Goal: Task Accomplishment & Management: Manage account settings

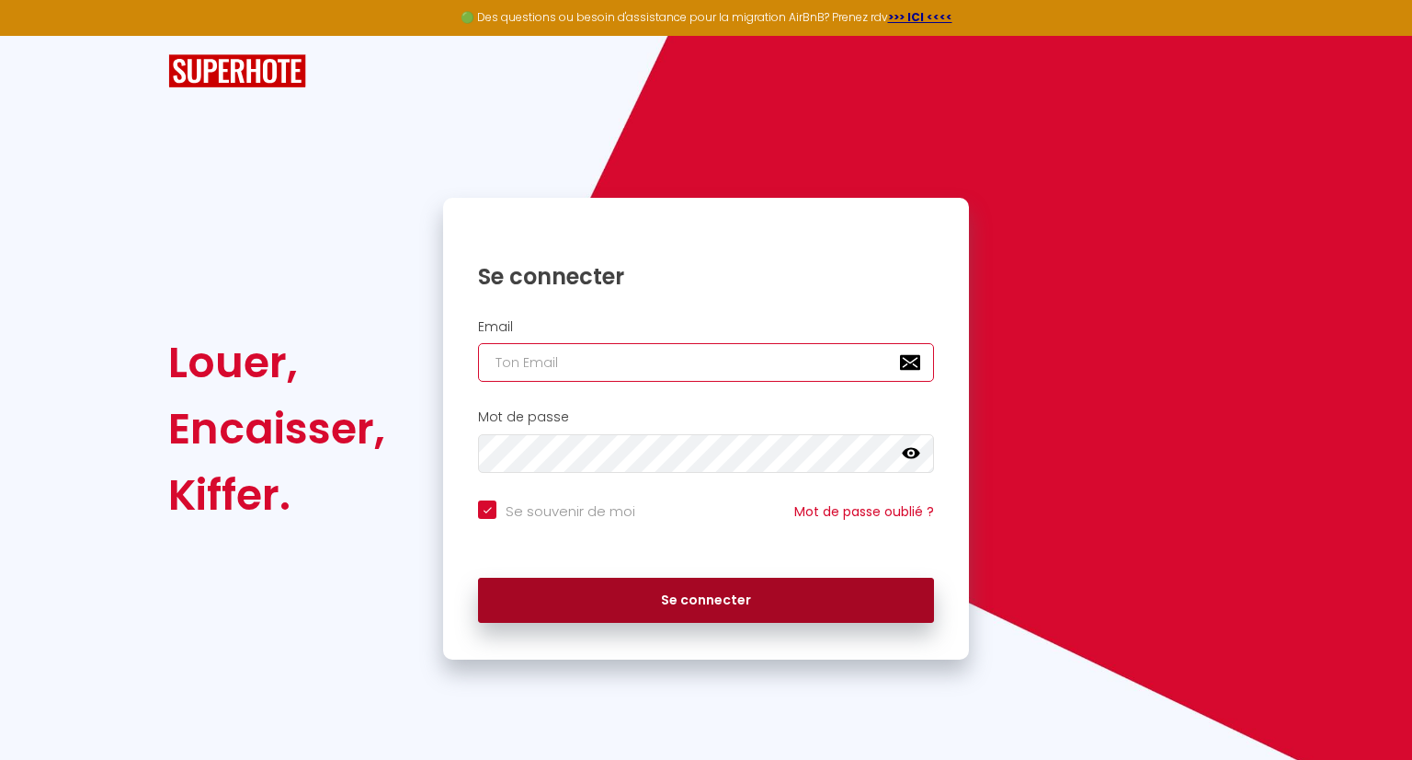
type input "[EMAIL_ADDRESS][DOMAIN_NAME]"
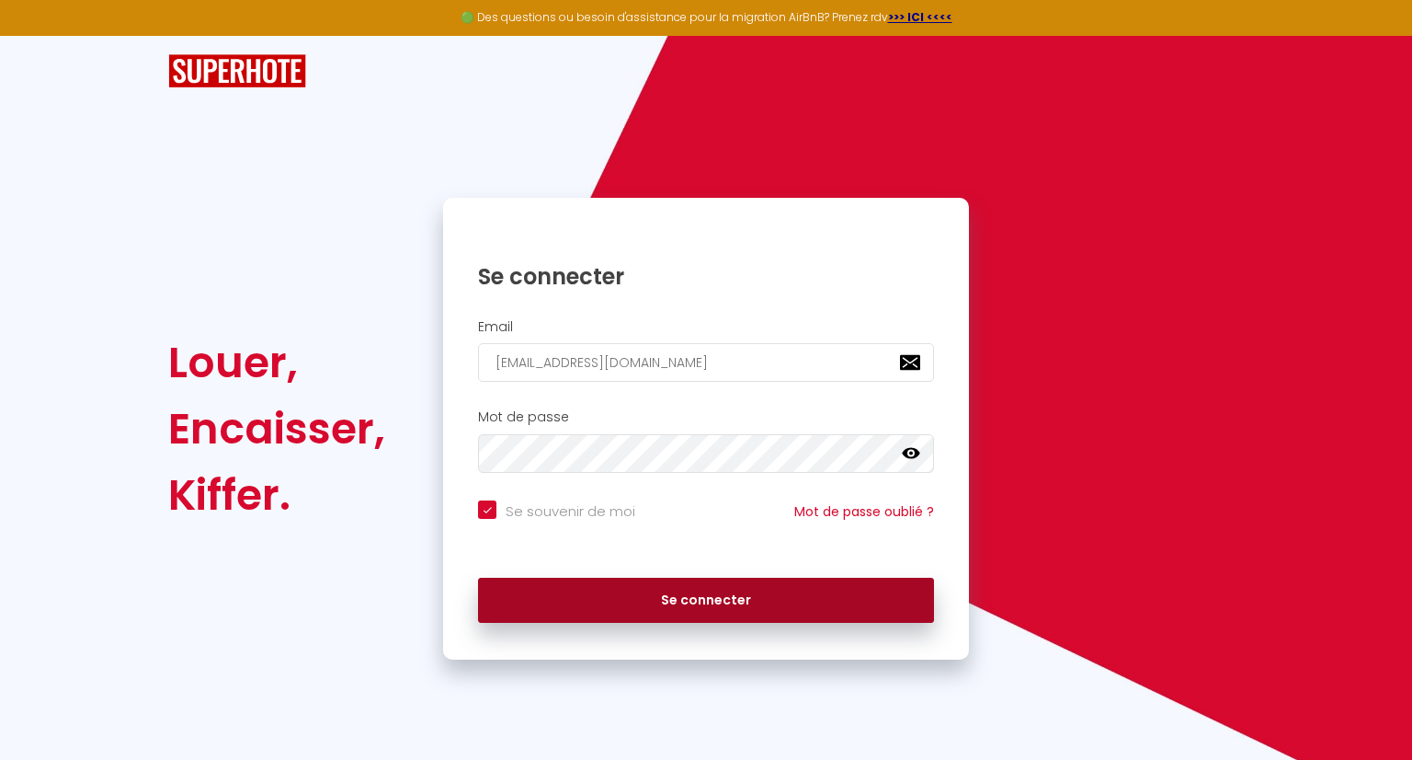
click at [654, 607] on button "Se connecter" at bounding box center [706, 600] width 456 height 46
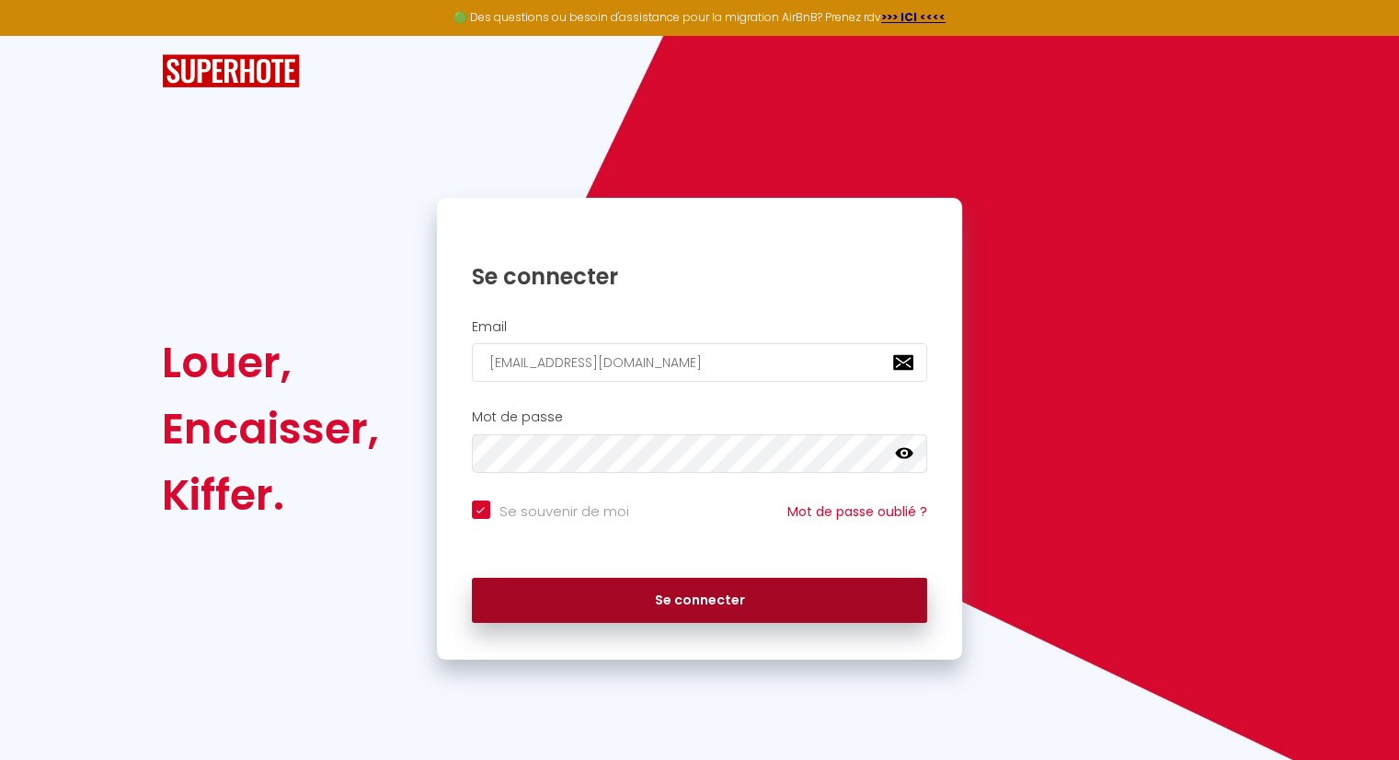
checkbox input "true"
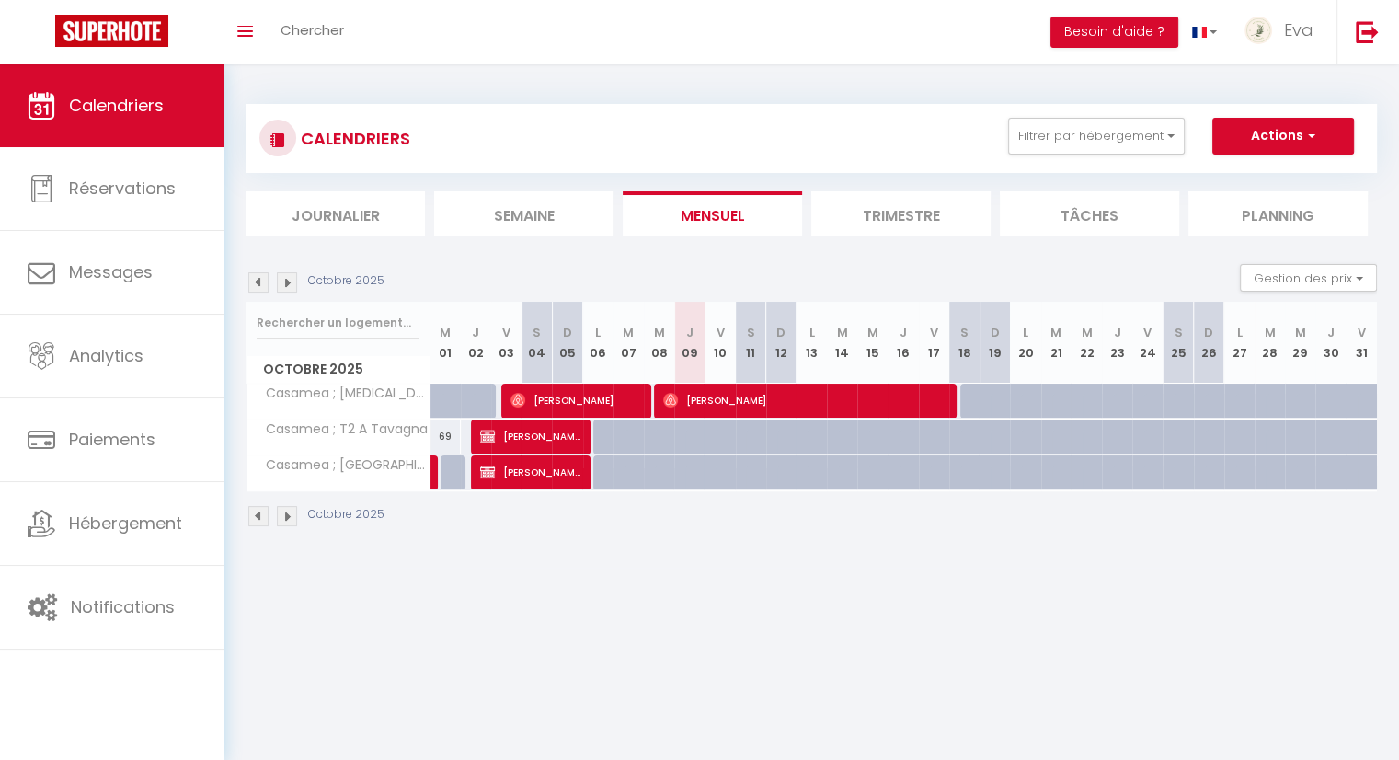
click at [291, 280] on img at bounding box center [287, 282] width 20 height 20
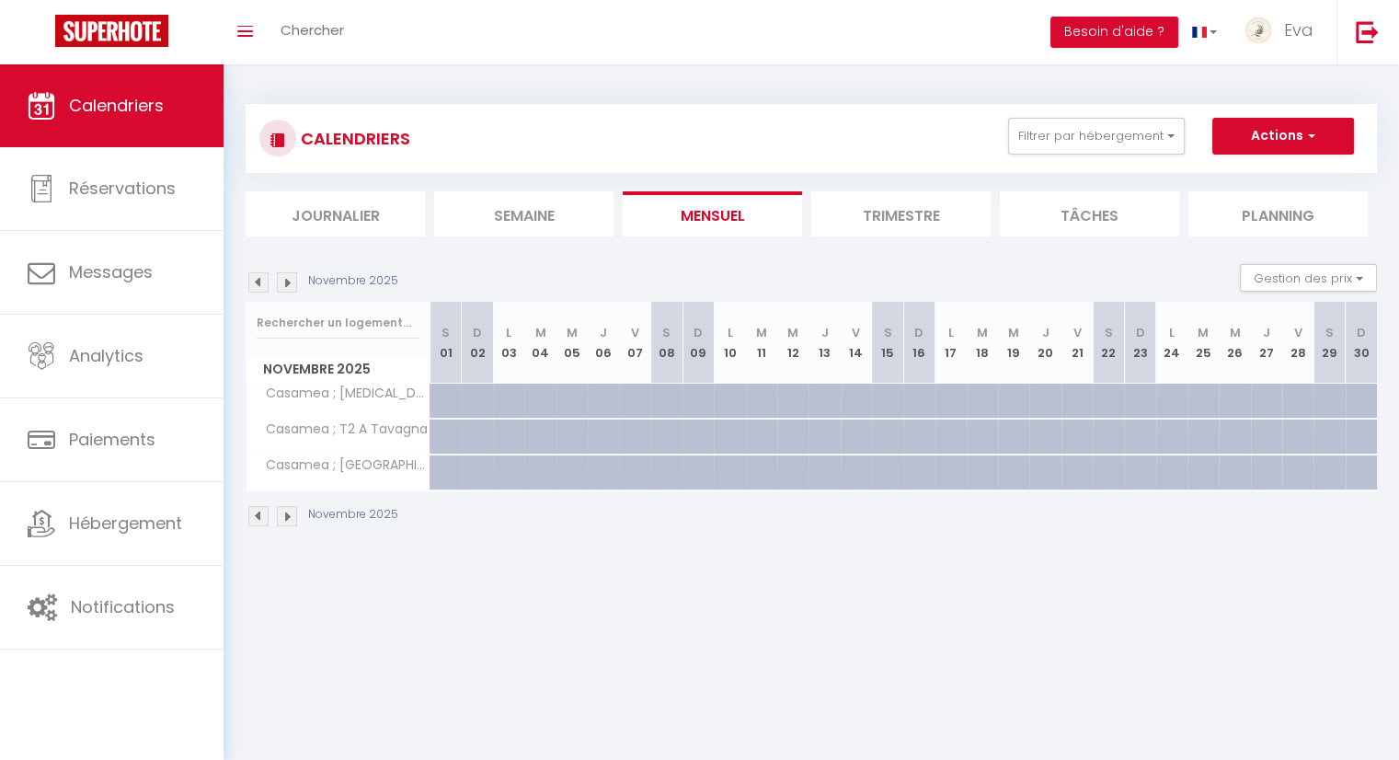
click at [291, 280] on img at bounding box center [287, 282] width 20 height 20
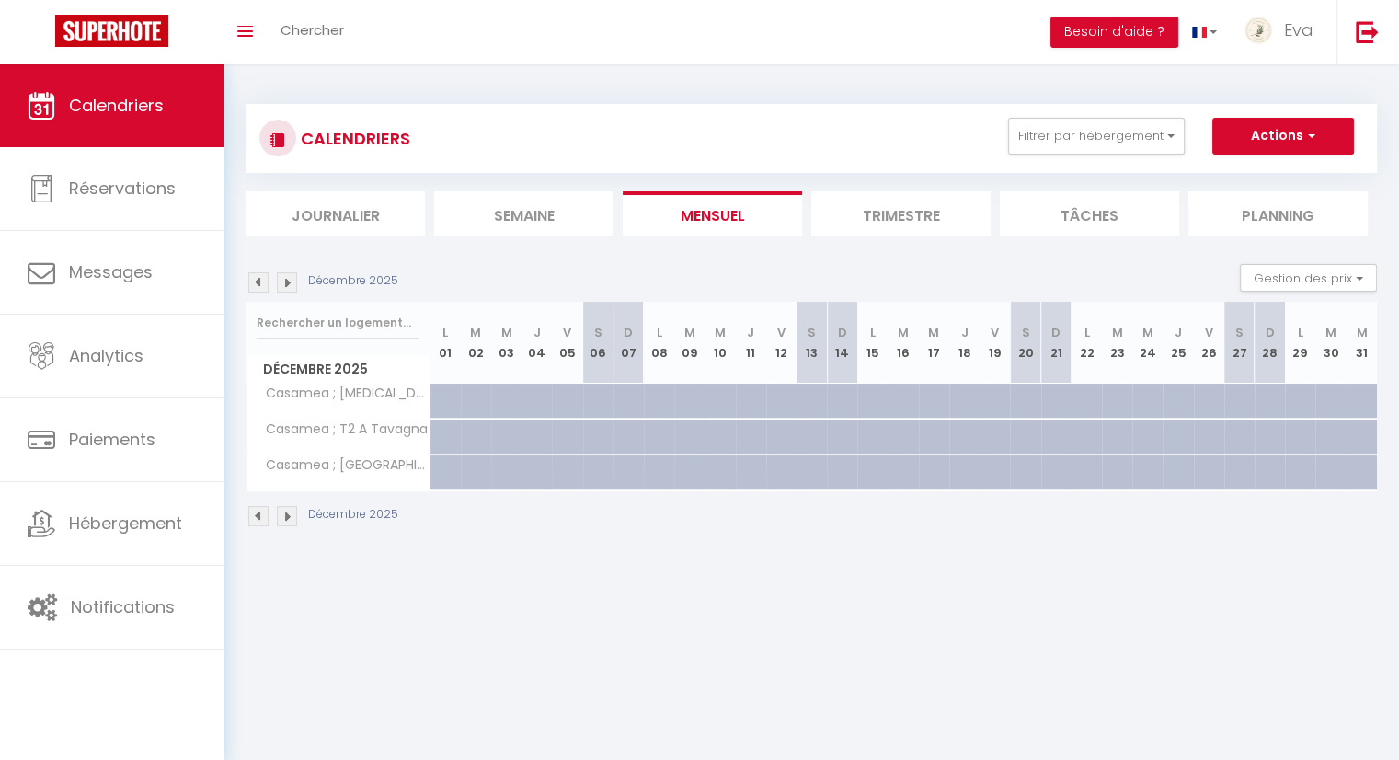
click at [291, 280] on img at bounding box center [287, 282] width 20 height 20
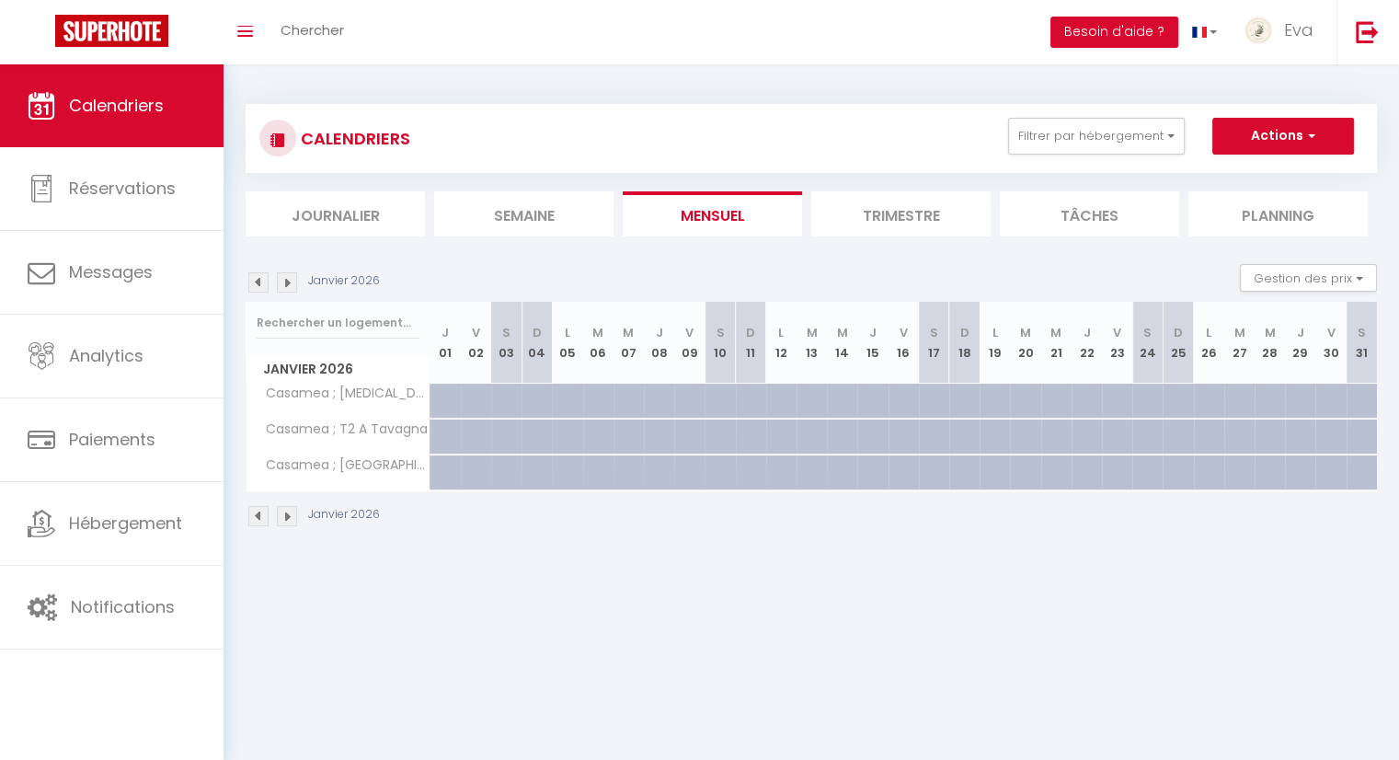
click at [289, 280] on img at bounding box center [287, 282] width 20 height 20
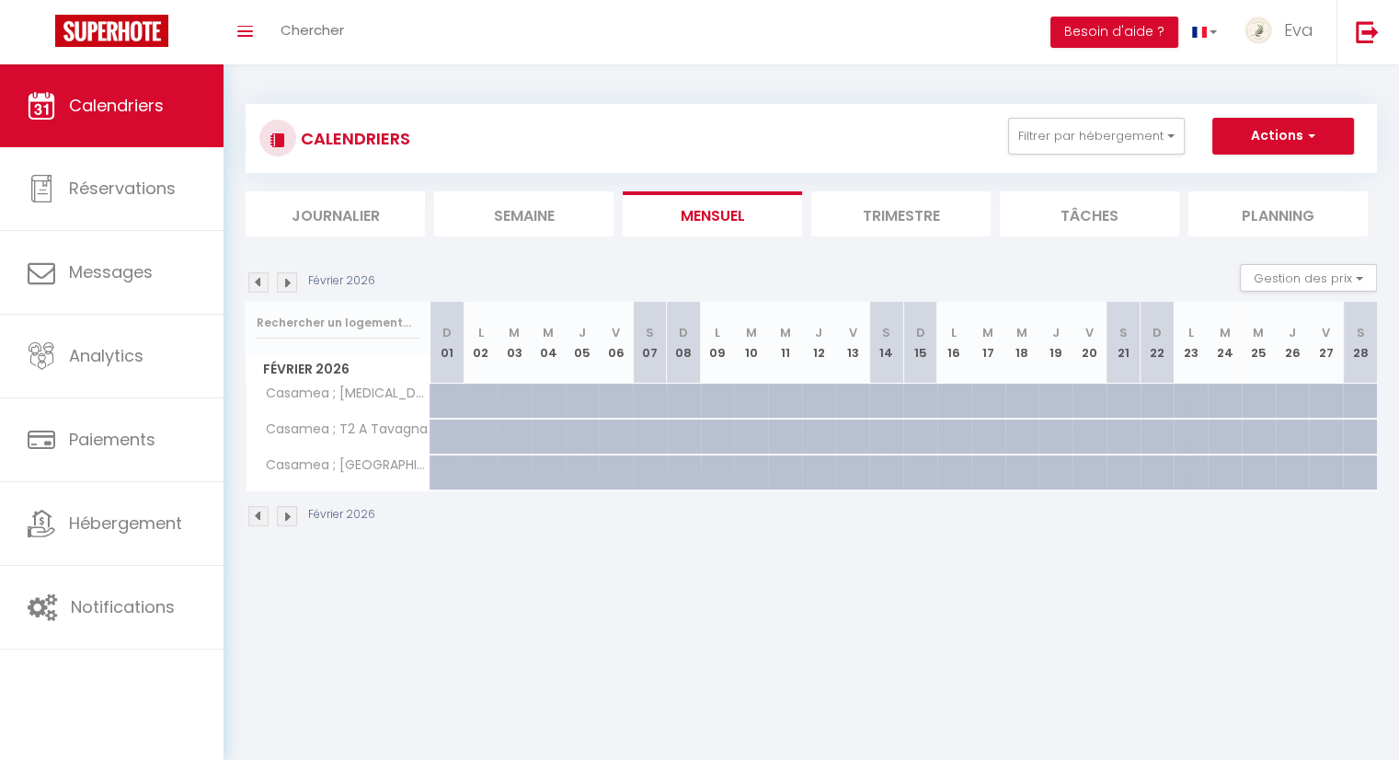
click at [289, 280] on img at bounding box center [287, 282] width 20 height 20
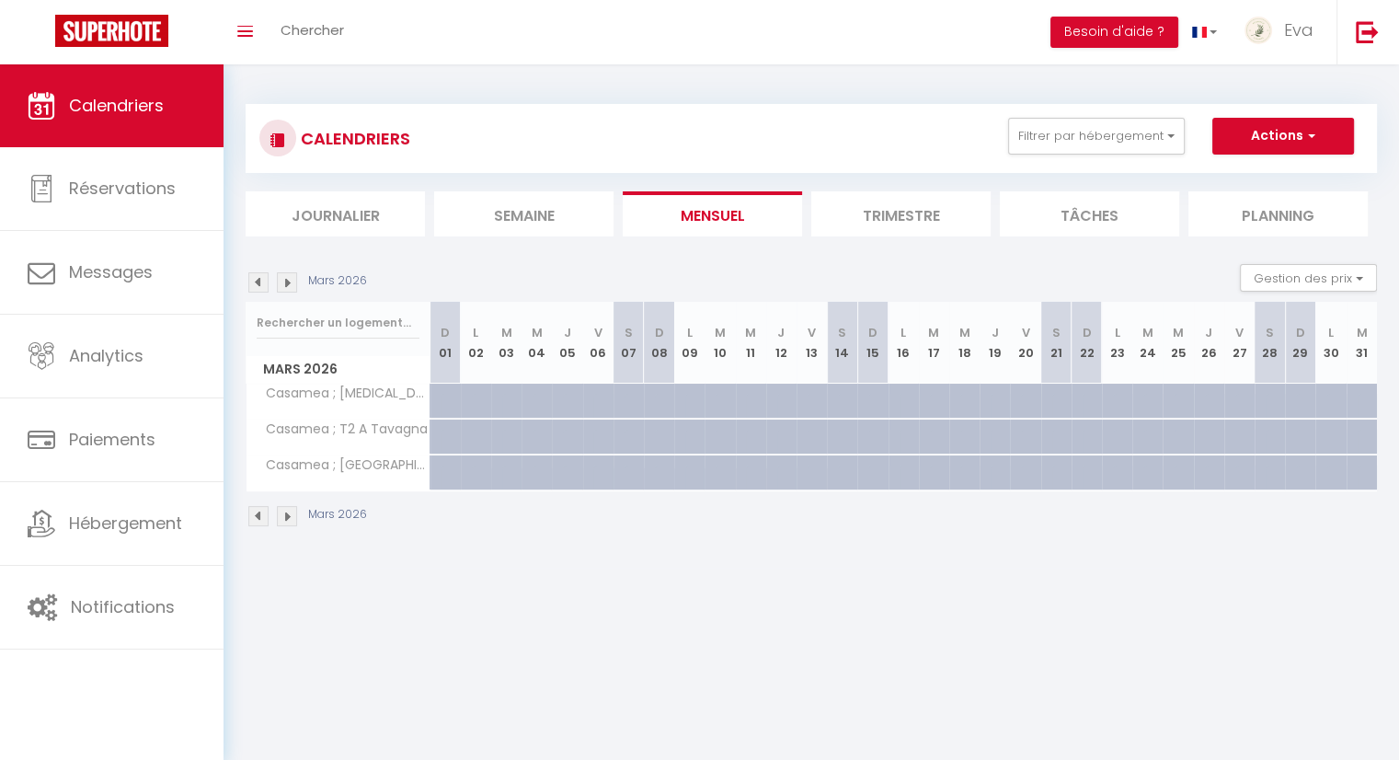
click at [289, 280] on img at bounding box center [287, 282] width 20 height 20
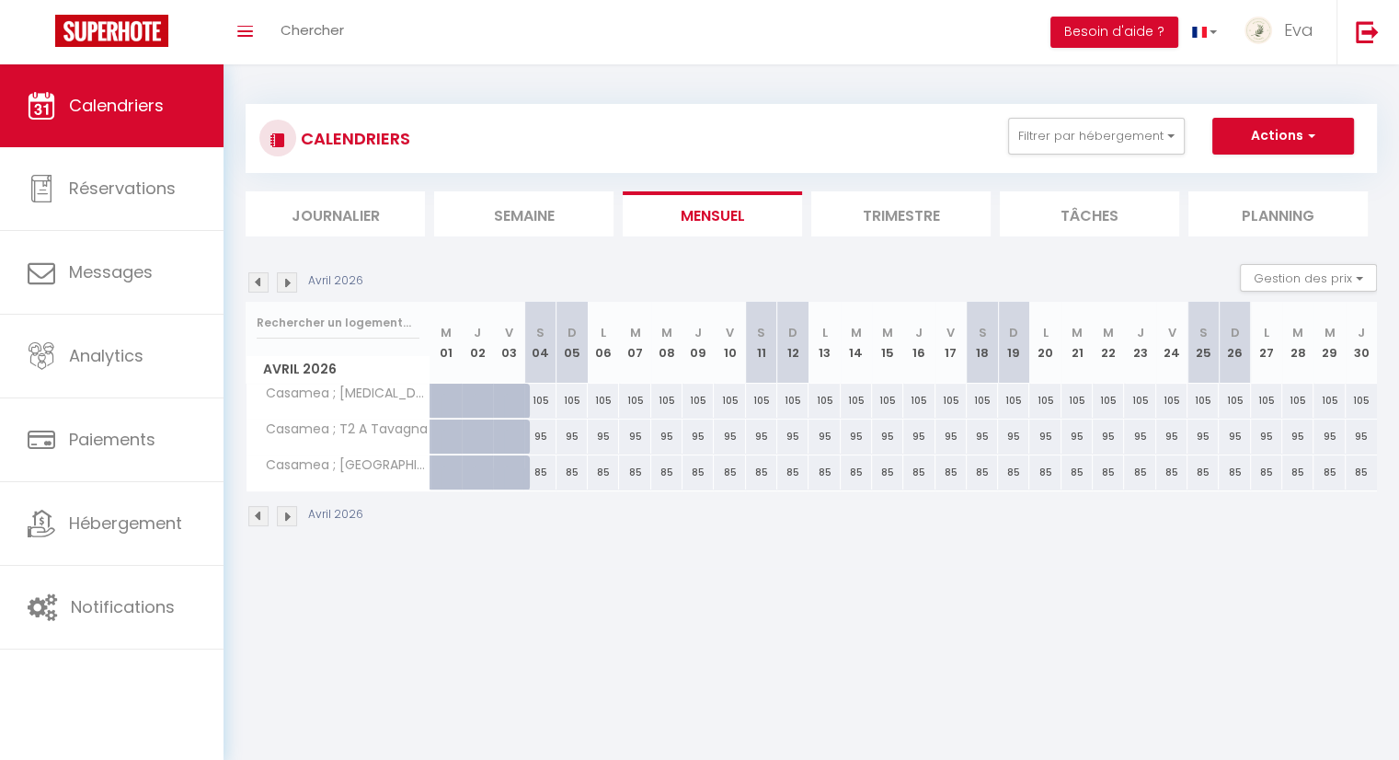
click at [288, 520] on img at bounding box center [287, 516] width 20 height 20
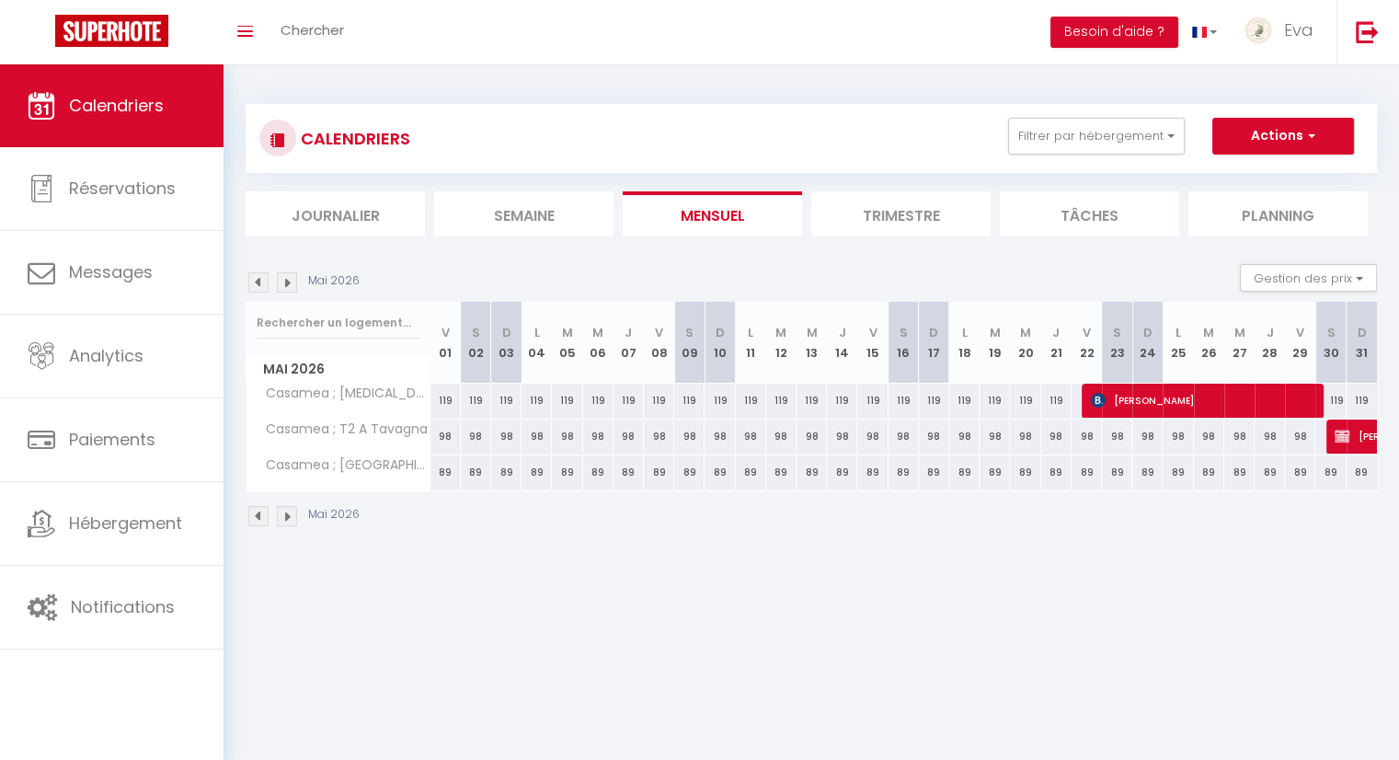
click at [283, 517] on img at bounding box center [287, 516] width 20 height 20
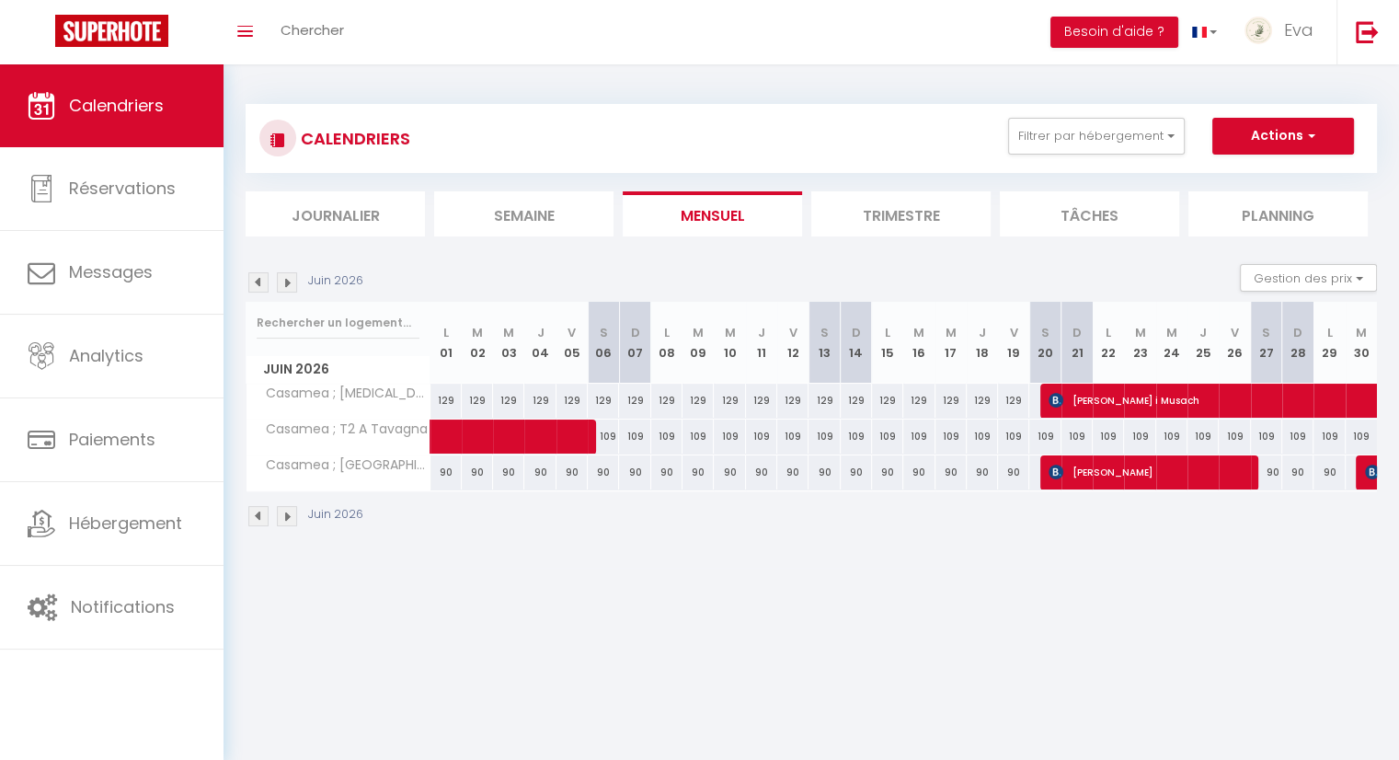
click at [440, 468] on div "90" at bounding box center [445, 472] width 31 height 34
type input "90"
type input "Lun 01 Juin 2026"
type input "[DATE]"
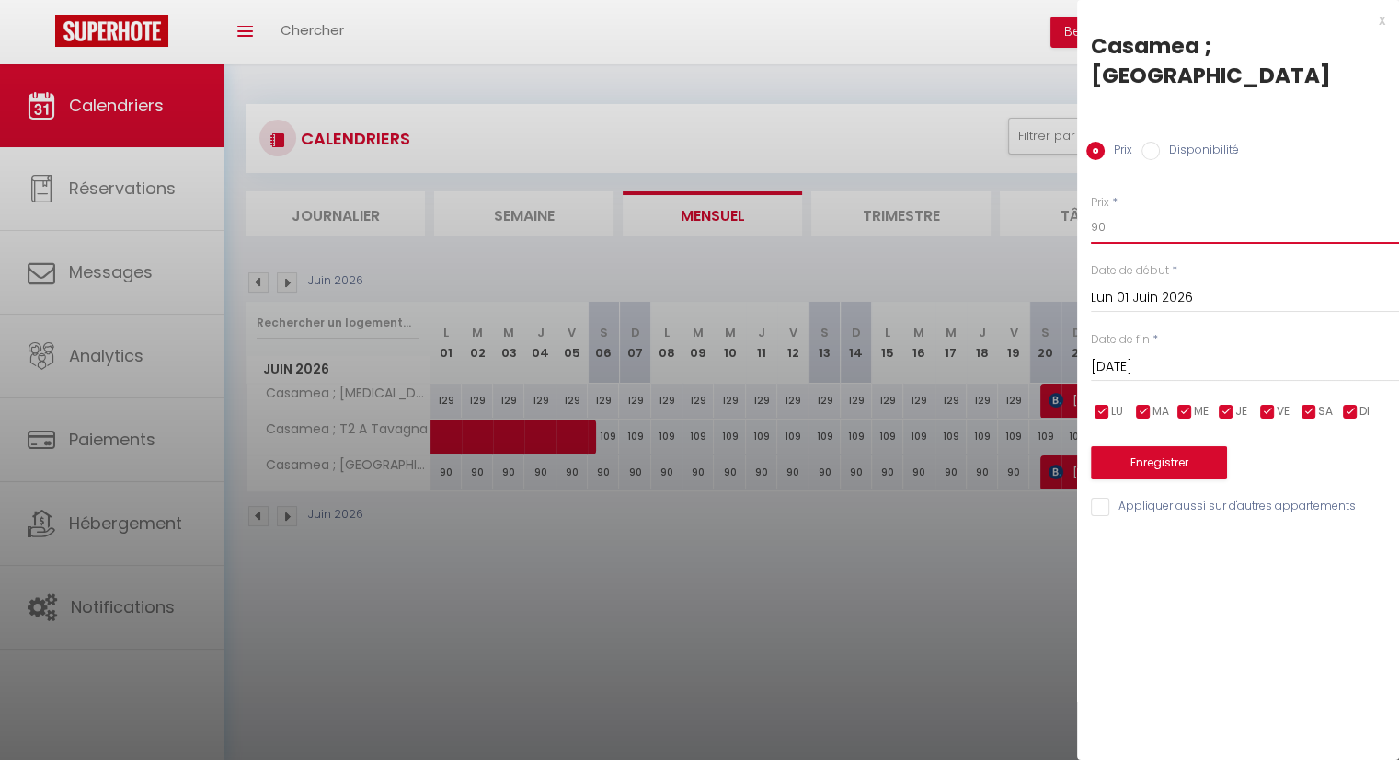
click at [1141, 211] on input "90" at bounding box center [1245, 227] width 308 height 33
type input "95"
click at [1160, 355] on input "[DATE]" at bounding box center [1245, 367] width 308 height 24
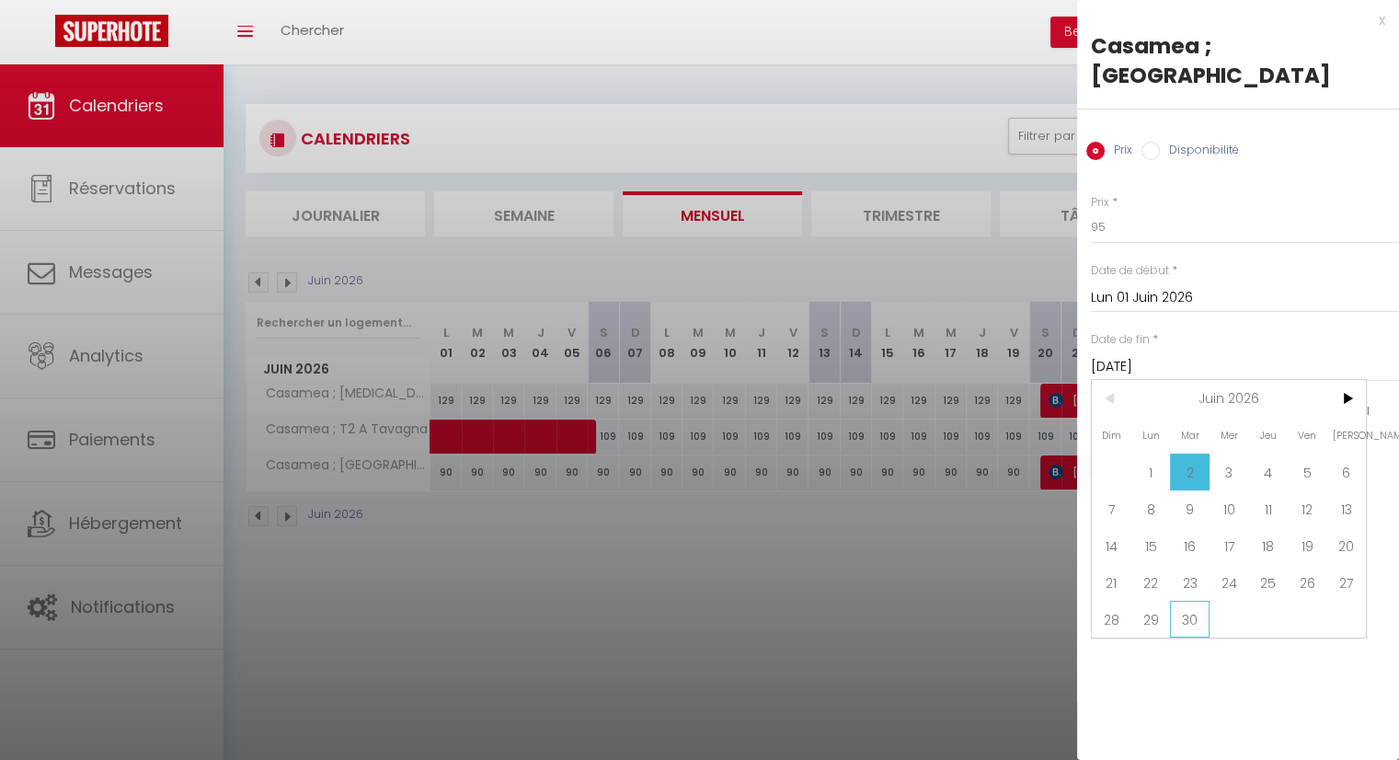
click at [1199, 600] on span "30" at bounding box center [1190, 618] width 40 height 37
type input "[DATE]"
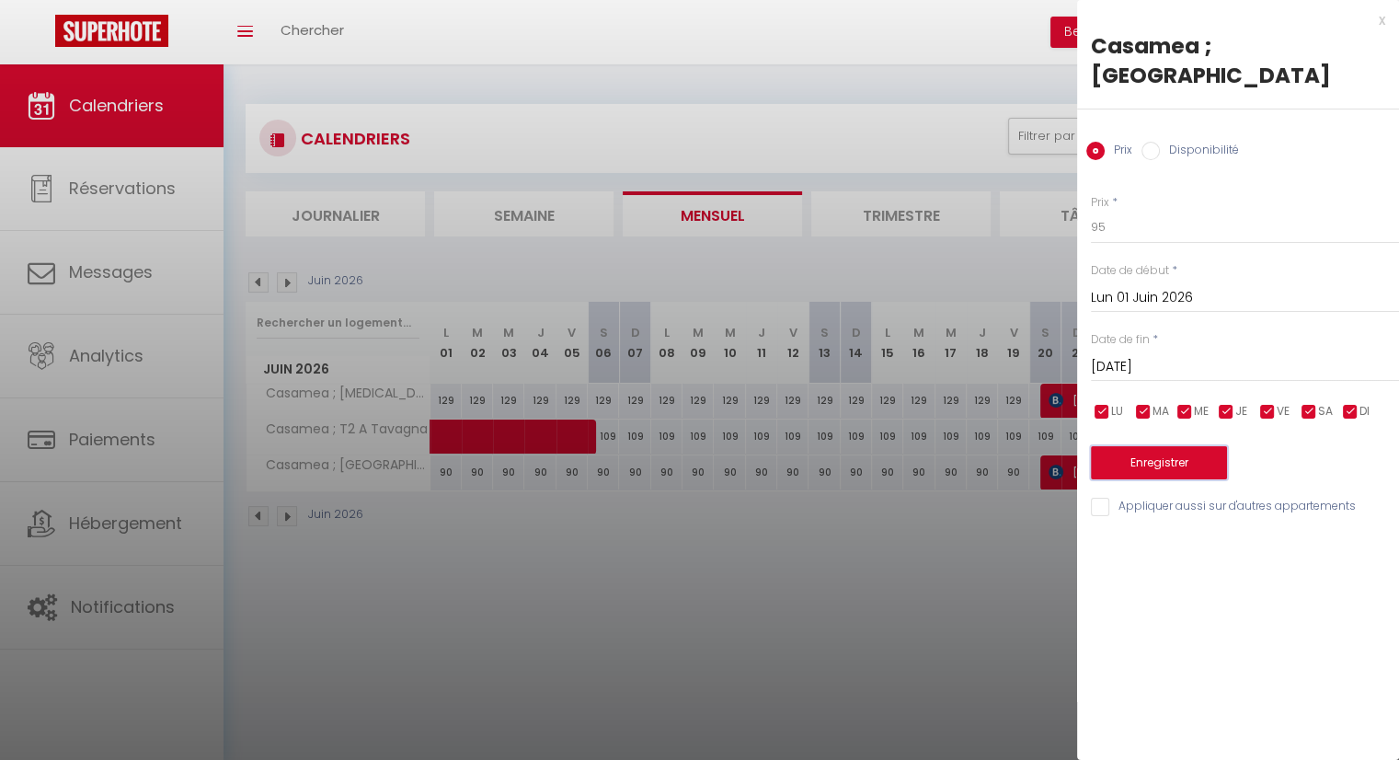
click at [1143, 446] on button "Enregistrer" at bounding box center [1159, 462] width 136 height 33
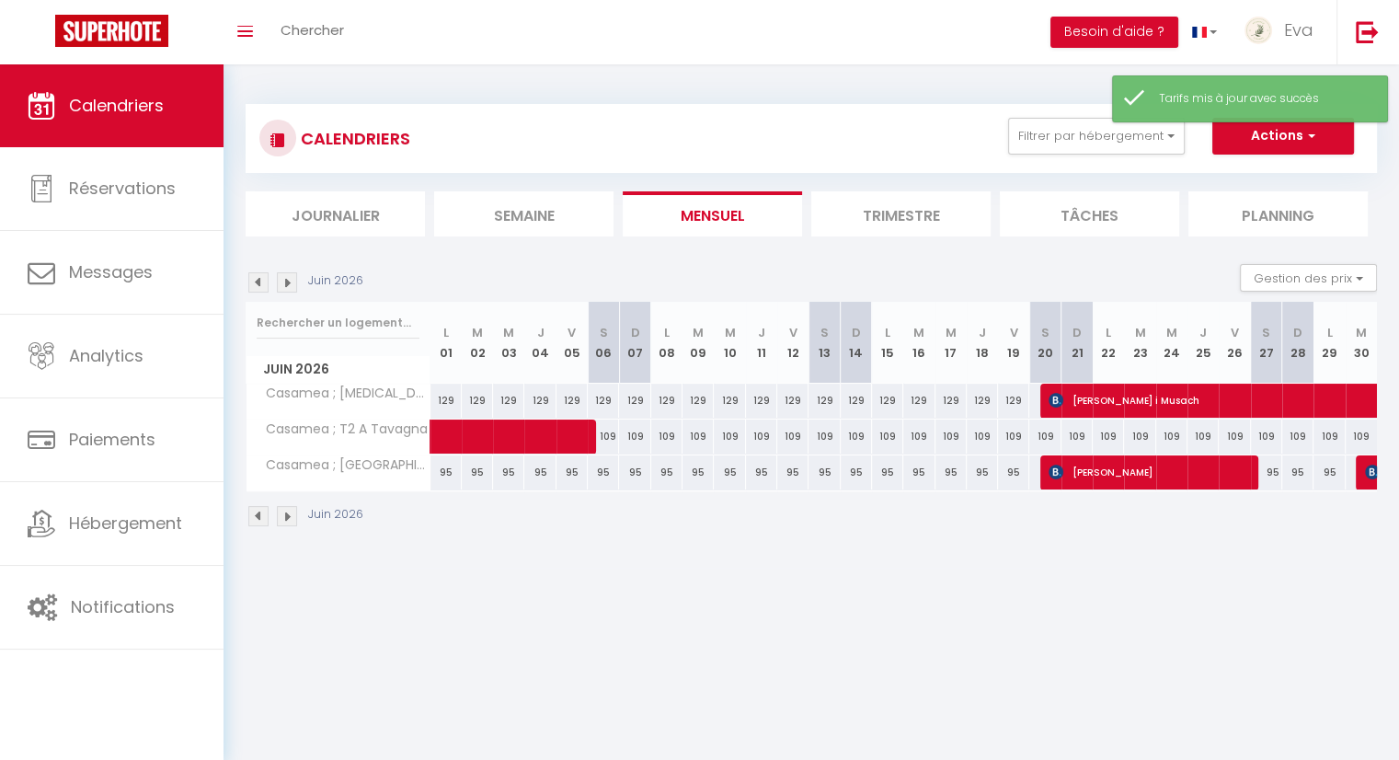
click at [257, 522] on img at bounding box center [258, 516] width 20 height 20
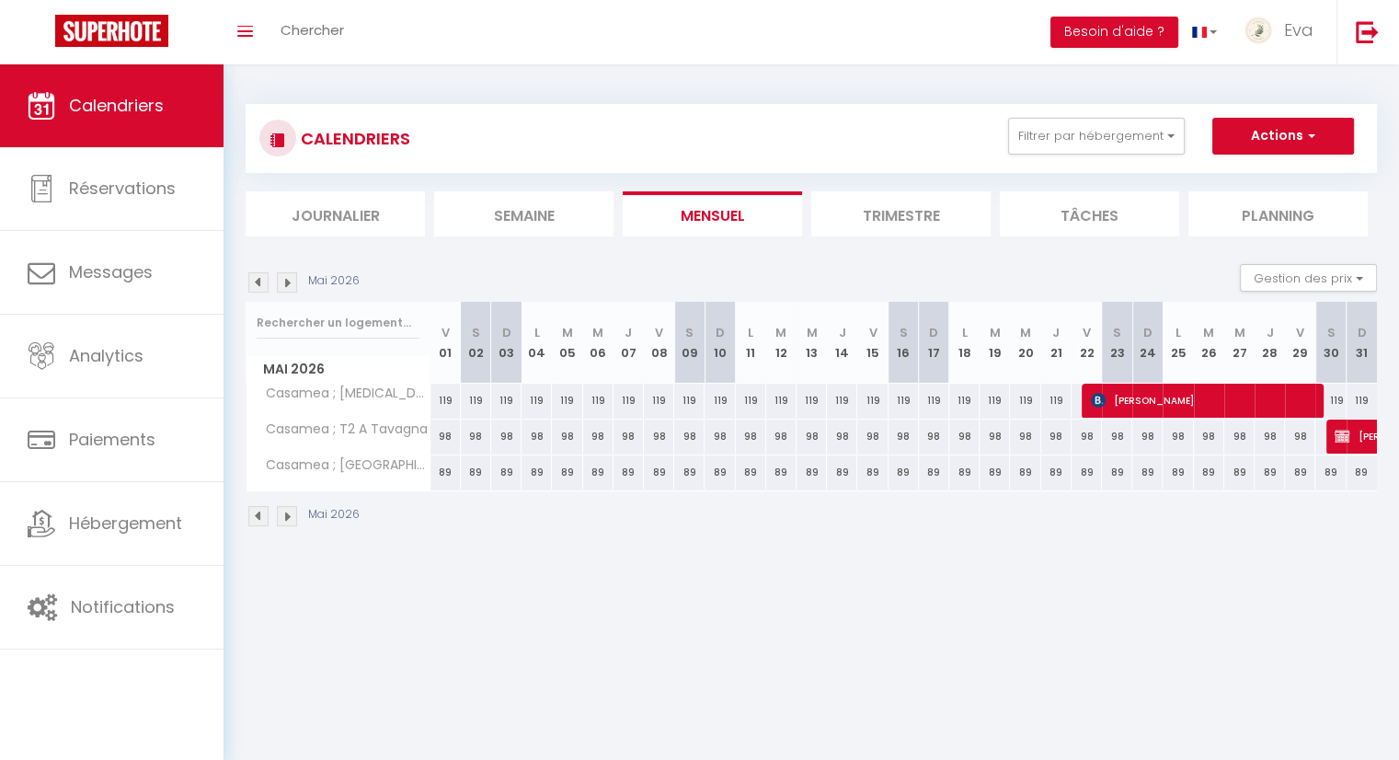
click at [285, 516] on img at bounding box center [287, 516] width 20 height 20
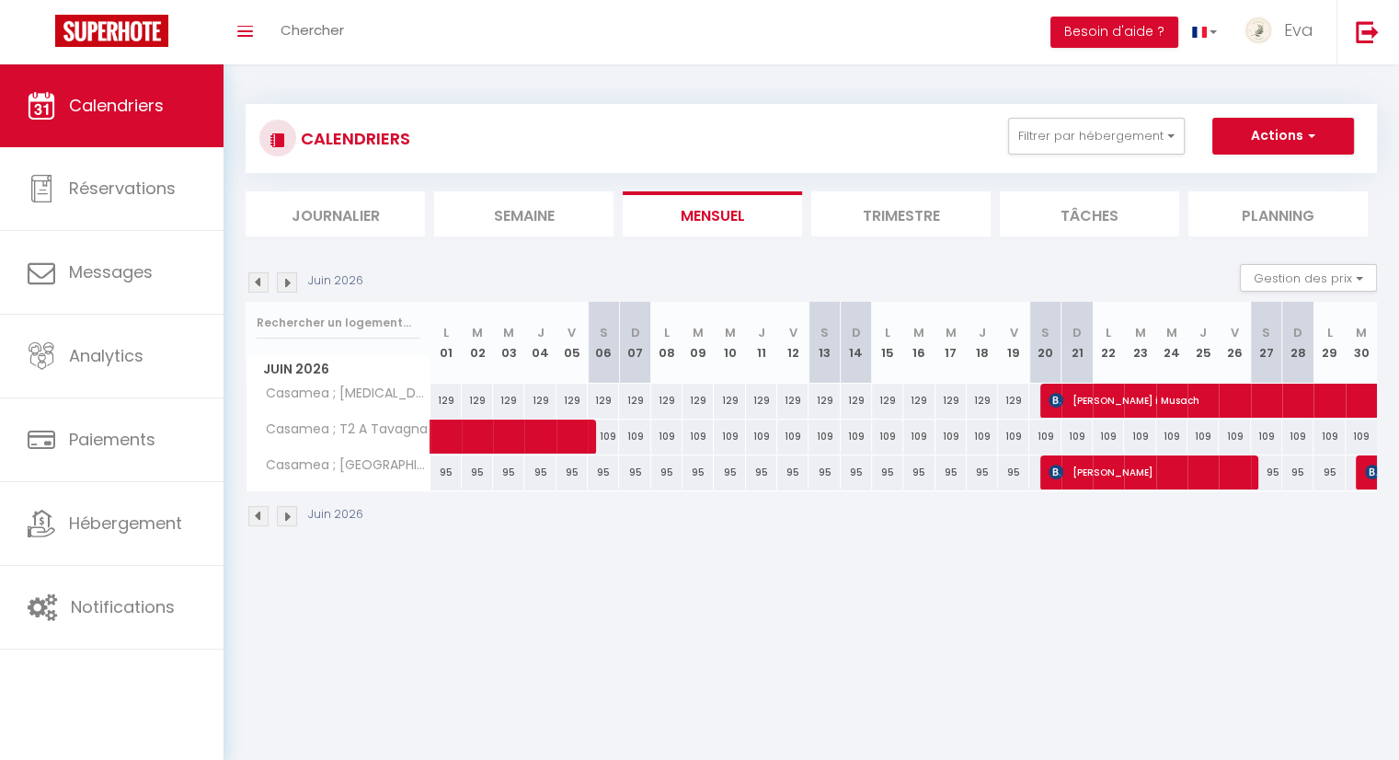
click at [254, 510] on img at bounding box center [258, 516] width 20 height 20
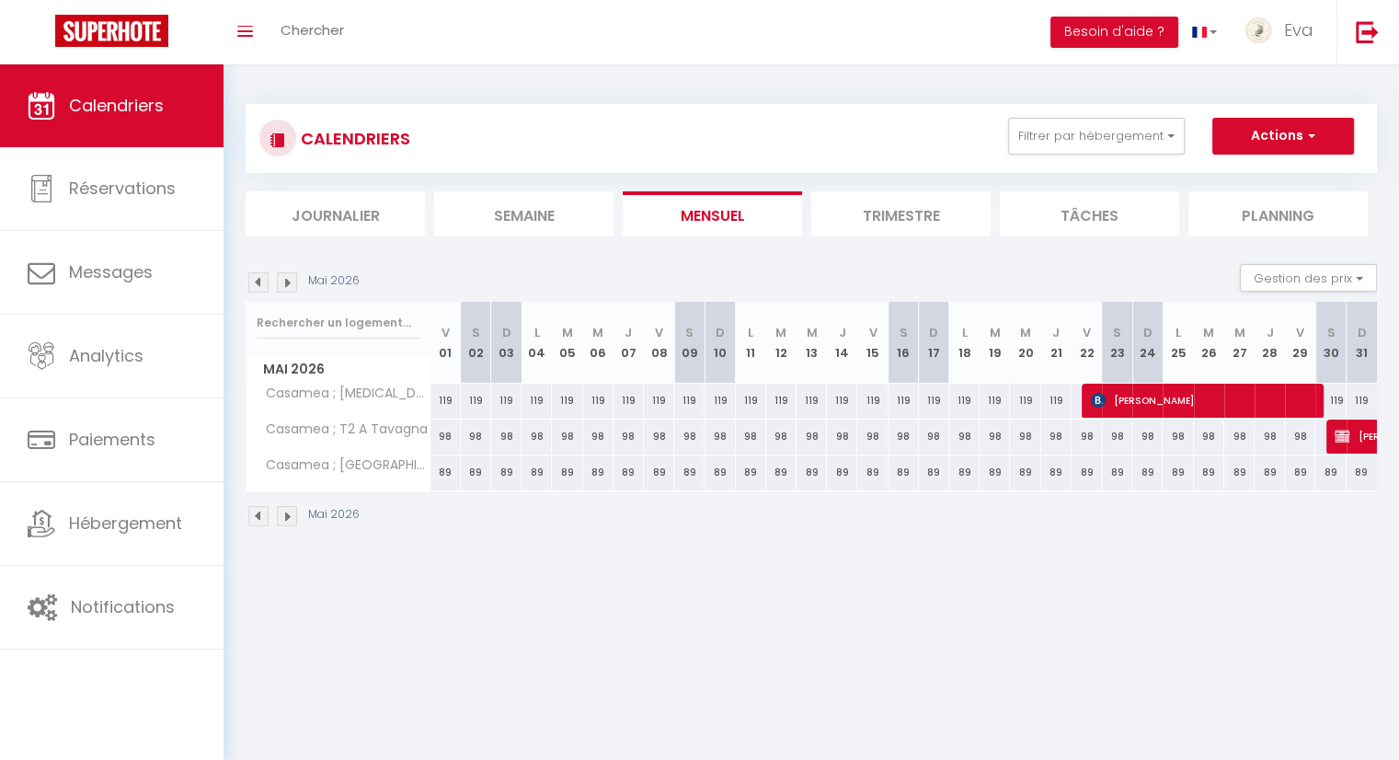
click at [261, 508] on img at bounding box center [258, 516] width 20 height 20
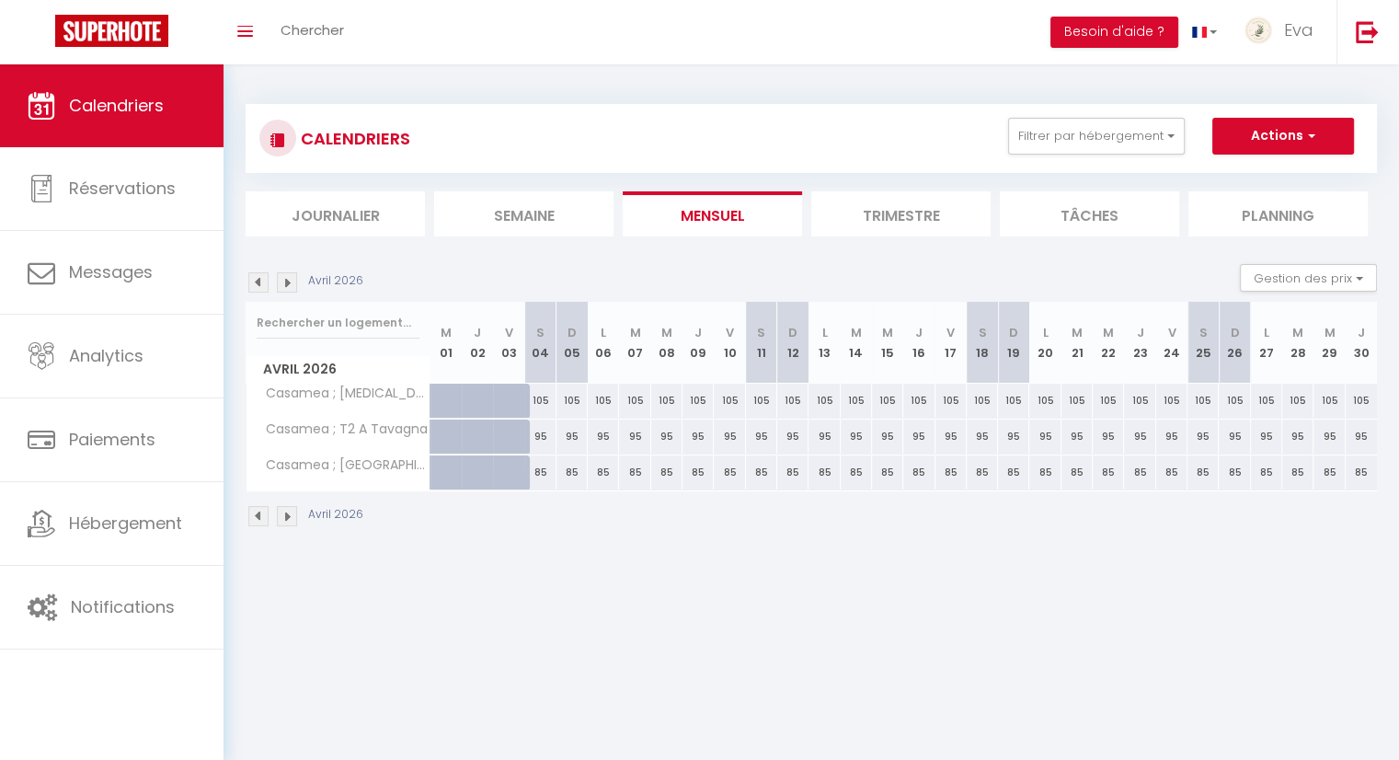
click at [286, 514] on img at bounding box center [287, 516] width 20 height 20
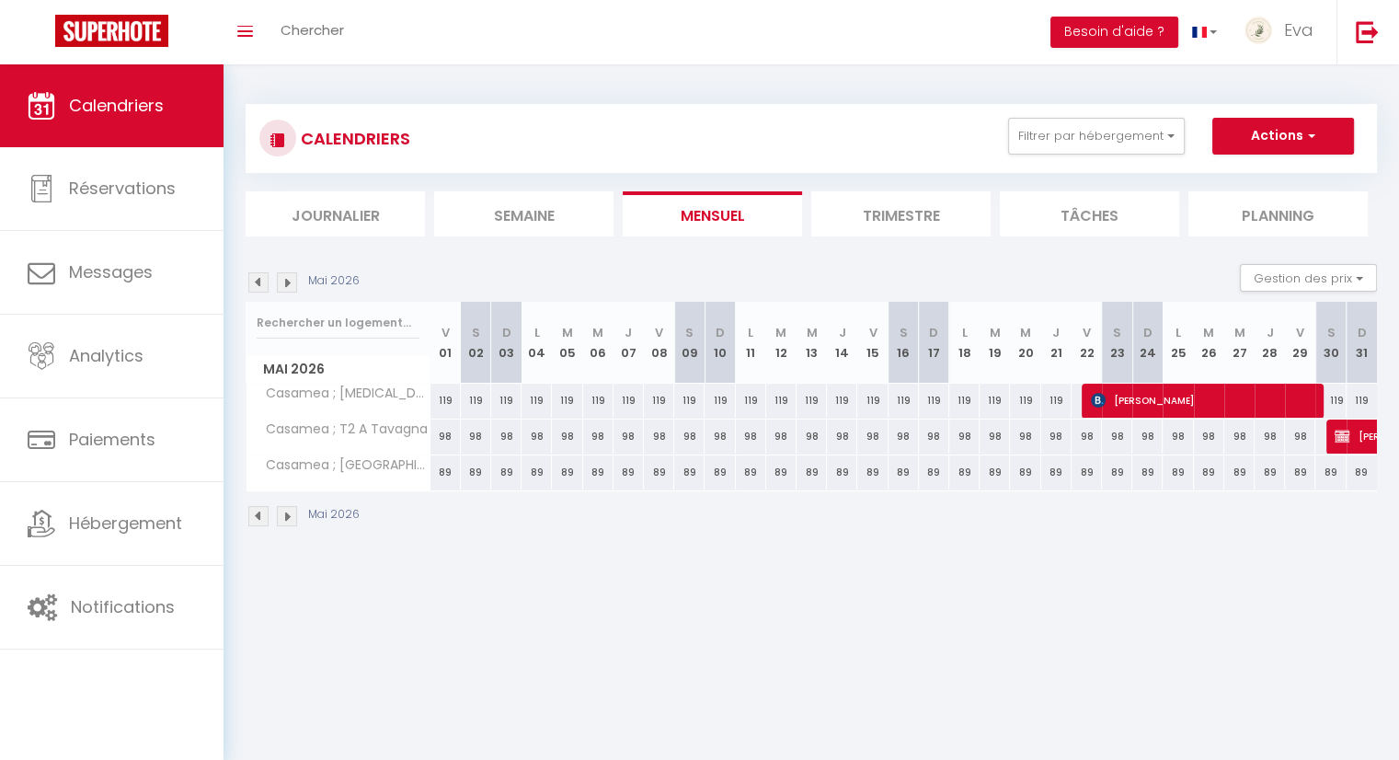
click at [256, 519] on img at bounding box center [258, 516] width 20 height 20
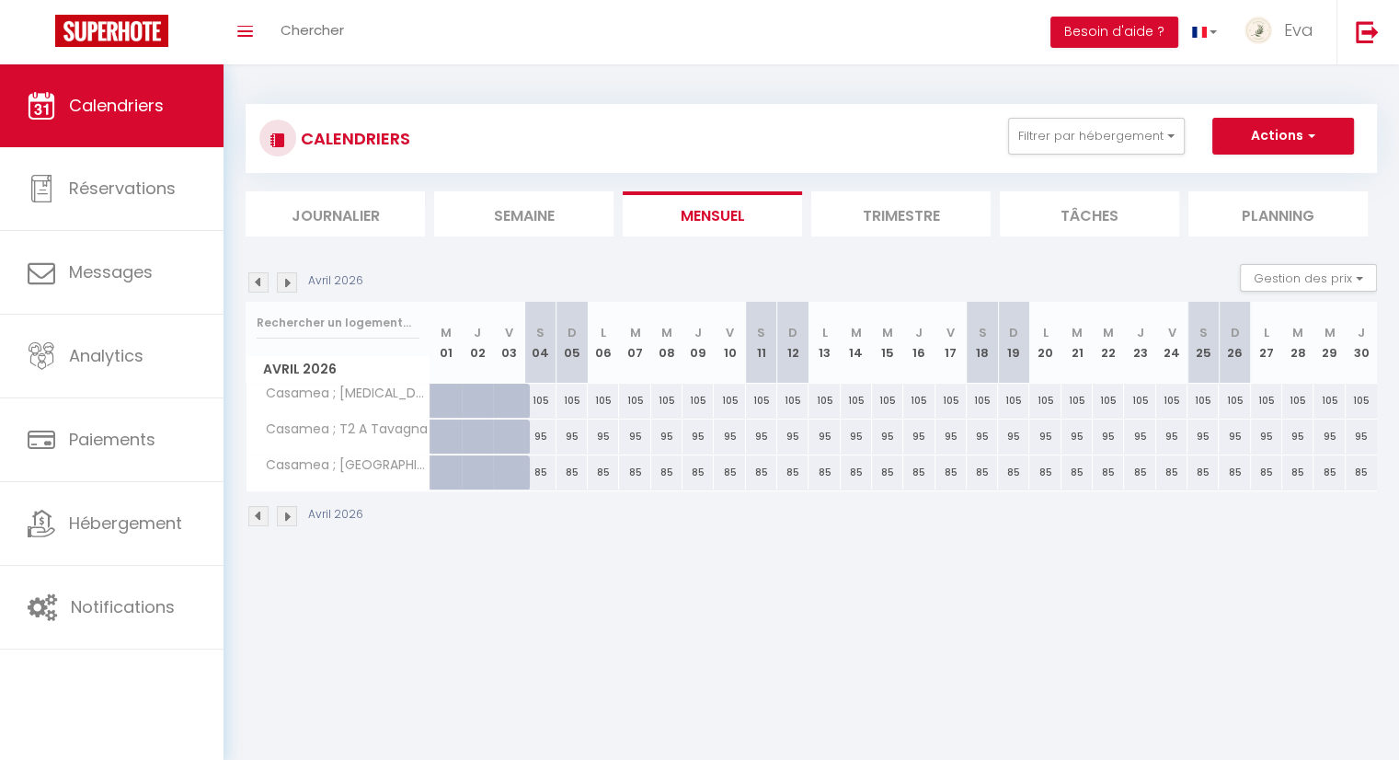
click at [537, 406] on div "105" at bounding box center [539, 400] width 31 height 34
type input "105"
type input "[DATE]"
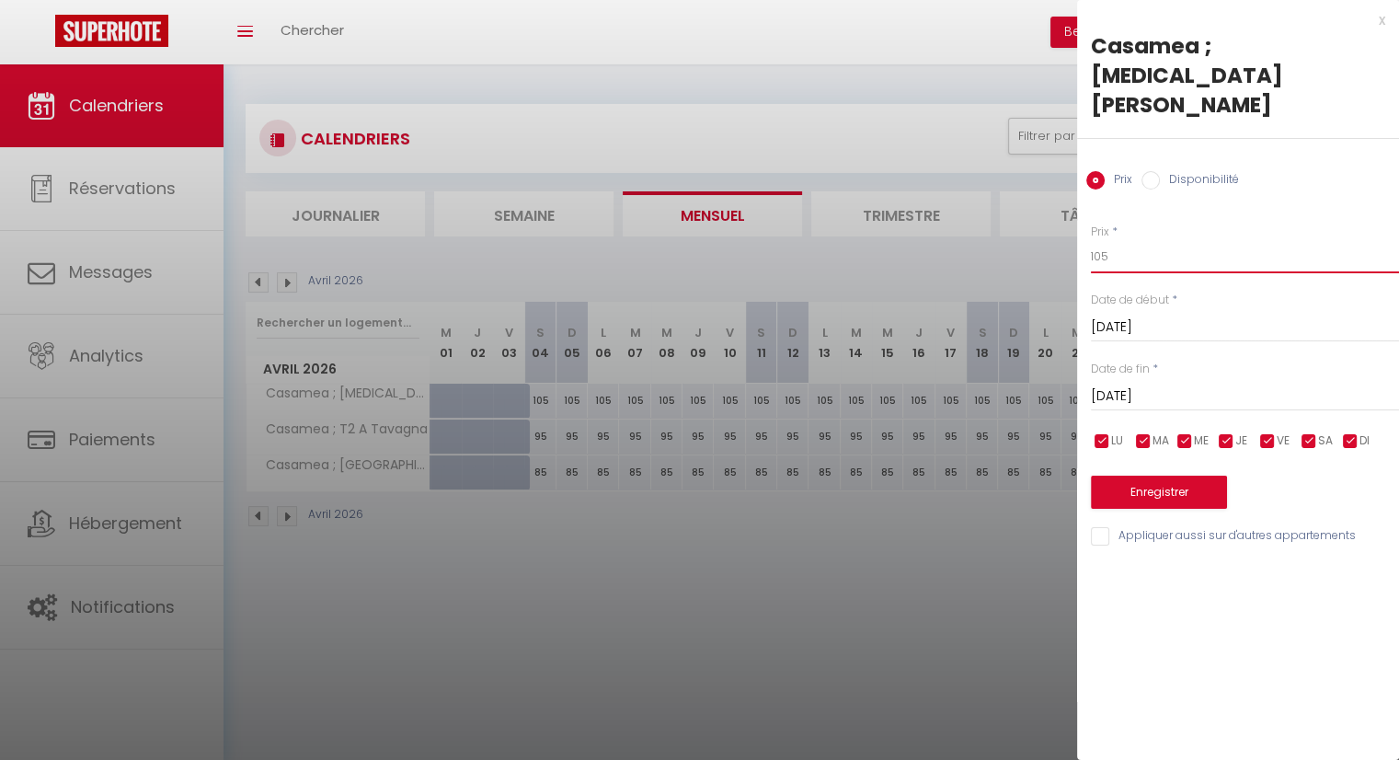
click at [1177, 240] on input "105" at bounding box center [1245, 256] width 308 height 33
type input "102"
click at [1160, 384] on input "[DATE]" at bounding box center [1245, 396] width 308 height 24
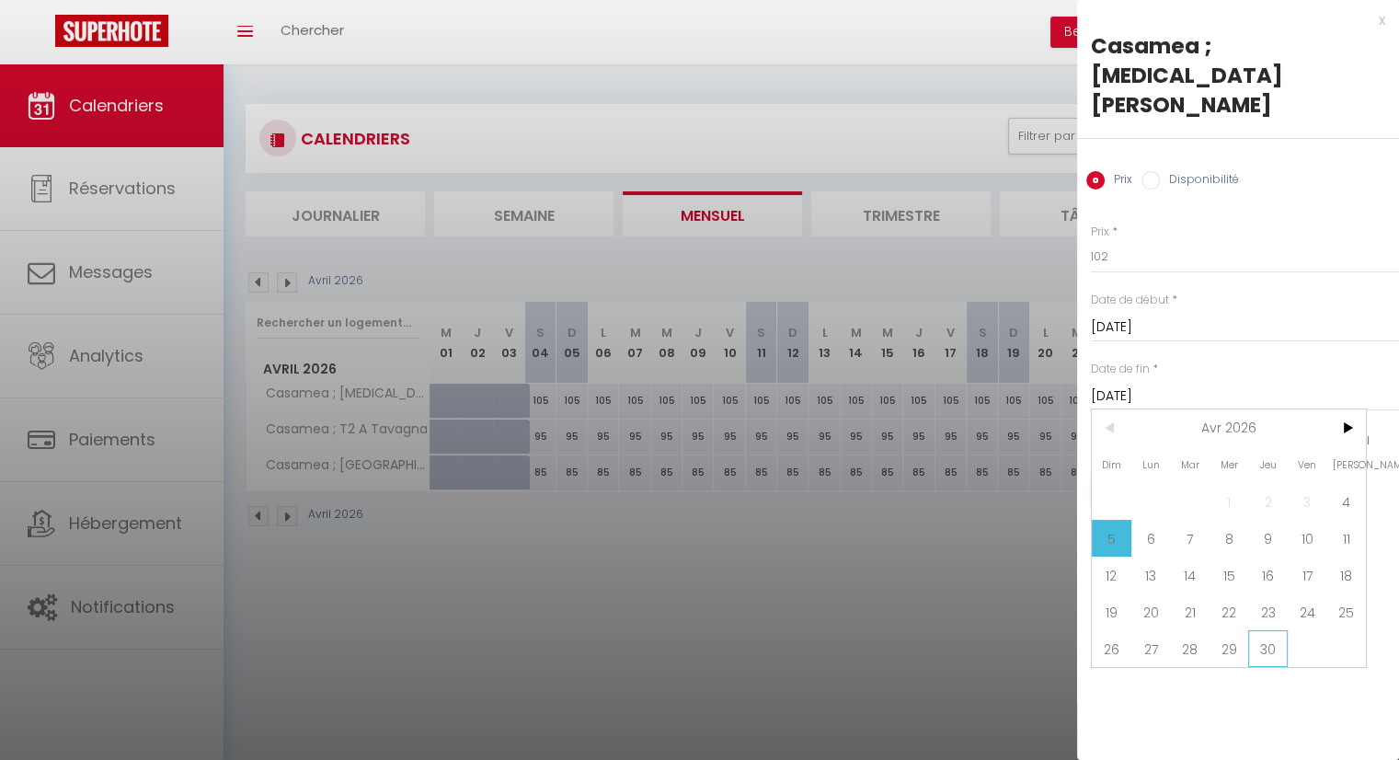
click at [1279, 630] on span "30" at bounding box center [1268, 648] width 40 height 37
type input "Jeu 30 Avril 2026"
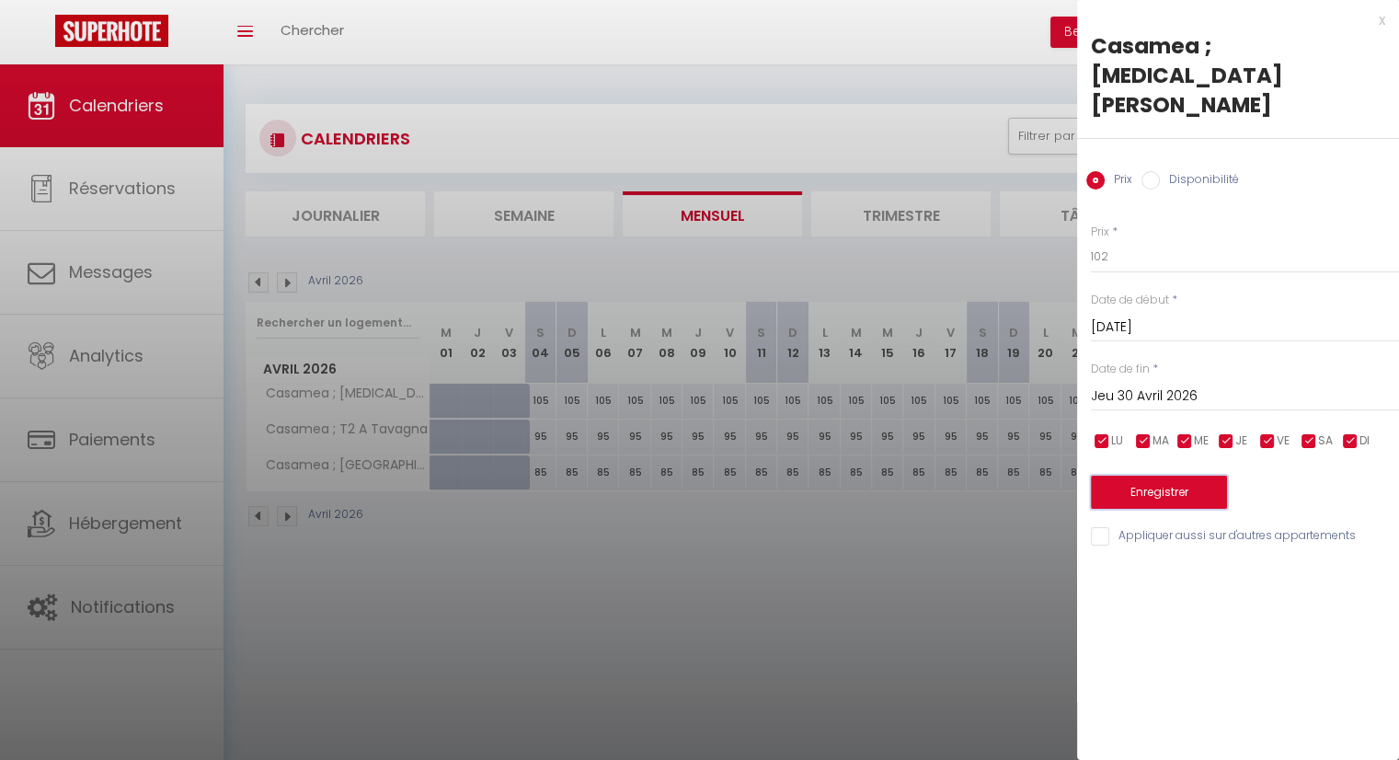
click at [1170, 475] on button "Enregistrer" at bounding box center [1159, 491] width 136 height 33
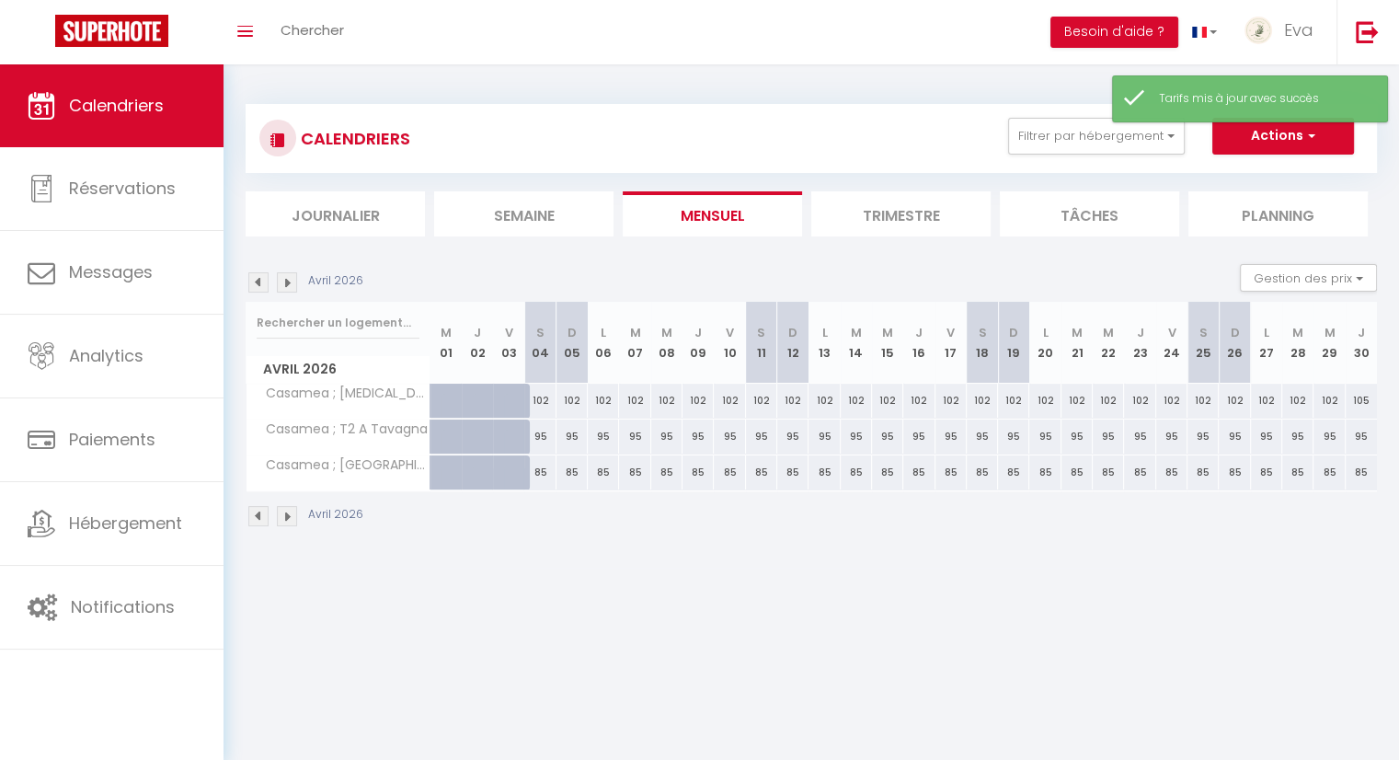
click at [1369, 394] on div "105" at bounding box center [1360, 400] width 31 height 34
type input "105"
type input "Jeu 30 Avril 2026"
type input "Ven 01 Mai 2026"
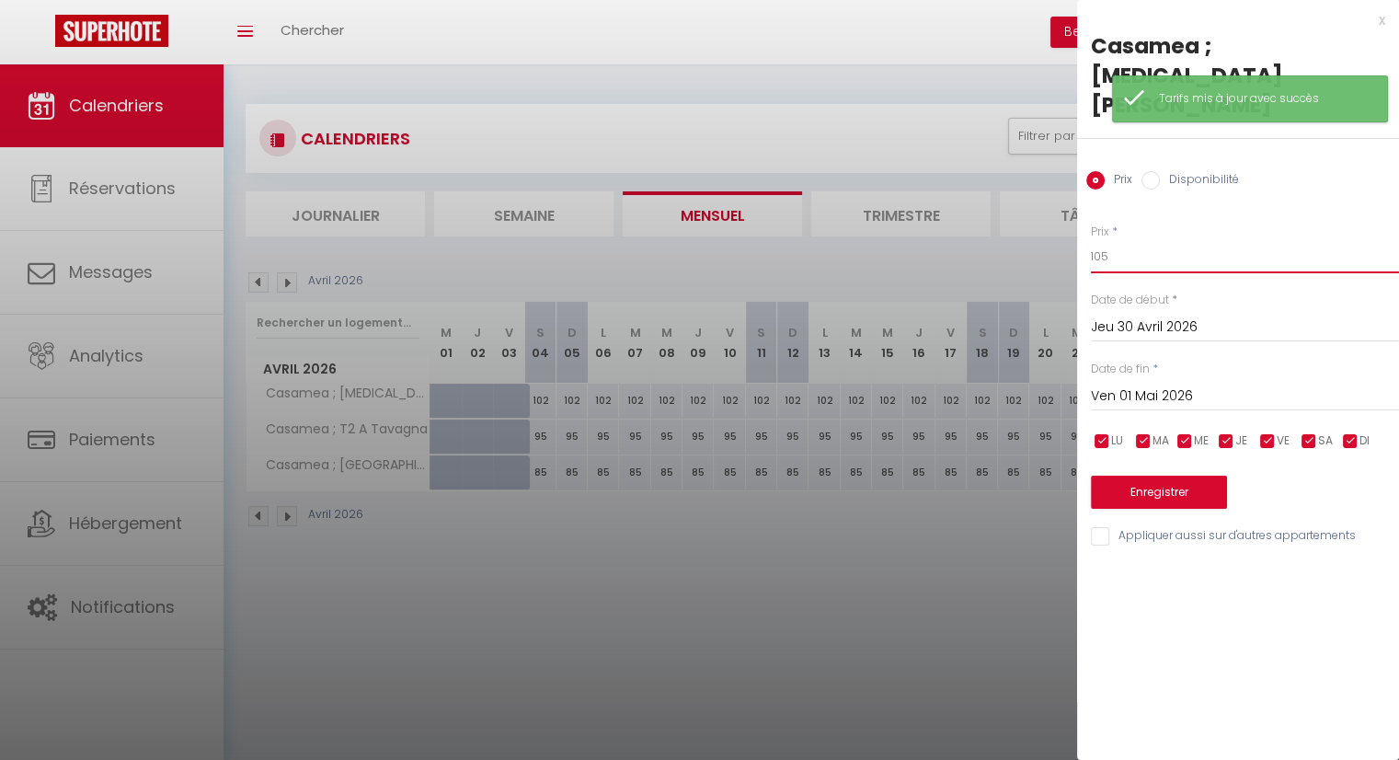
click at [1111, 240] on input "105" at bounding box center [1245, 256] width 308 height 33
type input "102"
click at [1138, 475] on button "Enregistrer" at bounding box center [1159, 491] width 136 height 33
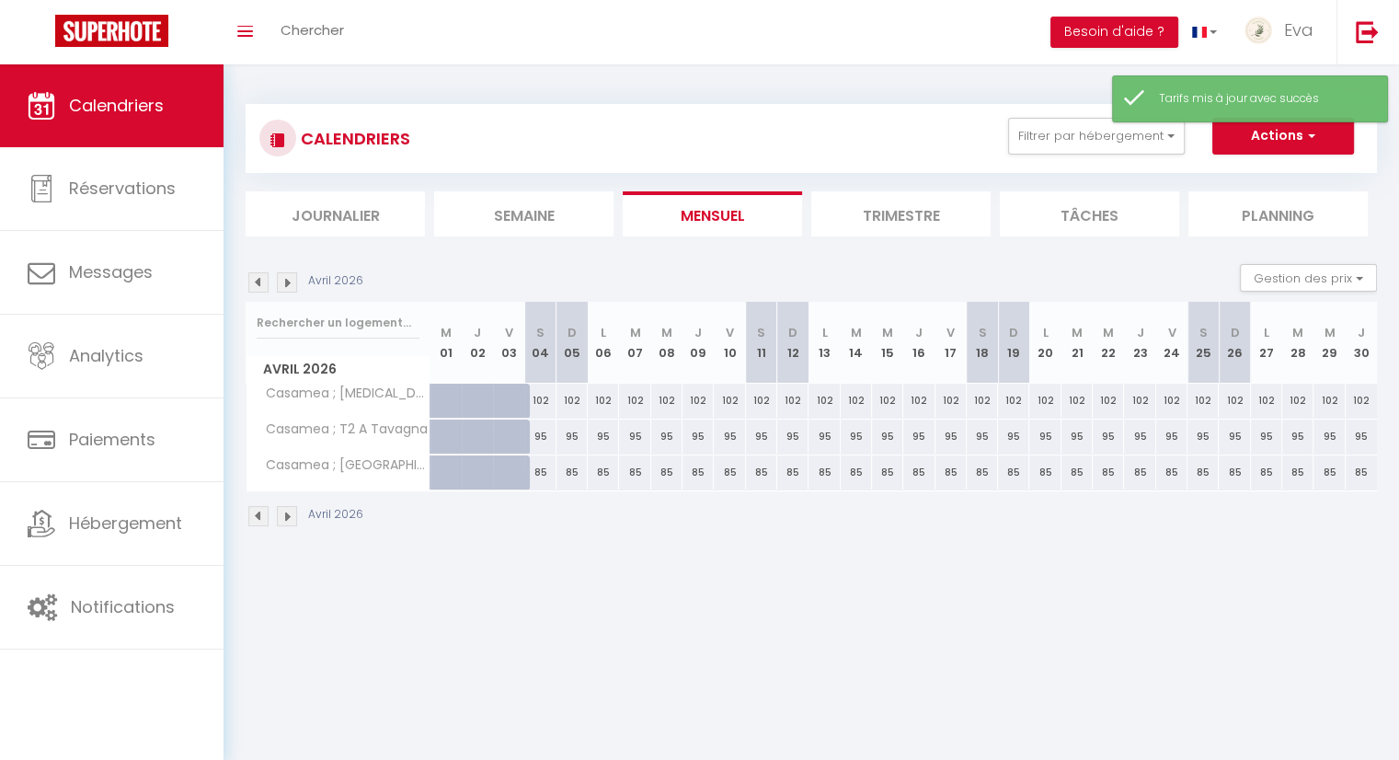
click at [533, 437] on div "95" at bounding box center [539, 436] width 31 height 34
type input "95"
type input "[DATE]"
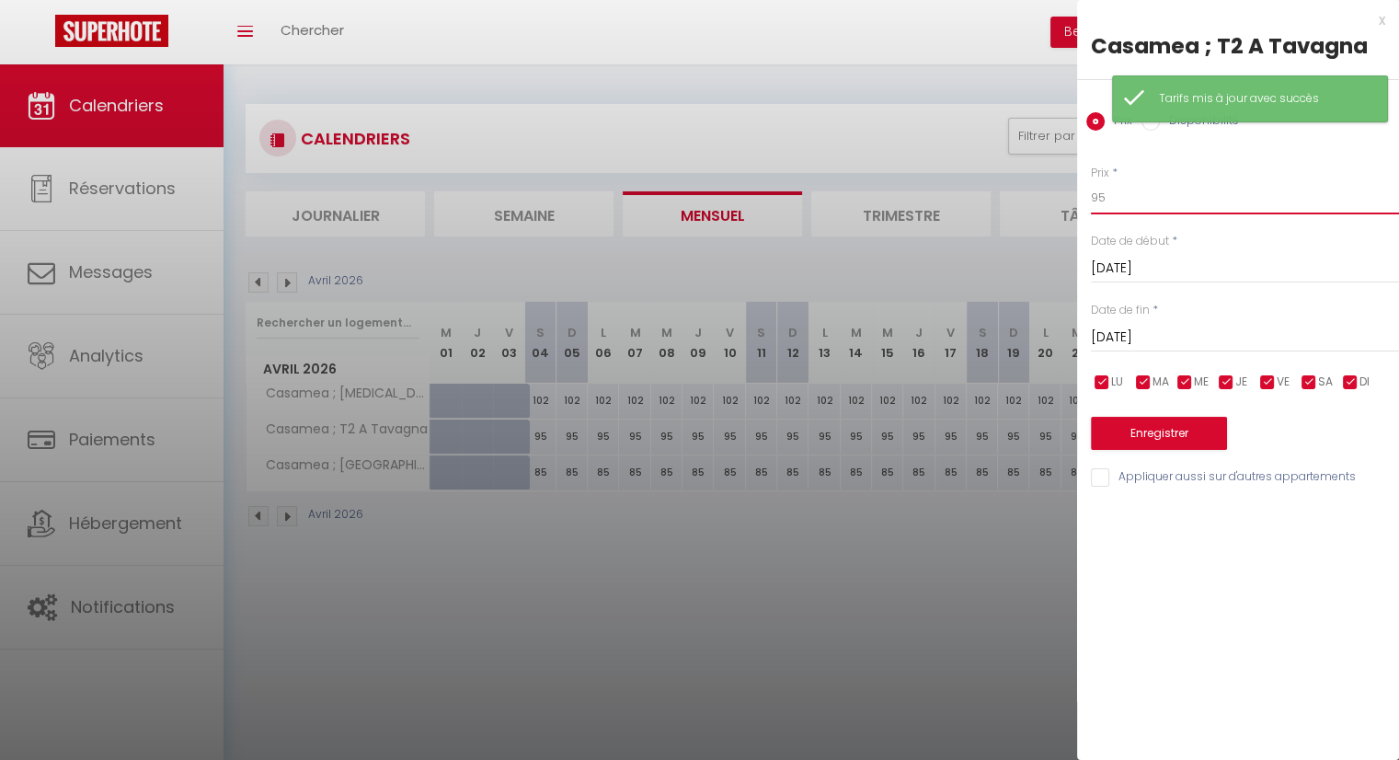
click at [1116, 196] on input "95" at bounding box center [1245, 197] width 308 height 33
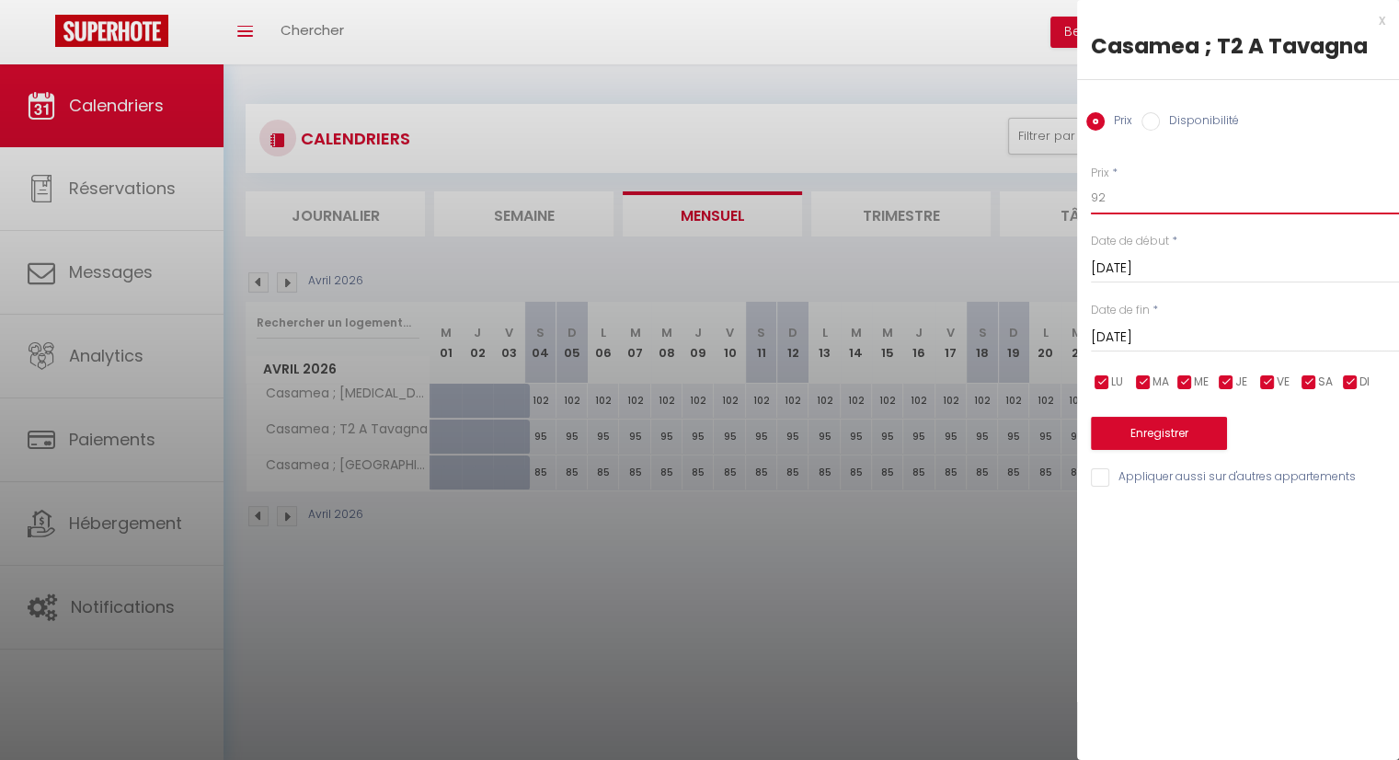
type input "92"
click at [1152, 336] on input "[DATE]" at bounding box center [1245, 338] width 308 height 24
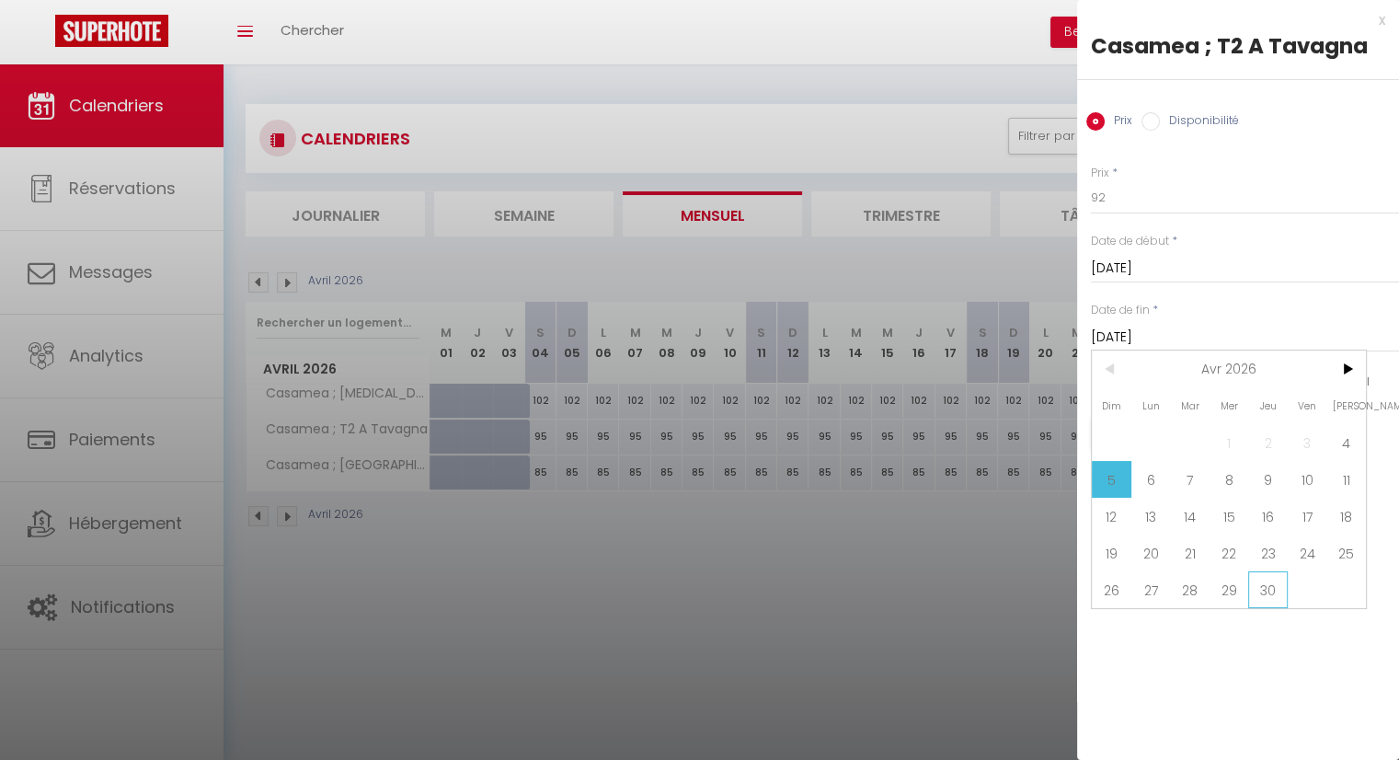
click at [1262, 588] on span "30" at bounding box center [1268, 589] width 40 height 37
type input "Jeu 30 Avril 2026"
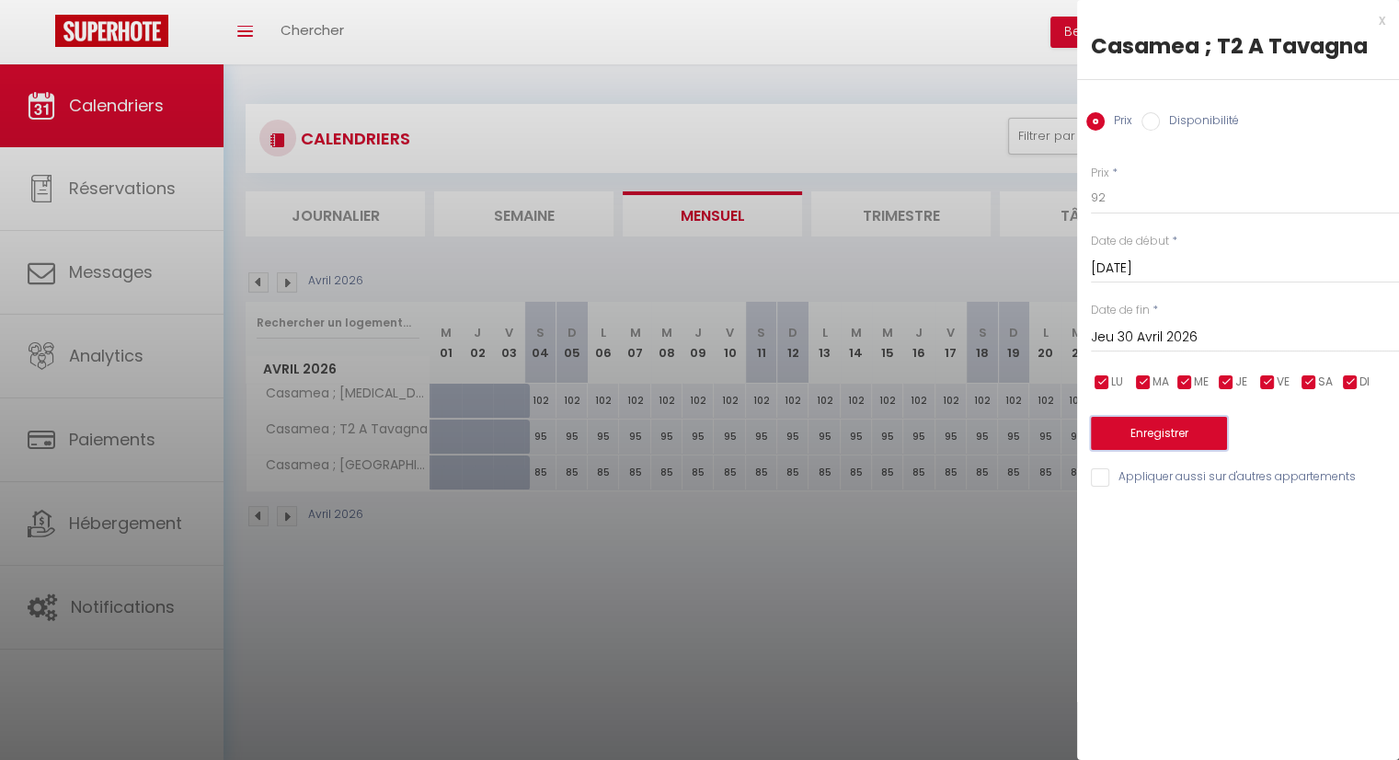
click at [1145, 440] on button "Enregistrer" at bounding box center [1159, 433] width 136 height 33
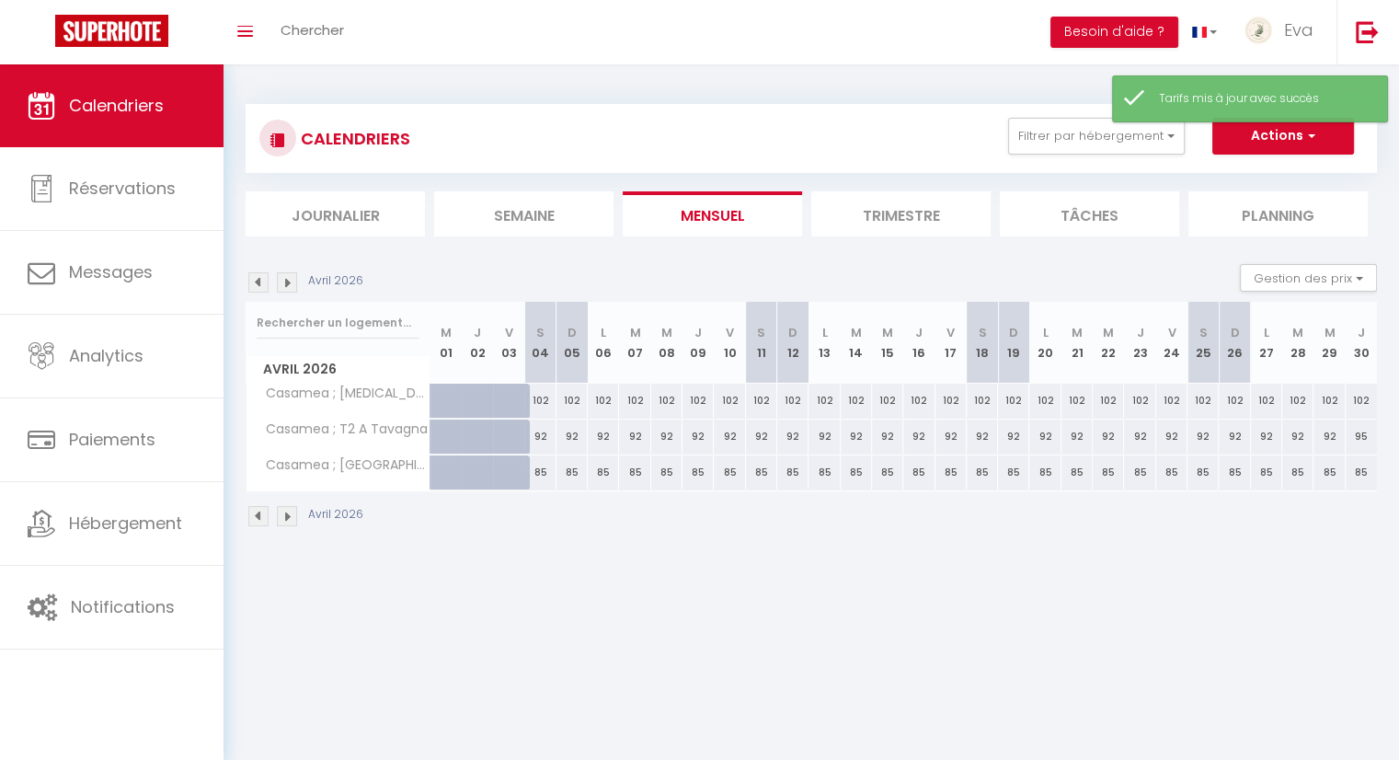
click at [1361, 433] on div "95" at bounding box center [1360, 436] width 31 height 34
type input "95"
type input "Jeu 30 Avril 2026"
type input "Ven 01 Mai 2026"
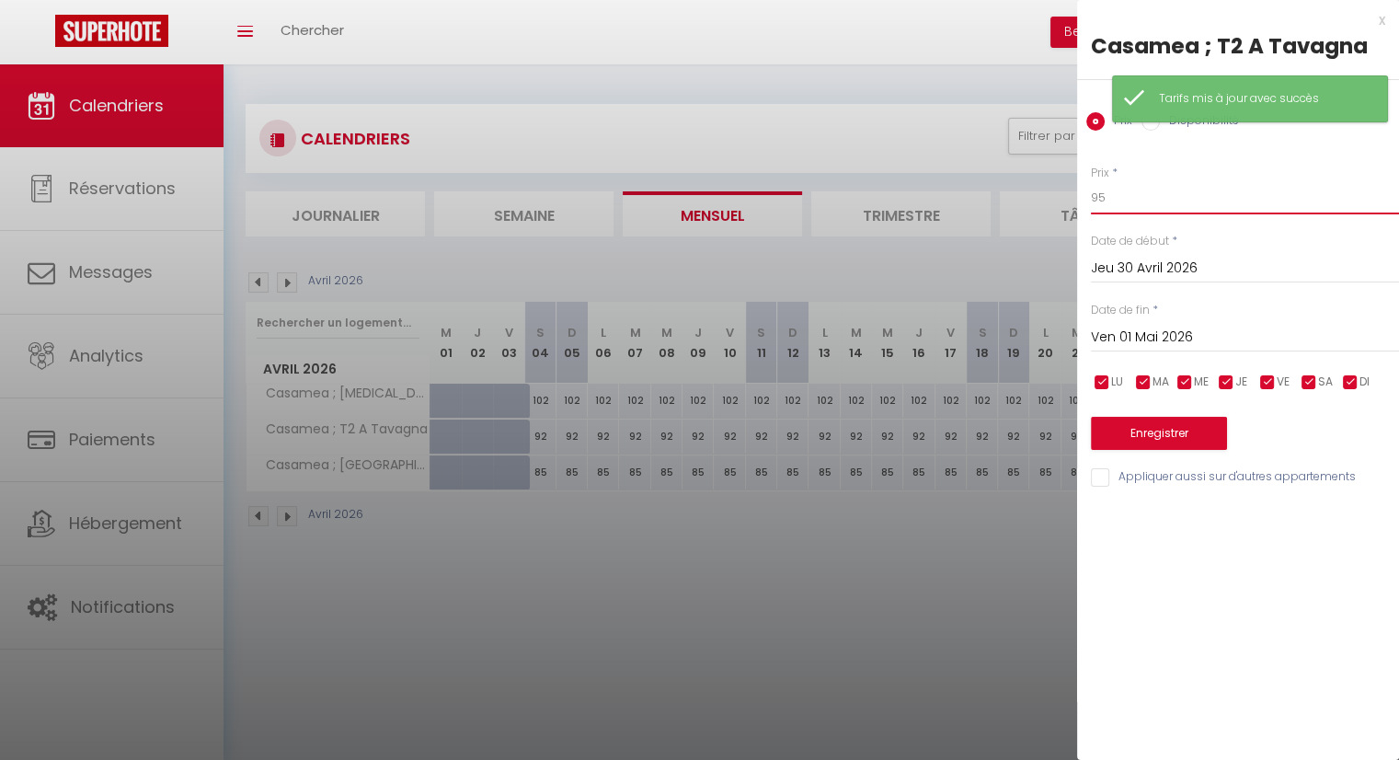
click at [1147, 198] on input "95" at bounding box center [1245, 197] width 308 height 33
type input "92"
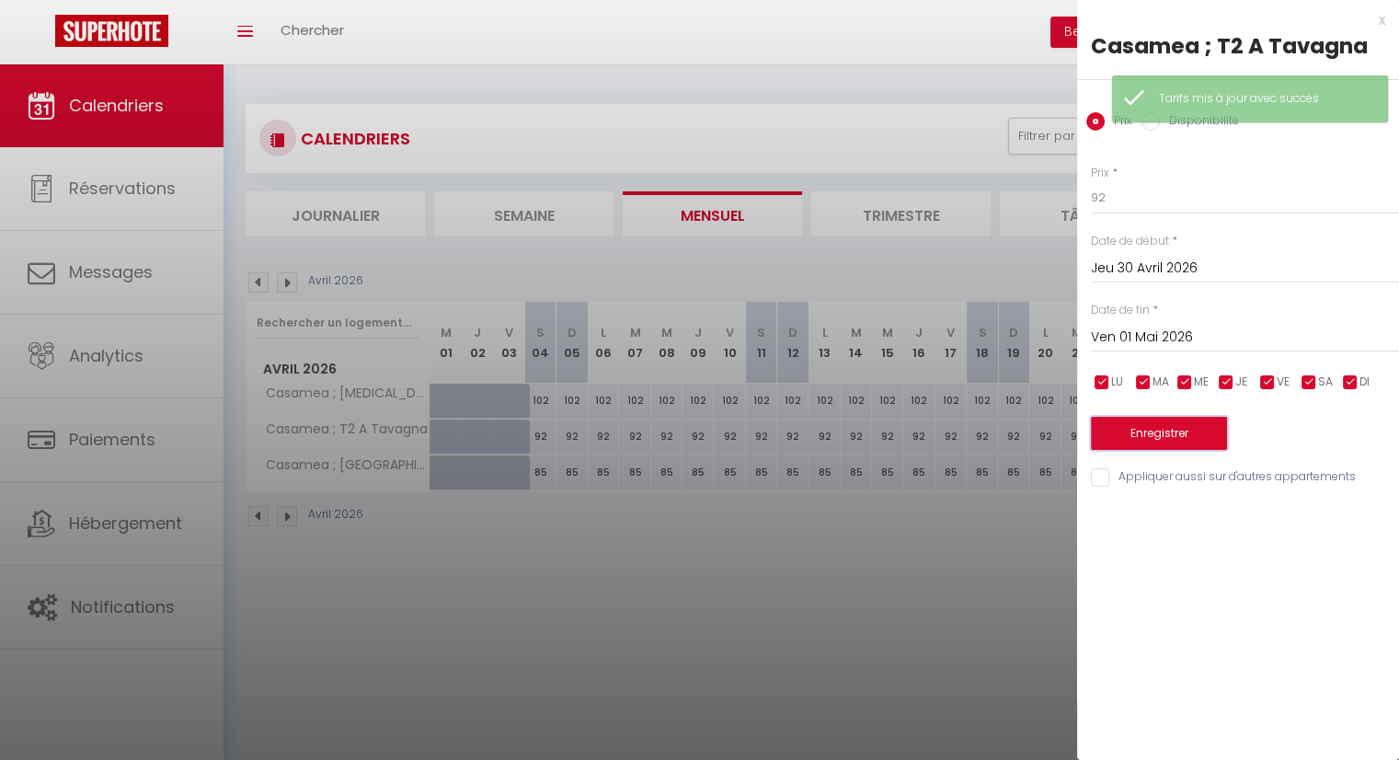
click at [1144, 428] on button "Enregistrer" at bounding box center [1159, 433] width 136 height 33
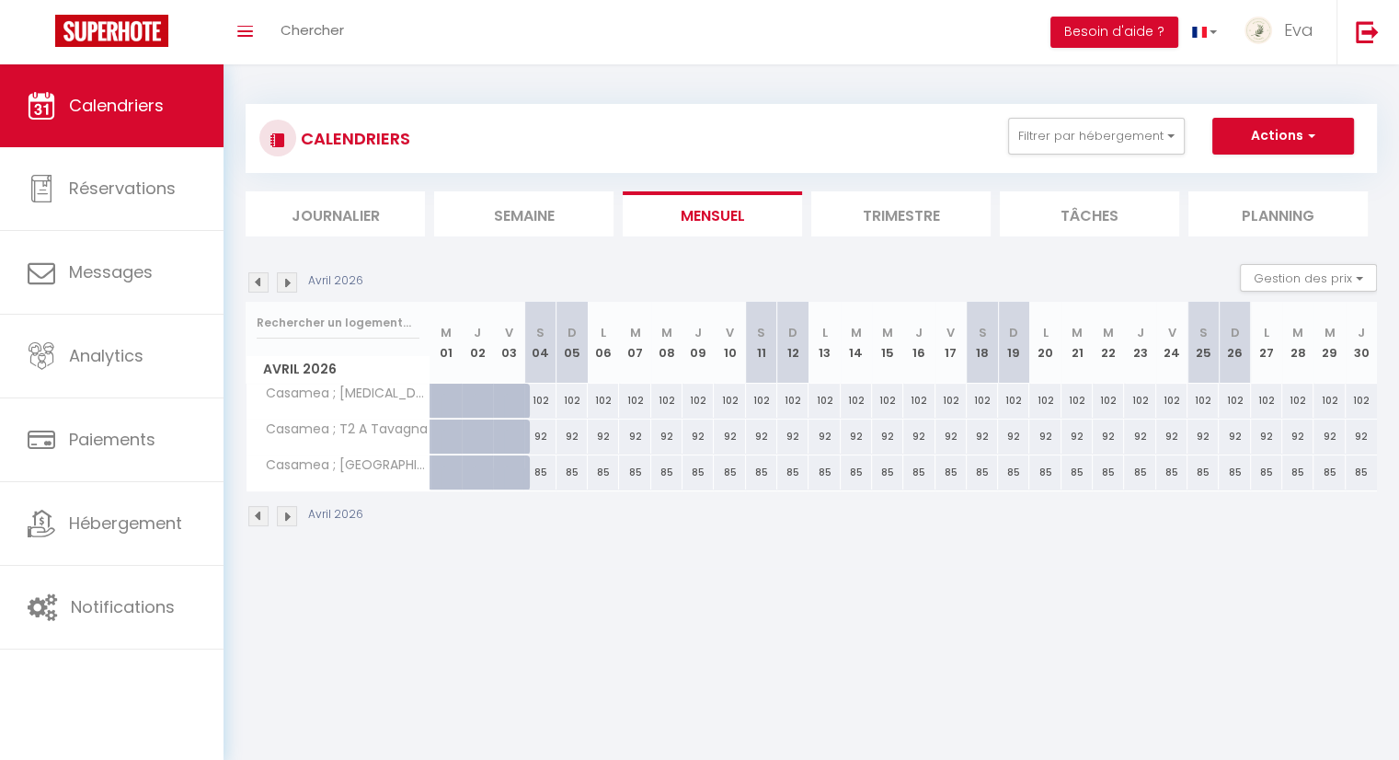
click at [287, 513] on img at bounding box center [287, 516] width 20 height 20
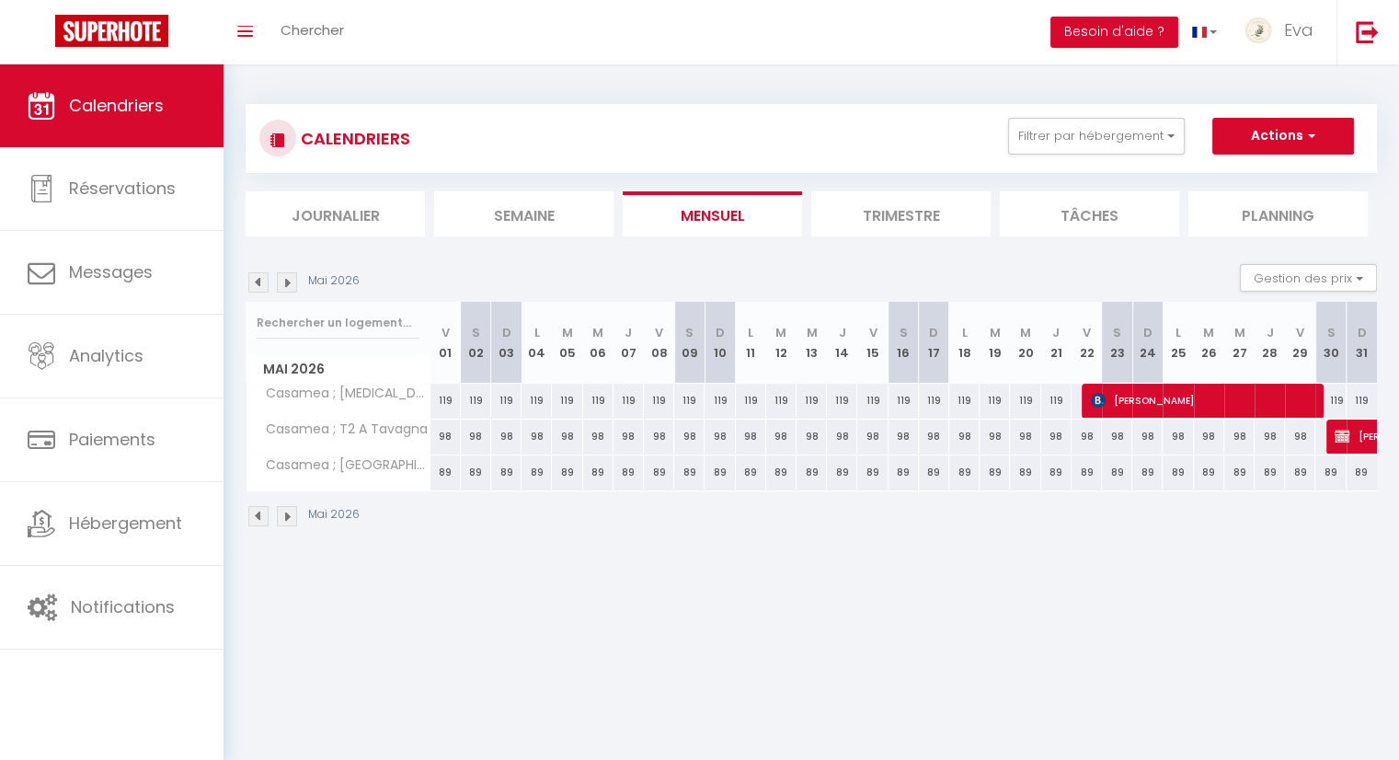
click at [266, 515] on img at bounding box center [258, 516] width 20 height 20
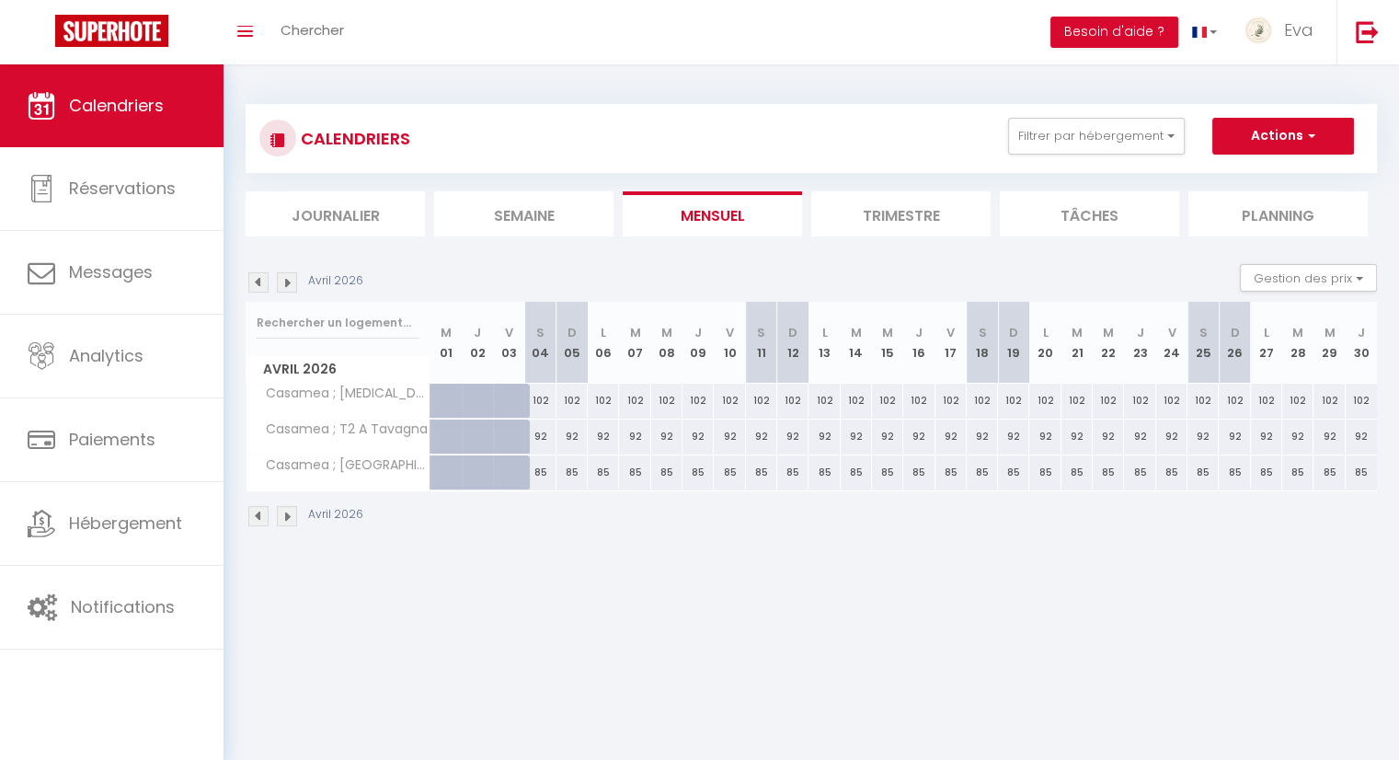
click at [291, 515] on img at bounding box center [287, 516] width 20 height 20
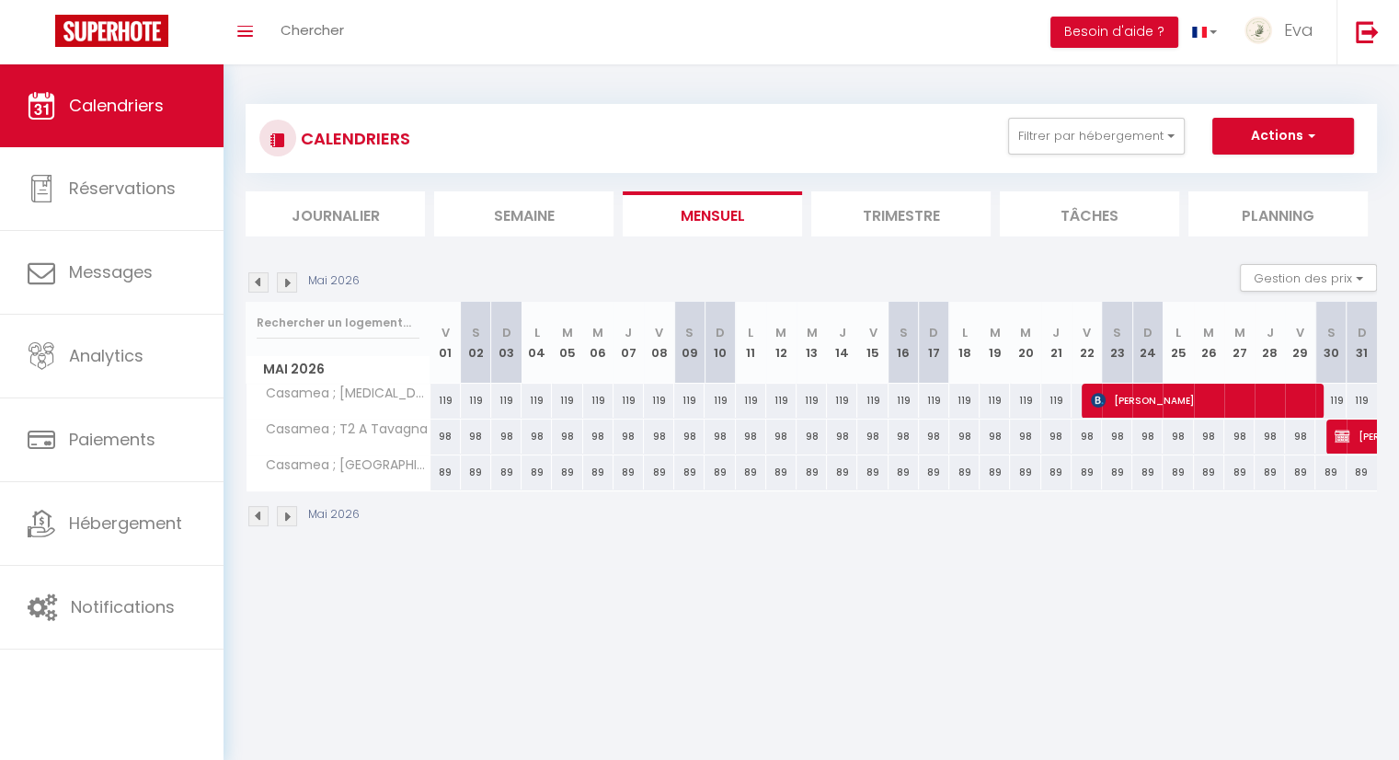
click at [443, 431] on div "98" at bounding box center [445, 436] width 30 height 34
type input "98"
type input "Ven 01 Mai 2026"
type input "[DATE]"
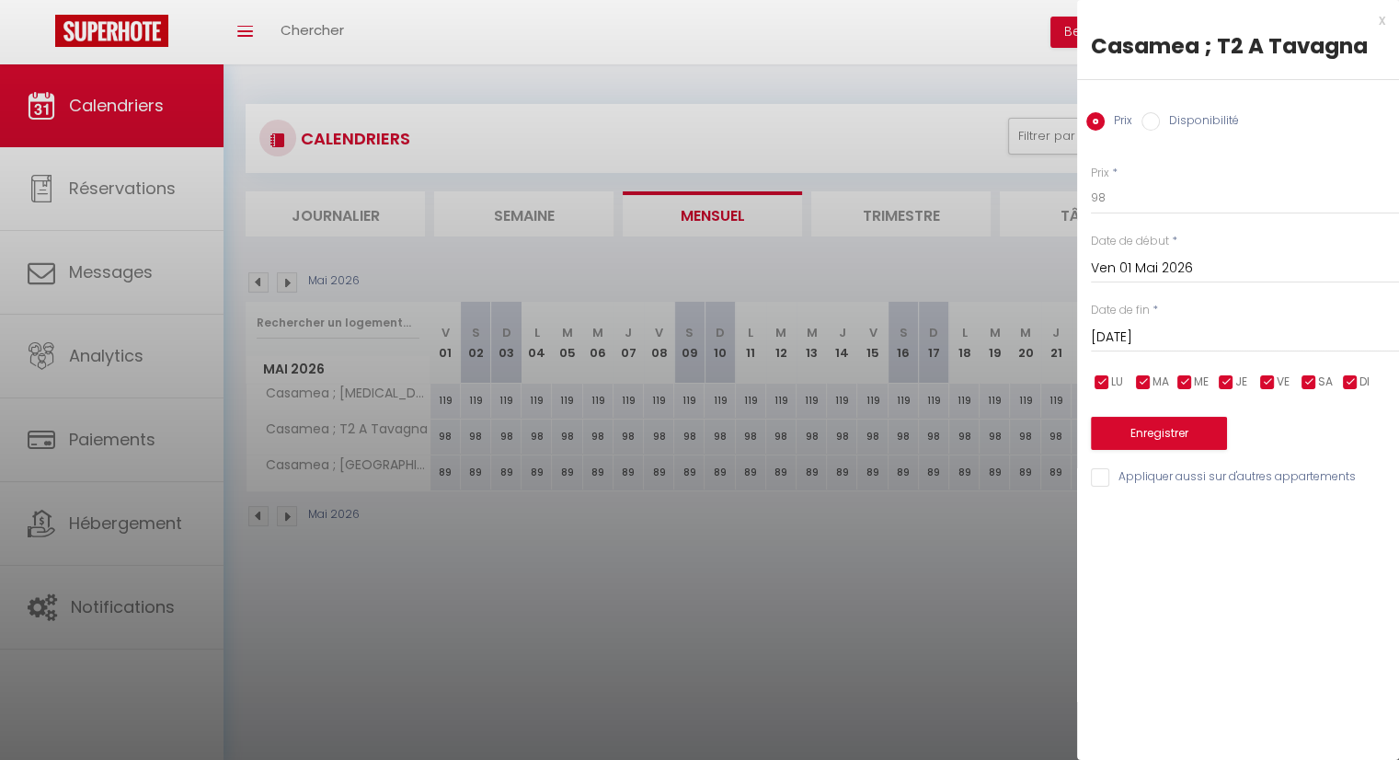
click at [463, 543] on div at bounding box center [699, 380] width 1399 height 760
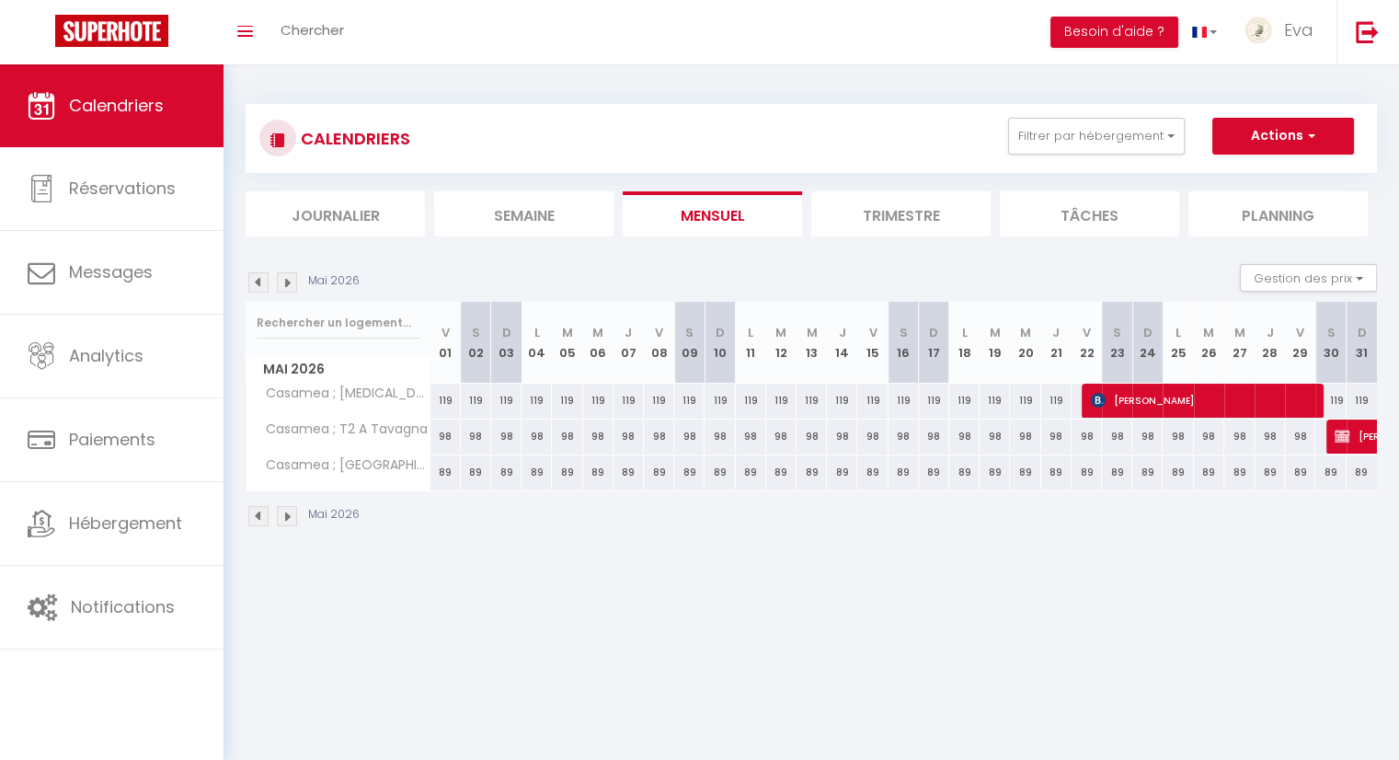
click at [291, 516] on img at bounding box center [287, 516] width 20 height 20
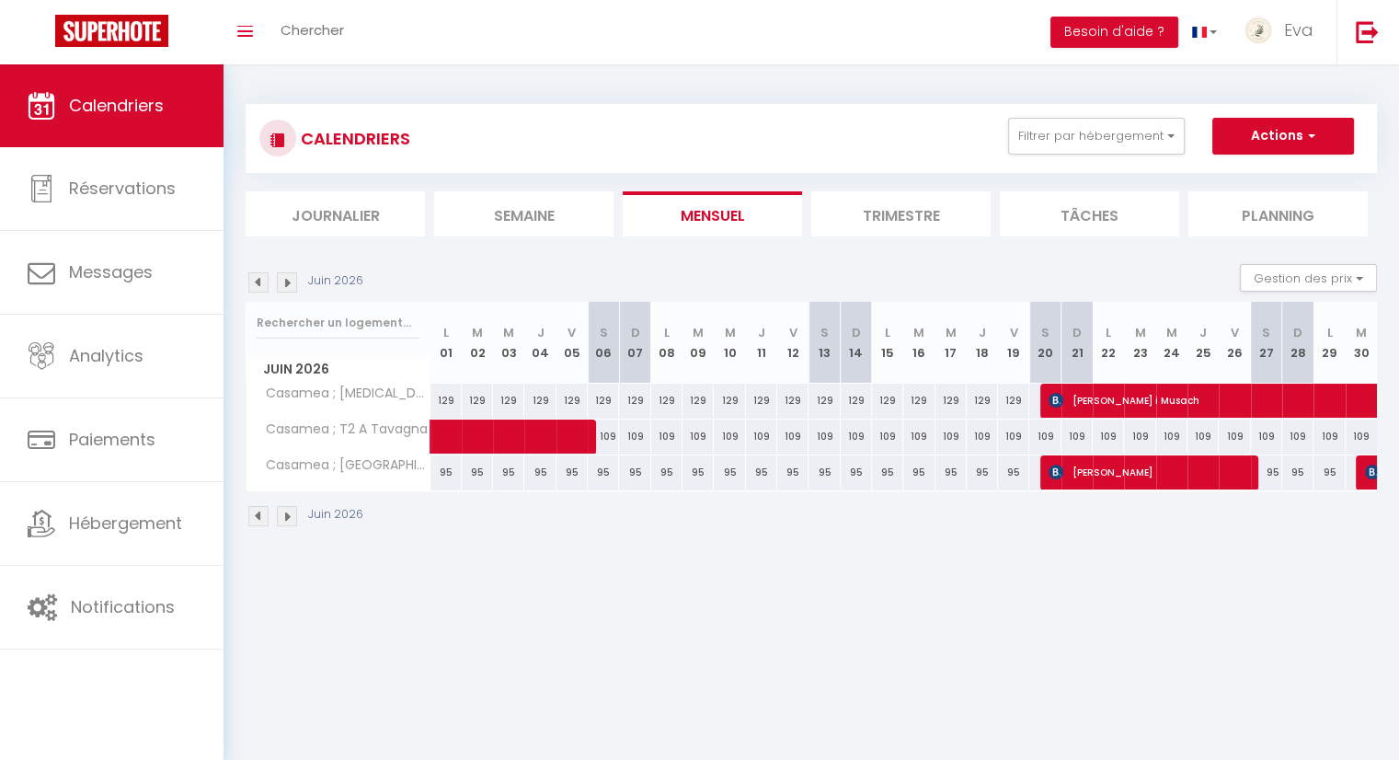
click at [261, 515] on img at bounding box center [258, 516] width 20 height 20
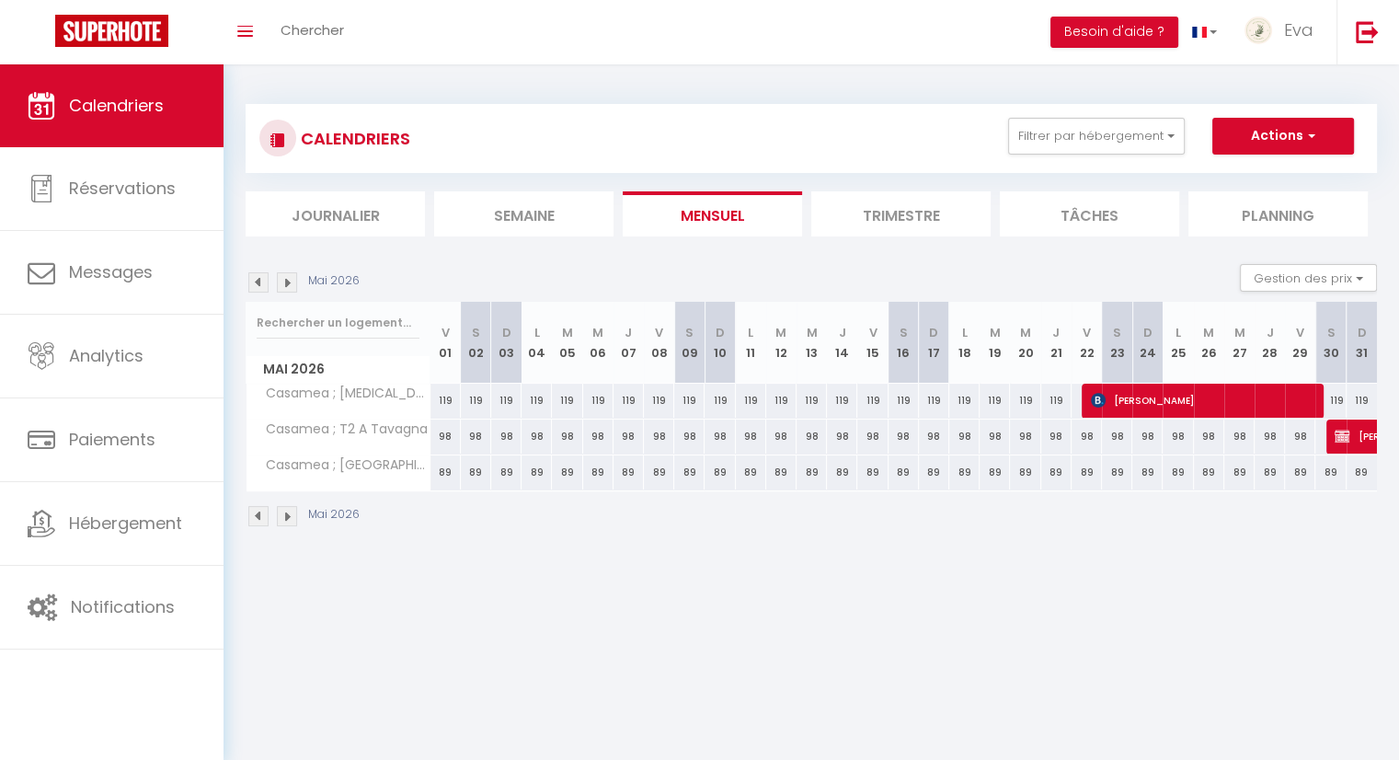
click at [438, 431] on div "98" at bounding box center [445, 436] width 30 height 34
type input "98"
type input "Ven 01 Mai 2026"
type input "[DATE]"
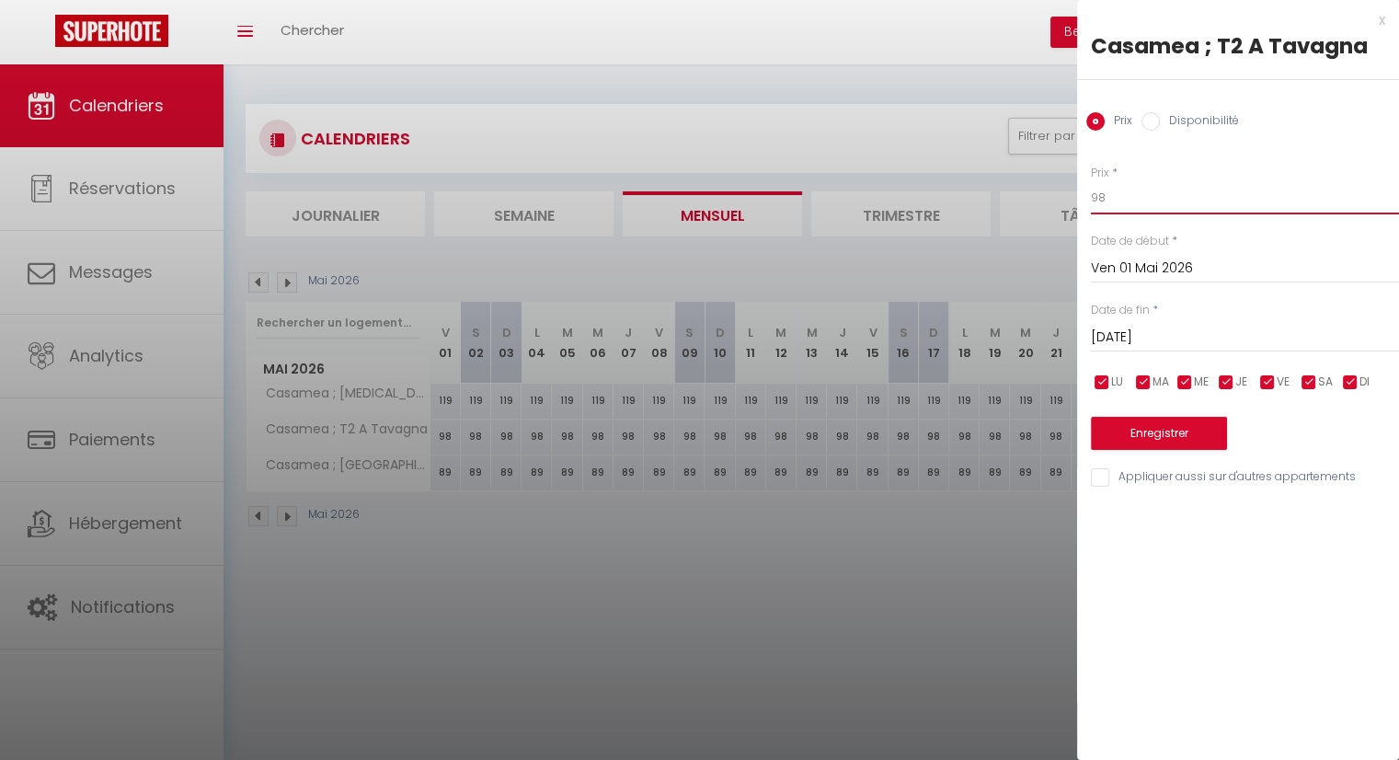
click at [1186, 214] on input "98" at bounding box center [1245, 197] width 308 height 33
type input "95"
click at [1186, 342] on input "[DATE]" at bounding box center [1245, 338] width 308 height 24
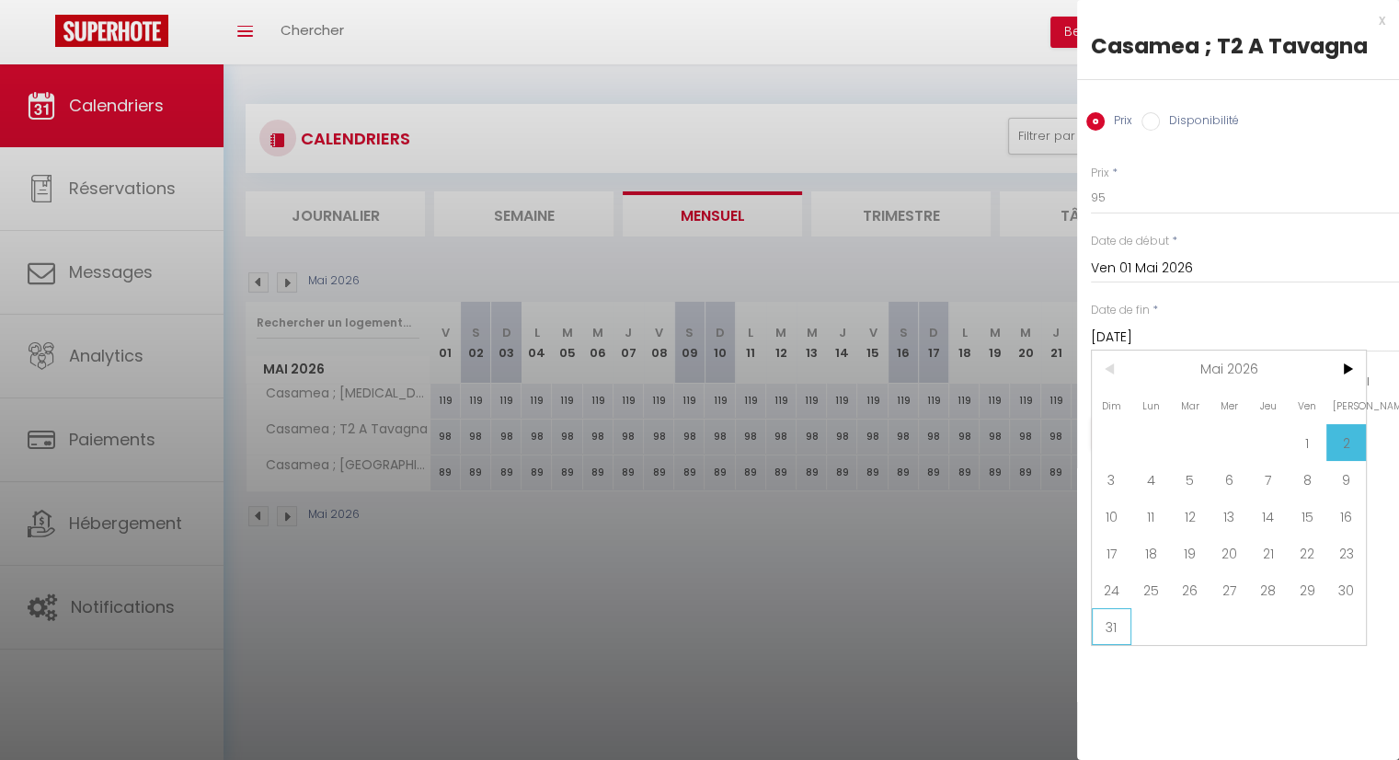
click at [1114, 630] on span "31" at bounding box center [1111, 626] width 40 height 37
type input "Dim 31 Mai 2026"
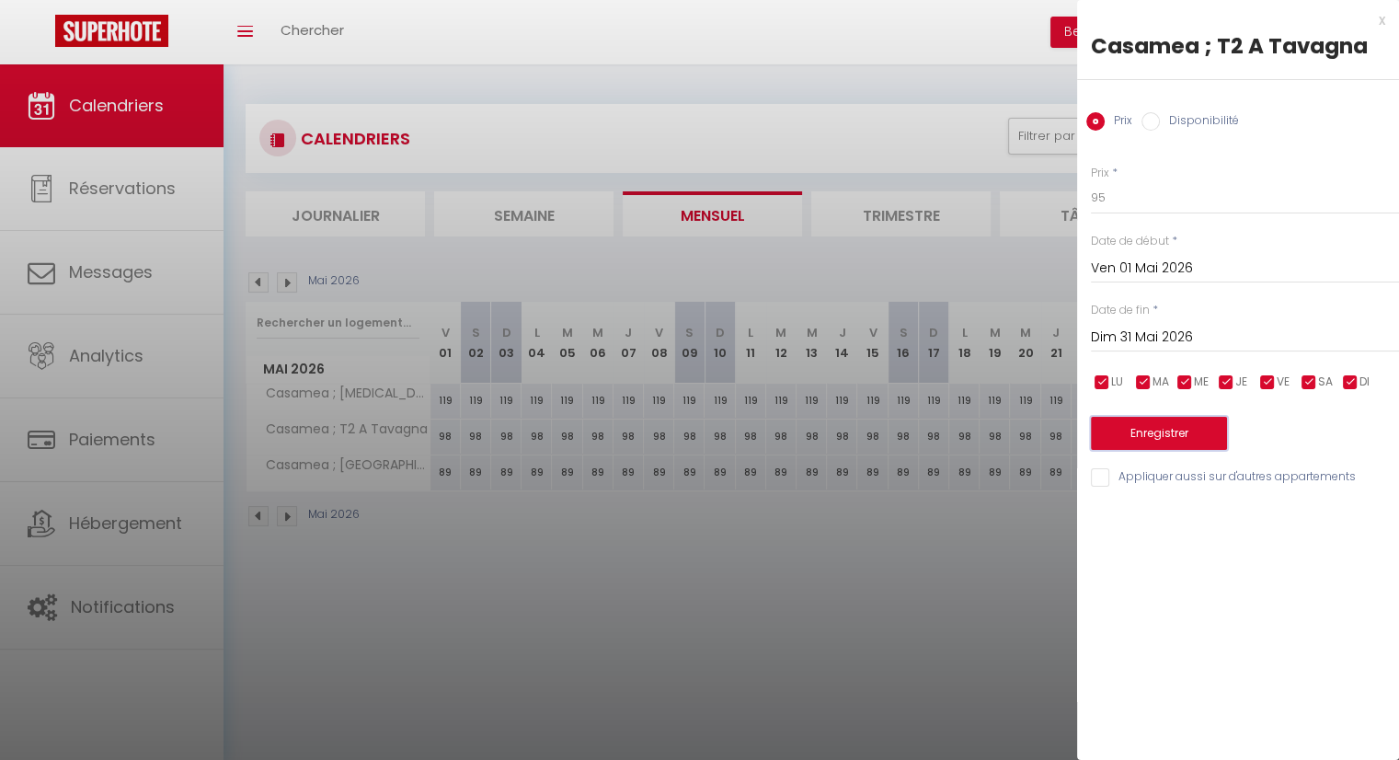
click at [1157, 446] on button "Enregistrer" at bounding box center [1159, 433] width 136 height 33
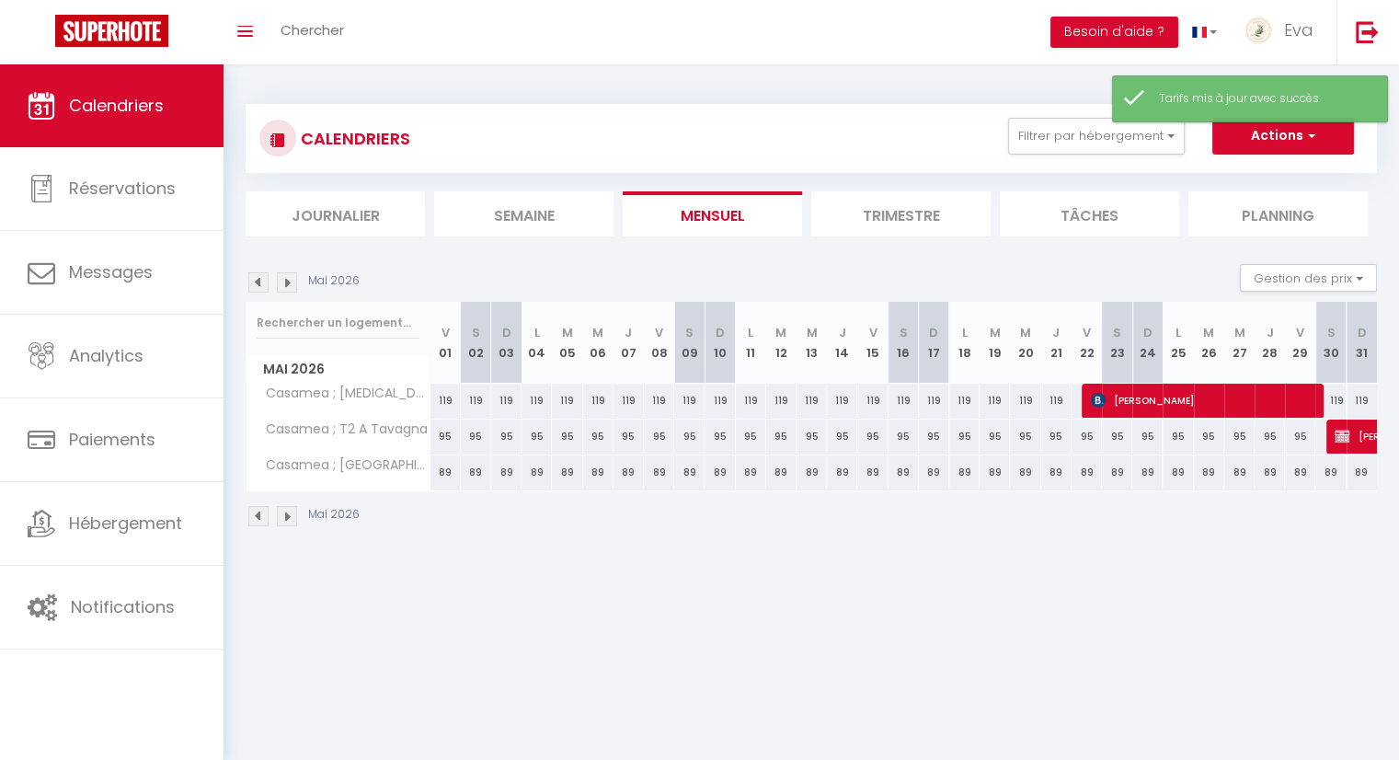
click at [447, 398] on div "119" at bounding box center [445, 400] width 30 height 34
type input "119"
type input "Ven 01 Mai 2026"
type input "[DATE]"
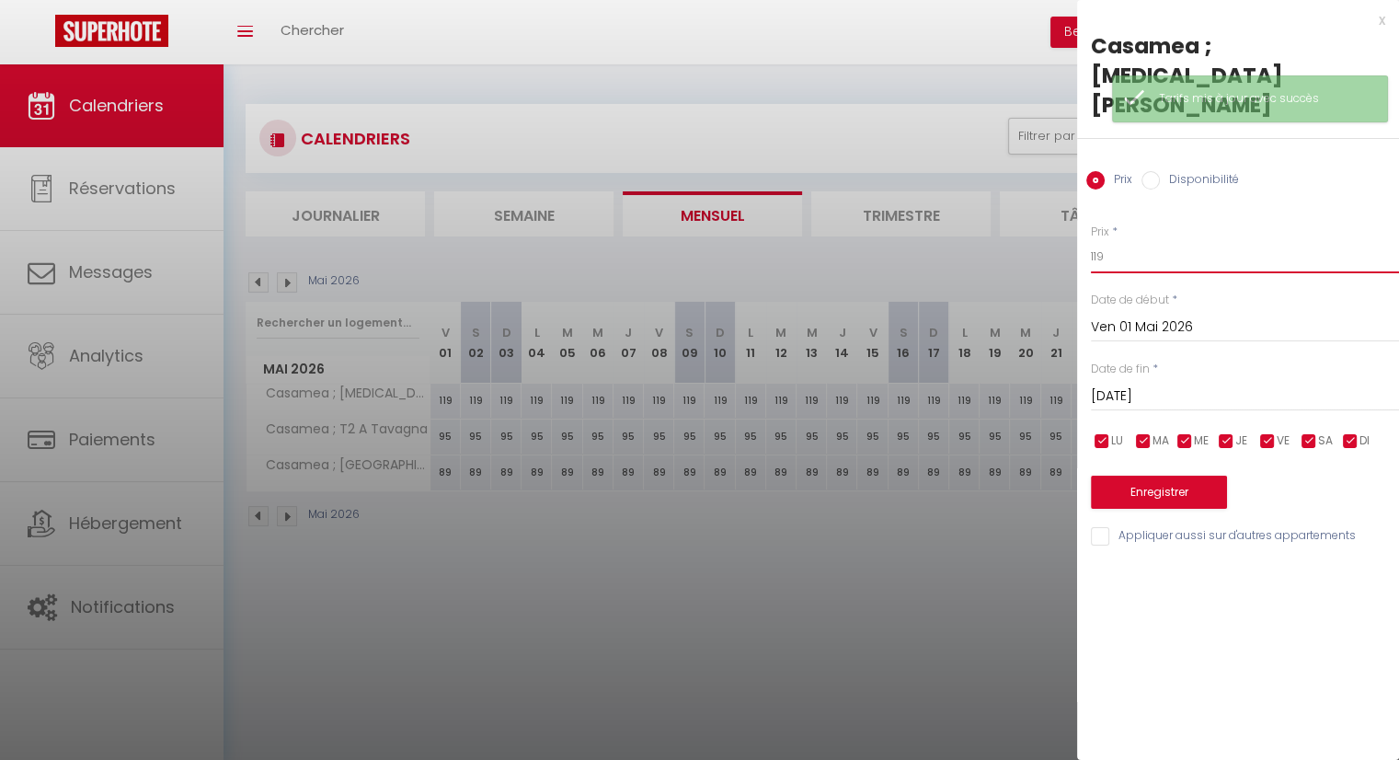
click at [1133, 240] on input "119" at bounding box center [1245, 256] width 308 height 33
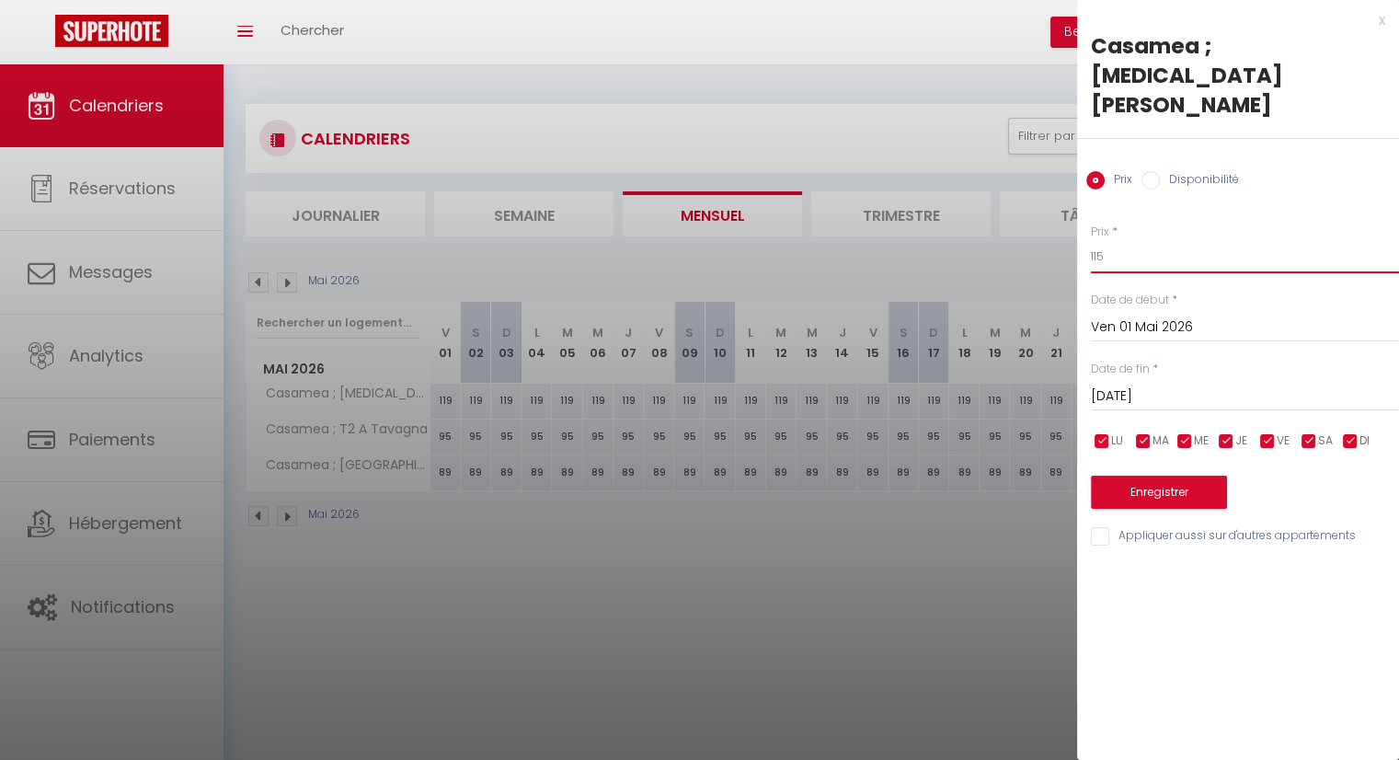
type input "115"
click at [1157, 384] on input "[DATE]" at bounding box center [1245, 396] width 308 height 24
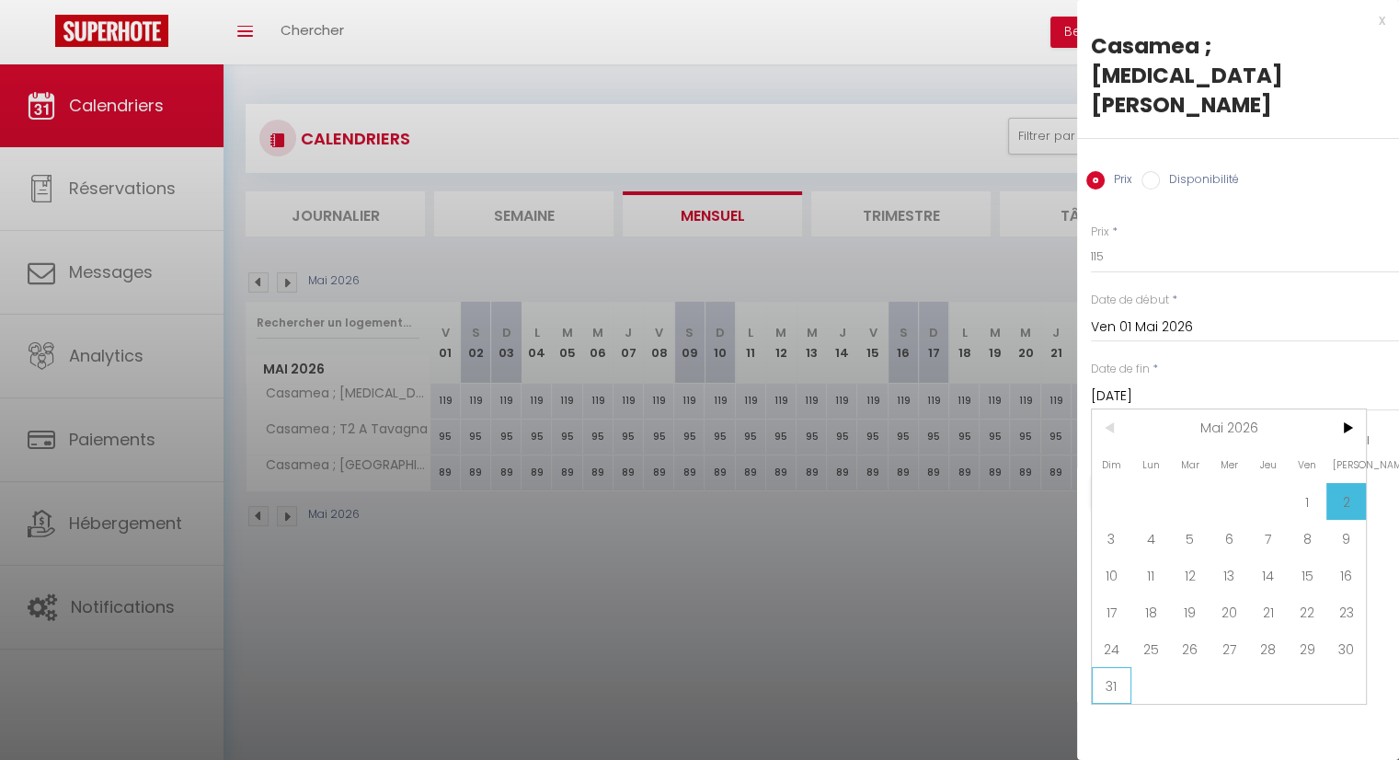
click at [1118, 667] on span "31" at bounding box center [1111, 685] width 40 height 37
type input "Dim 31 Mai 2026"
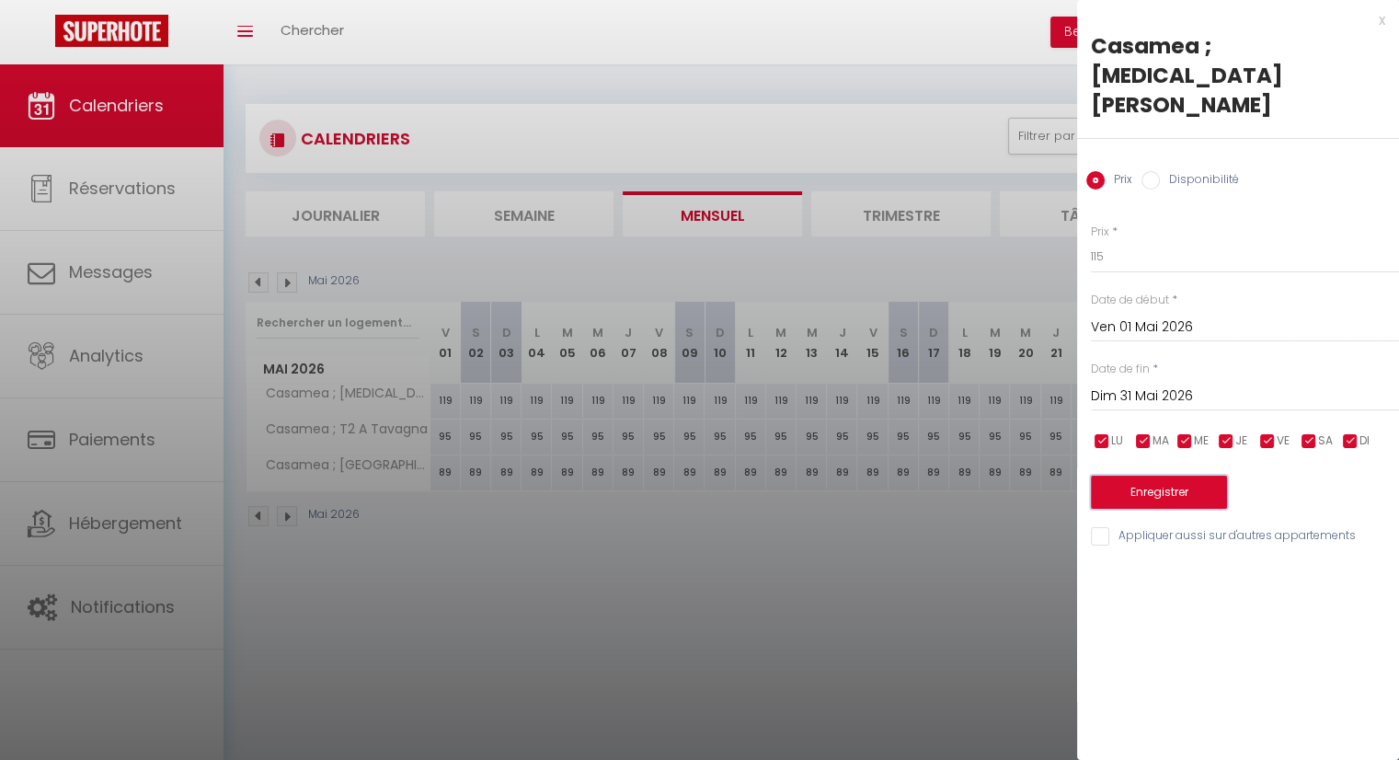
click at [1176, 475] on button "Enregistrer" at bounding box center [1159, 491] width 136 height 33
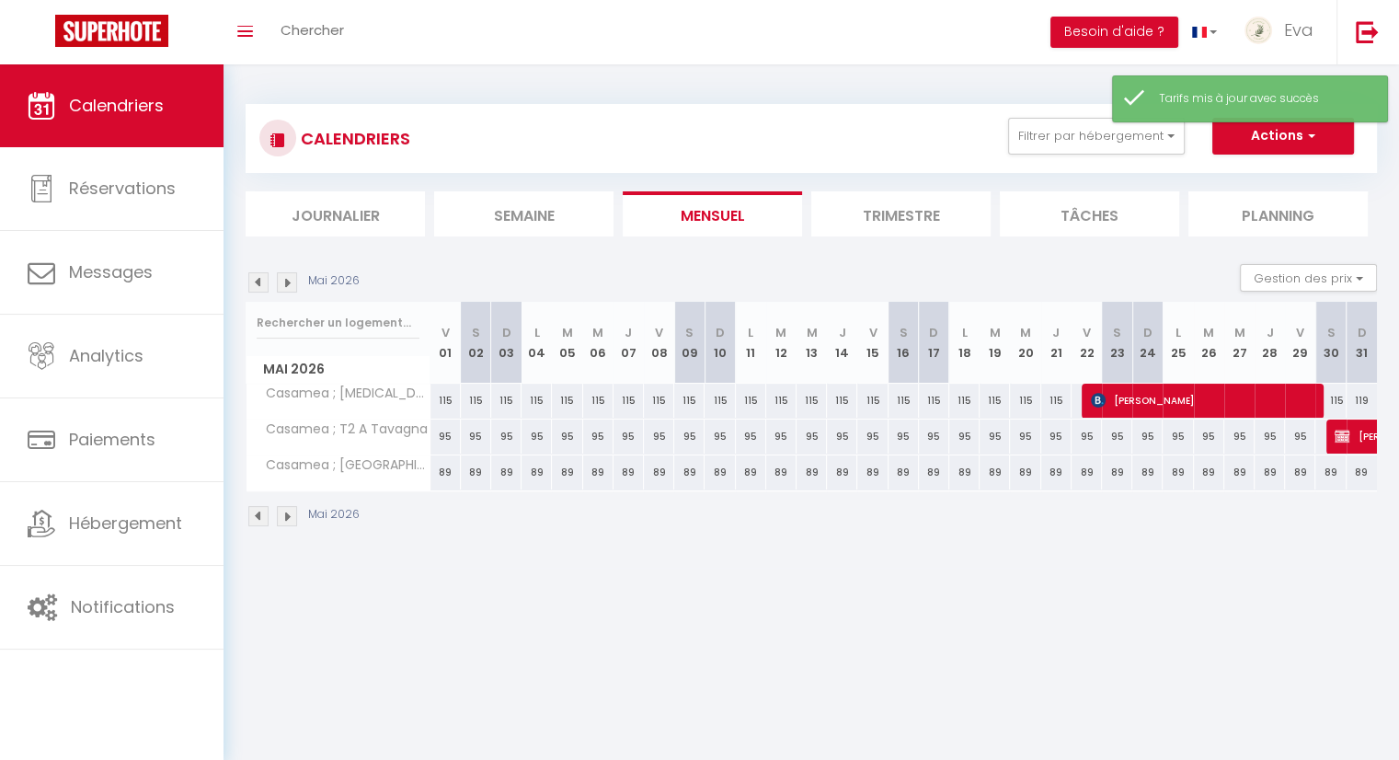
click at [1365, 398] on div "119" at bounding box center [1361, 400] width 30 height 34
type input "119"
type input "Dim 31 Mai 2026"
type input "Lun 01 Juin 2026"
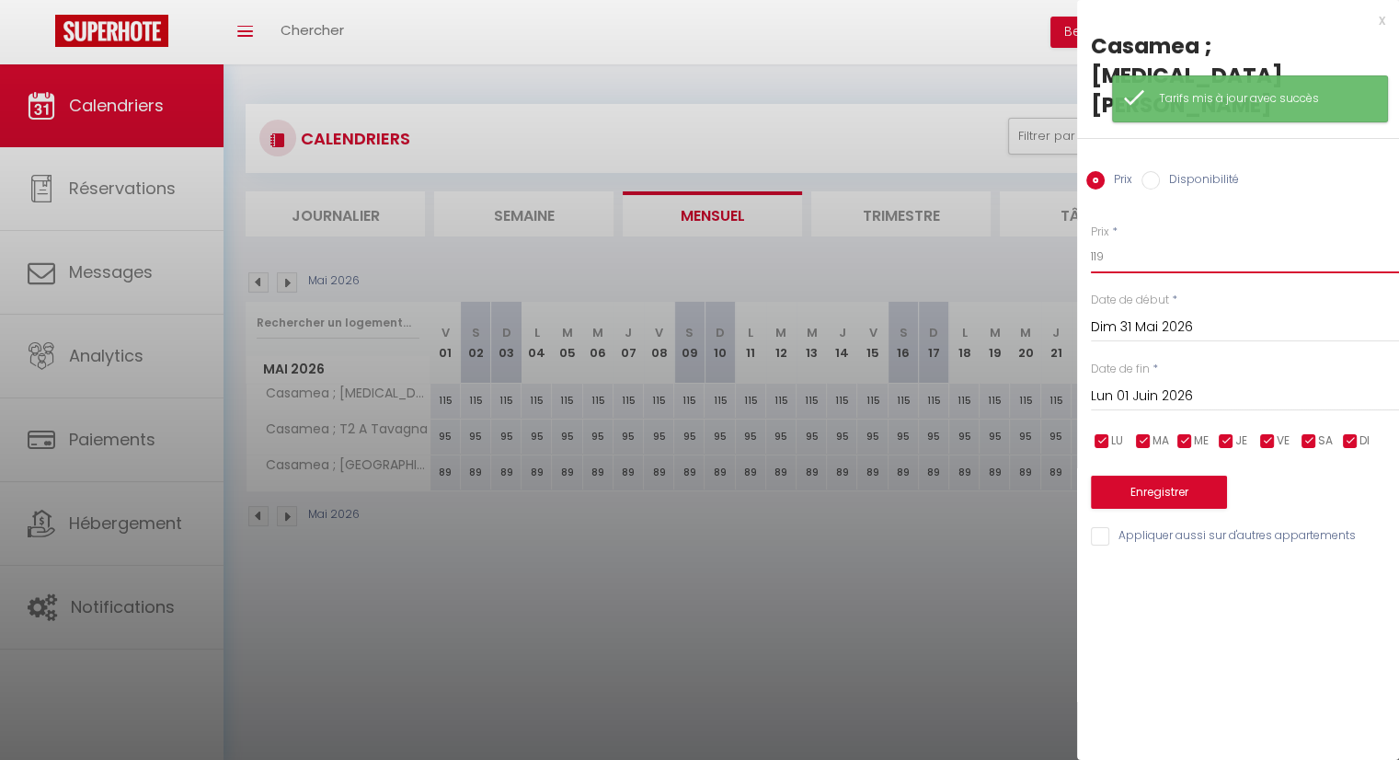
click at [1171, 240] on input "119" at bounding box center [1245, 256] width 308 height 33
type input "115"
click at [1152, 475] on button "Enregistrer" at bounding box center [1159, 491] width 136 height 33
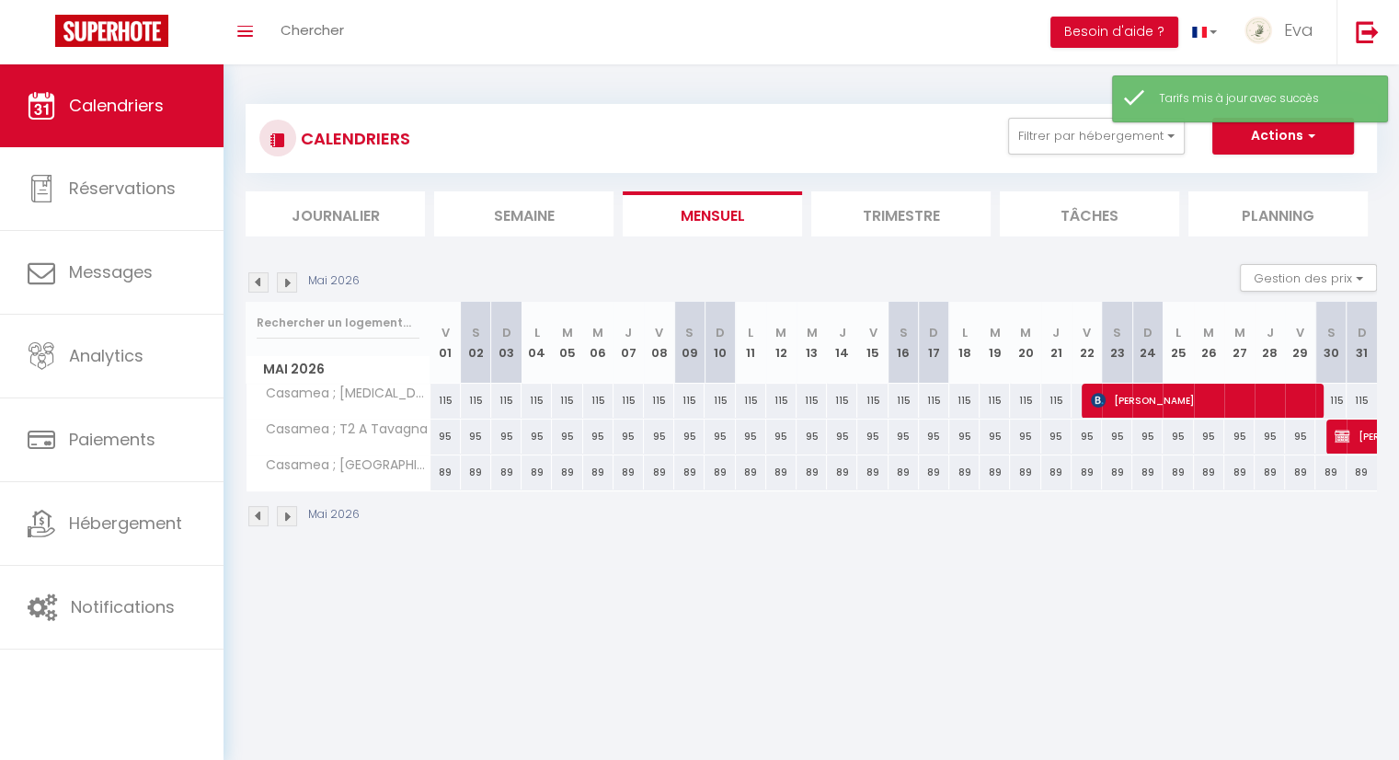
click at [292, 517] on img at bounding box center [287, 516] width 20 height 20
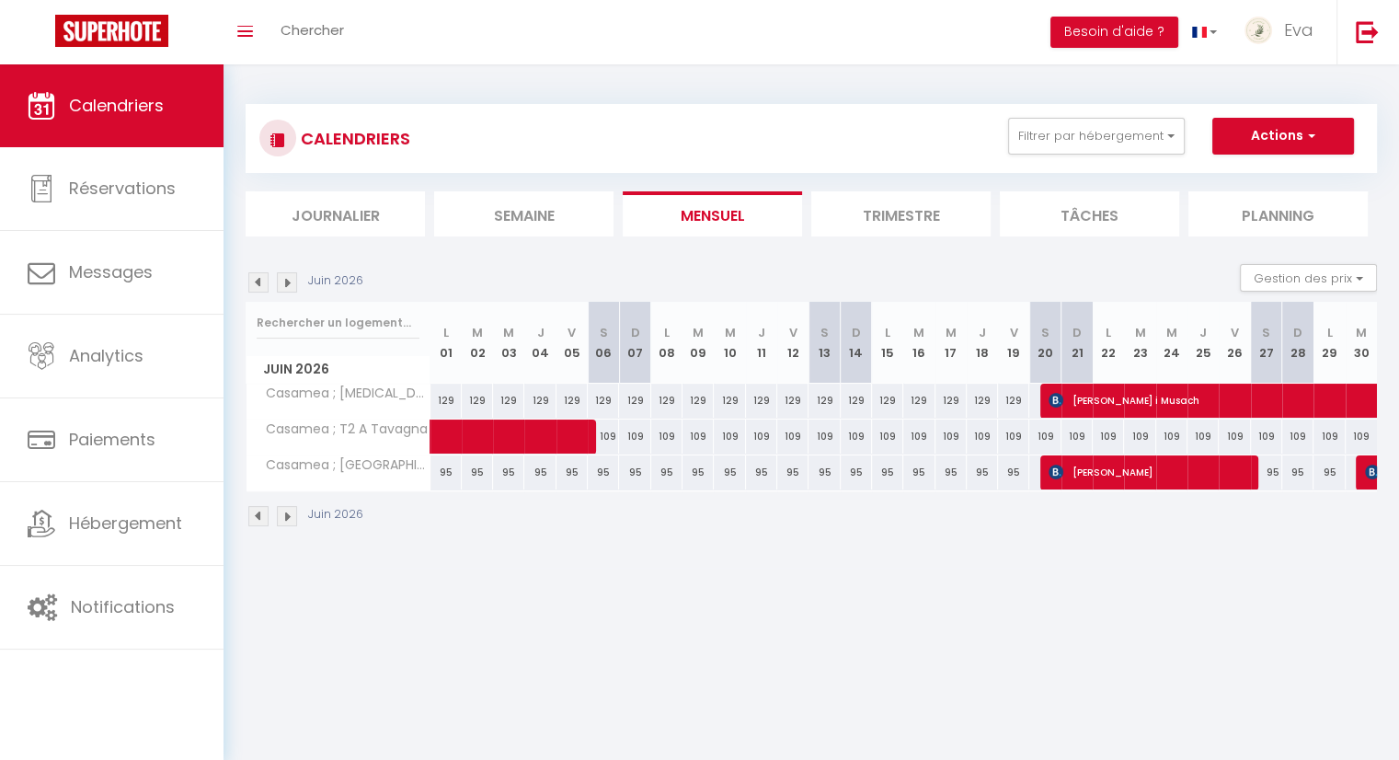
click at [445, 394] on div "129" at bounding box center [445, 400] width 31 height 34
type input "129"
type input "Lun 01 Juin 2026"
type input "[DATE]"
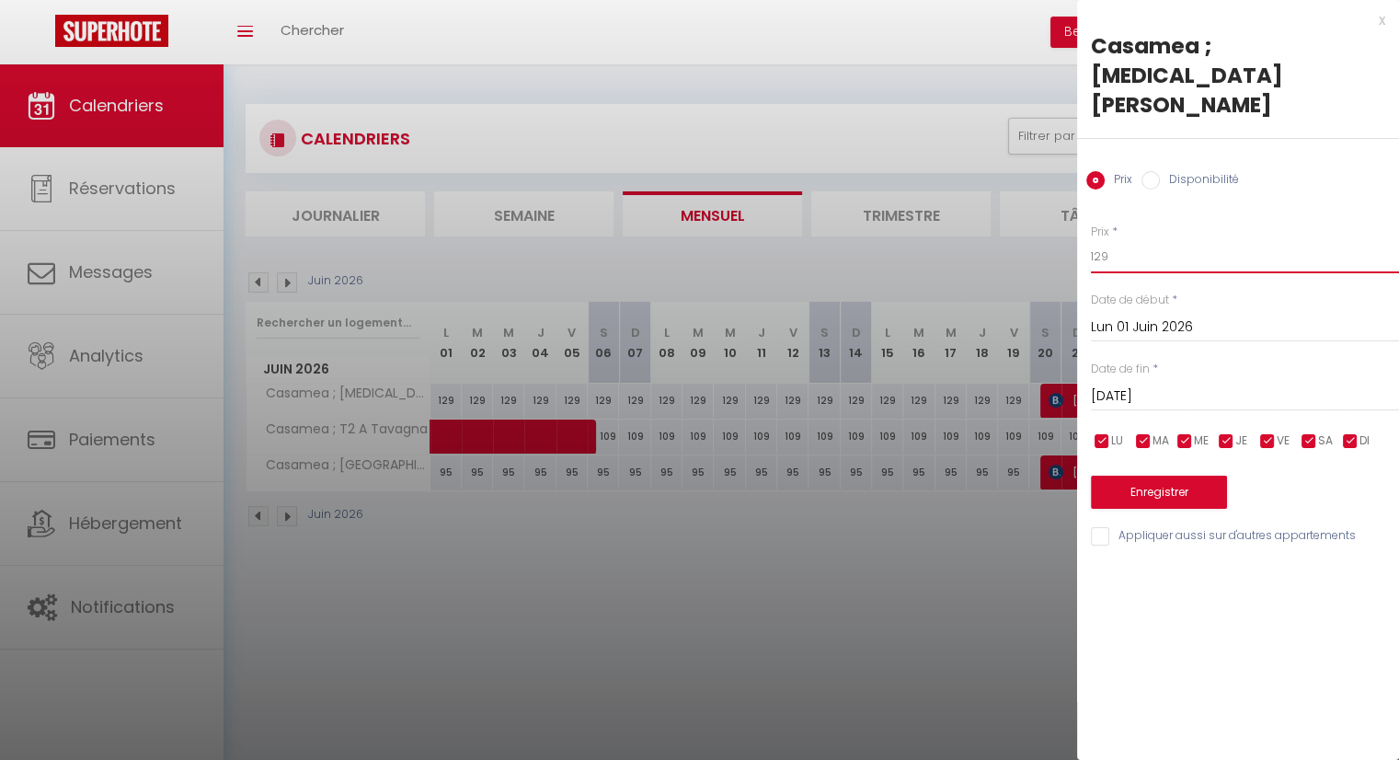
click at [1164, 240] on input "129" at bounding box center [1245, 256] width 308 height 33
type input "125"
click at [1172, 384] on input "[DATE]" at bounding box center [1245, 396] width 308 height 24
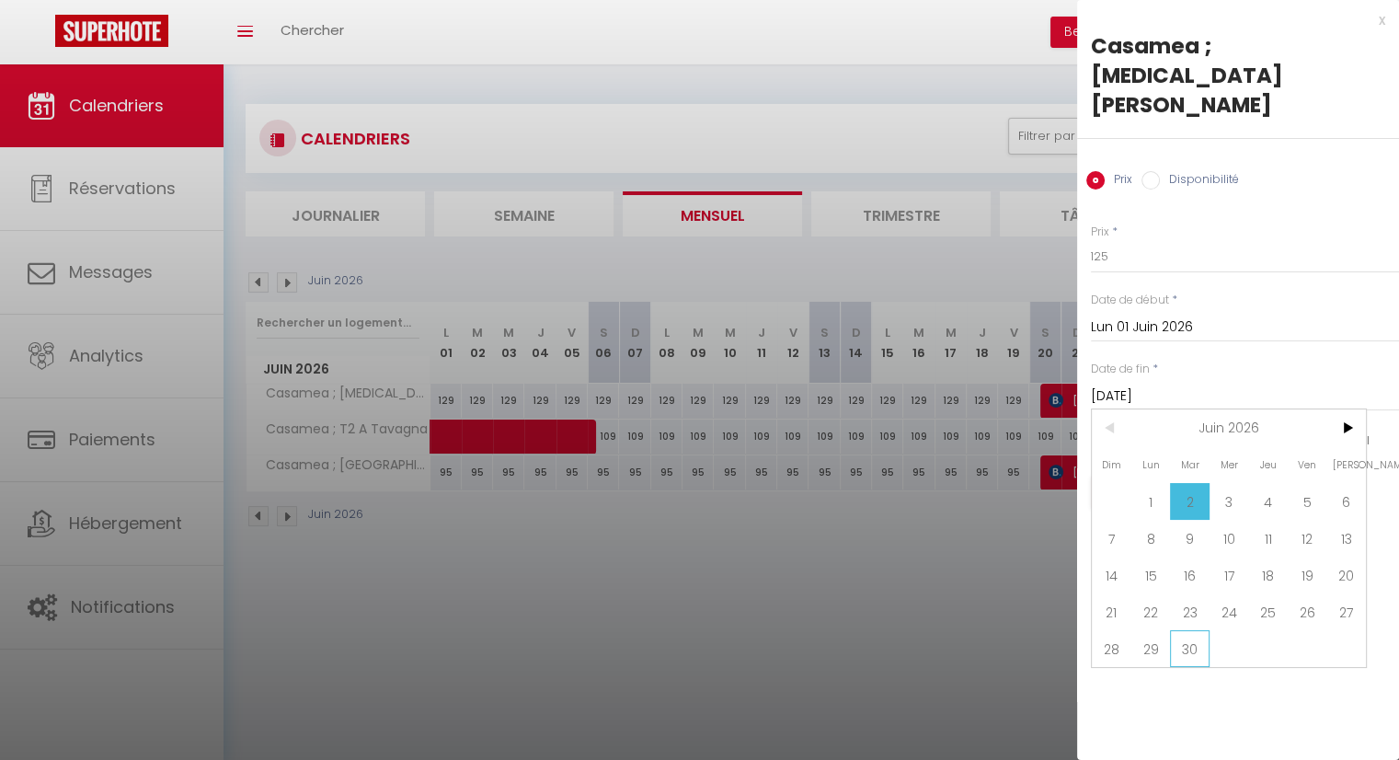
click at [1184, 630] on span "30" at bounding box center [1190, 648] width 40 height 37
type input "[DATE]"
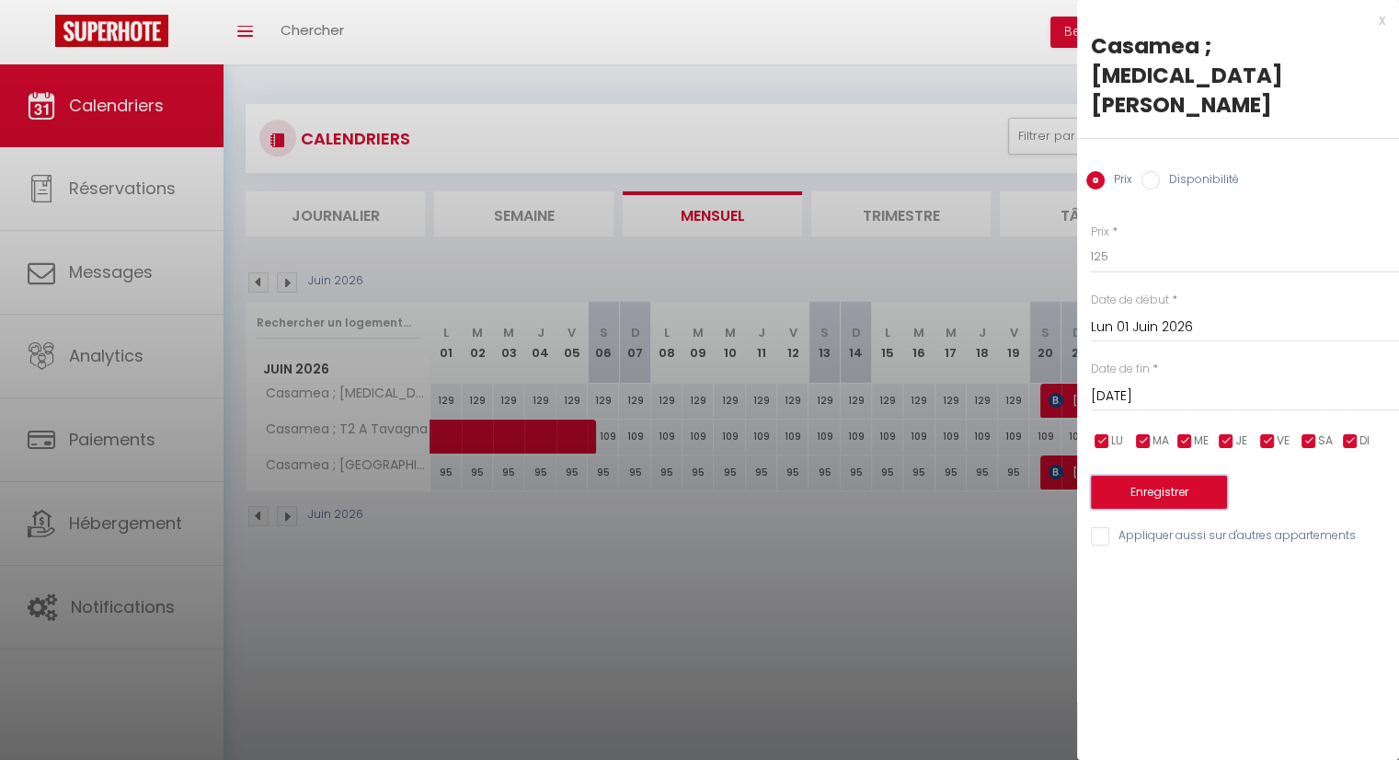
click at [1188, 475] on button "Enregistrer" at bounding box center [1159, 491] width 136 height 33
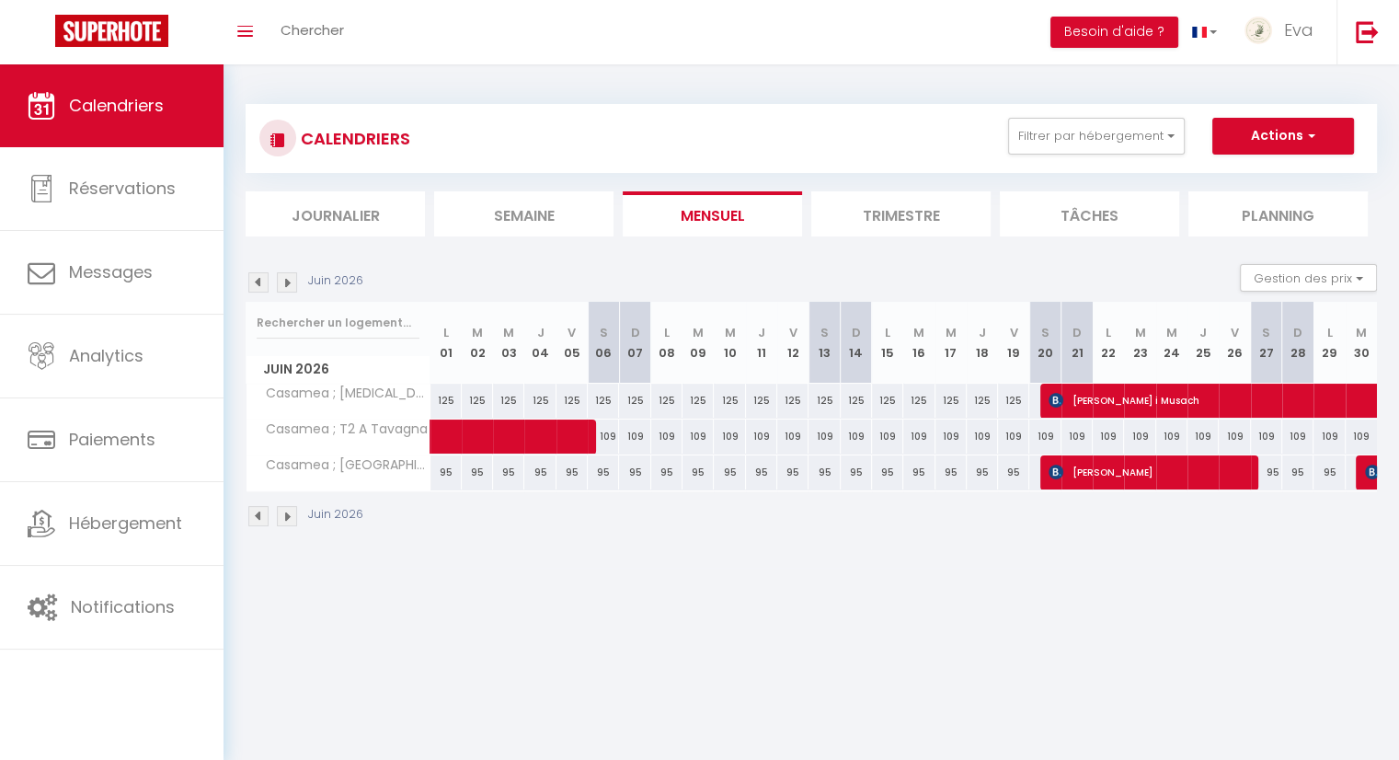
click at [257, 518] on img at bounding box center [258, 516] width 20 height 20
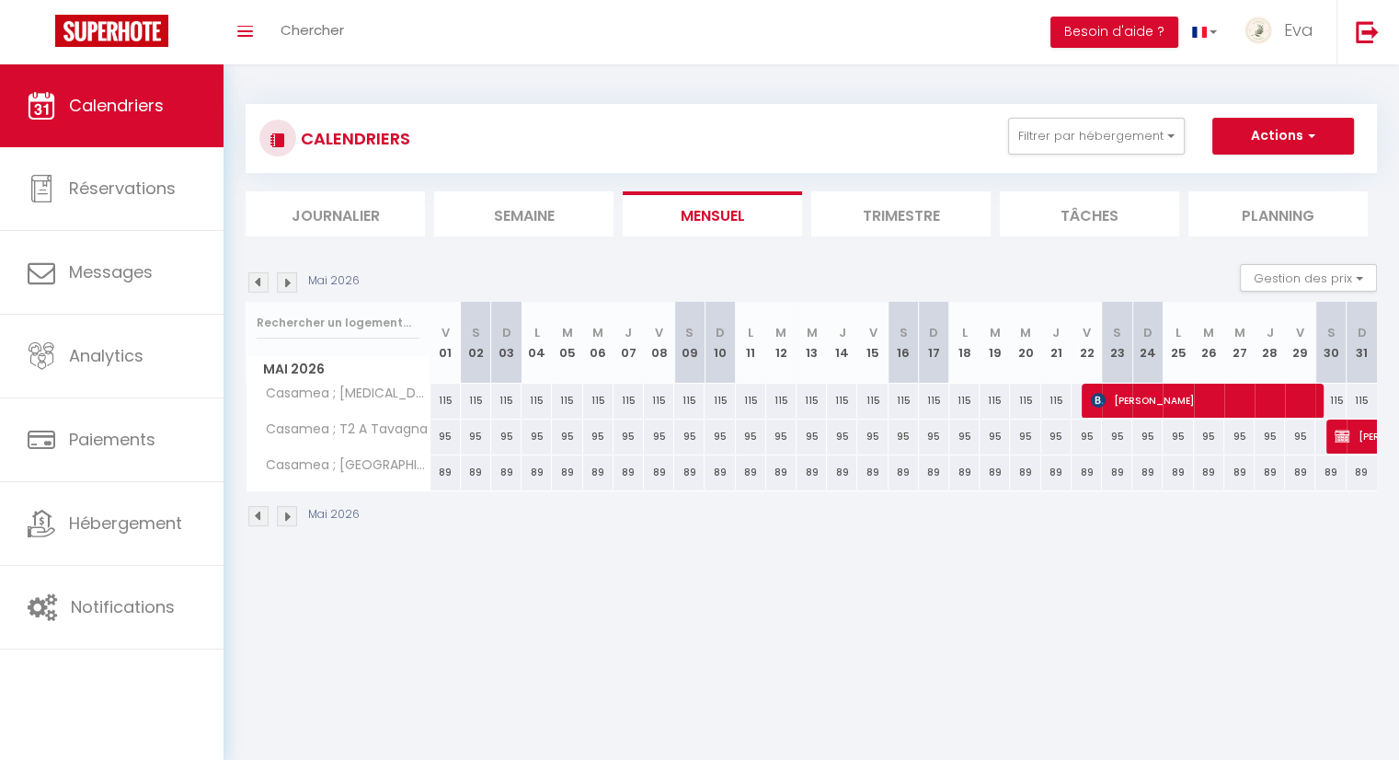
click at [280, 516] on img at bounding box center [287, 516] width 20 height 20
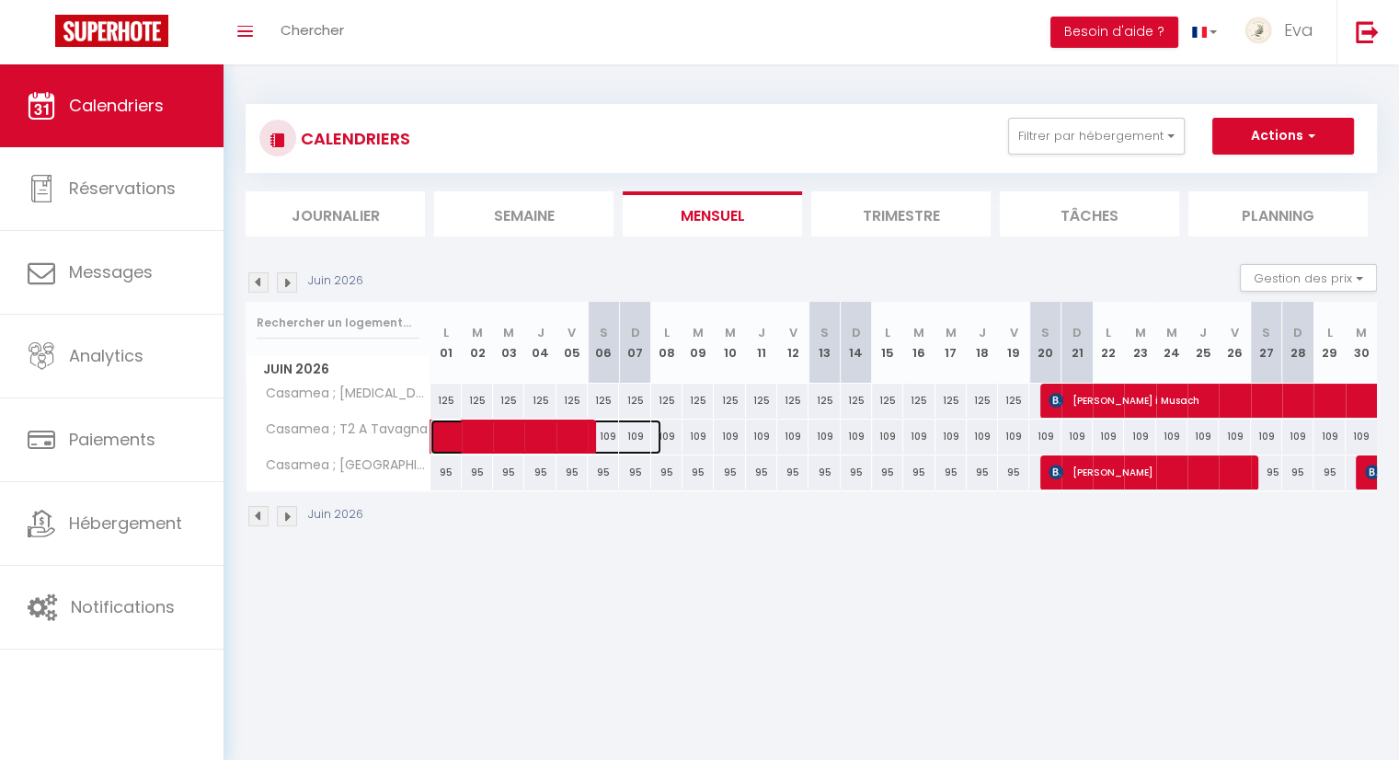
click at [617, 433] on span at bounding box center [555, 436] width 211 height 35
select select "OK"
select select "KO"
select select "0"
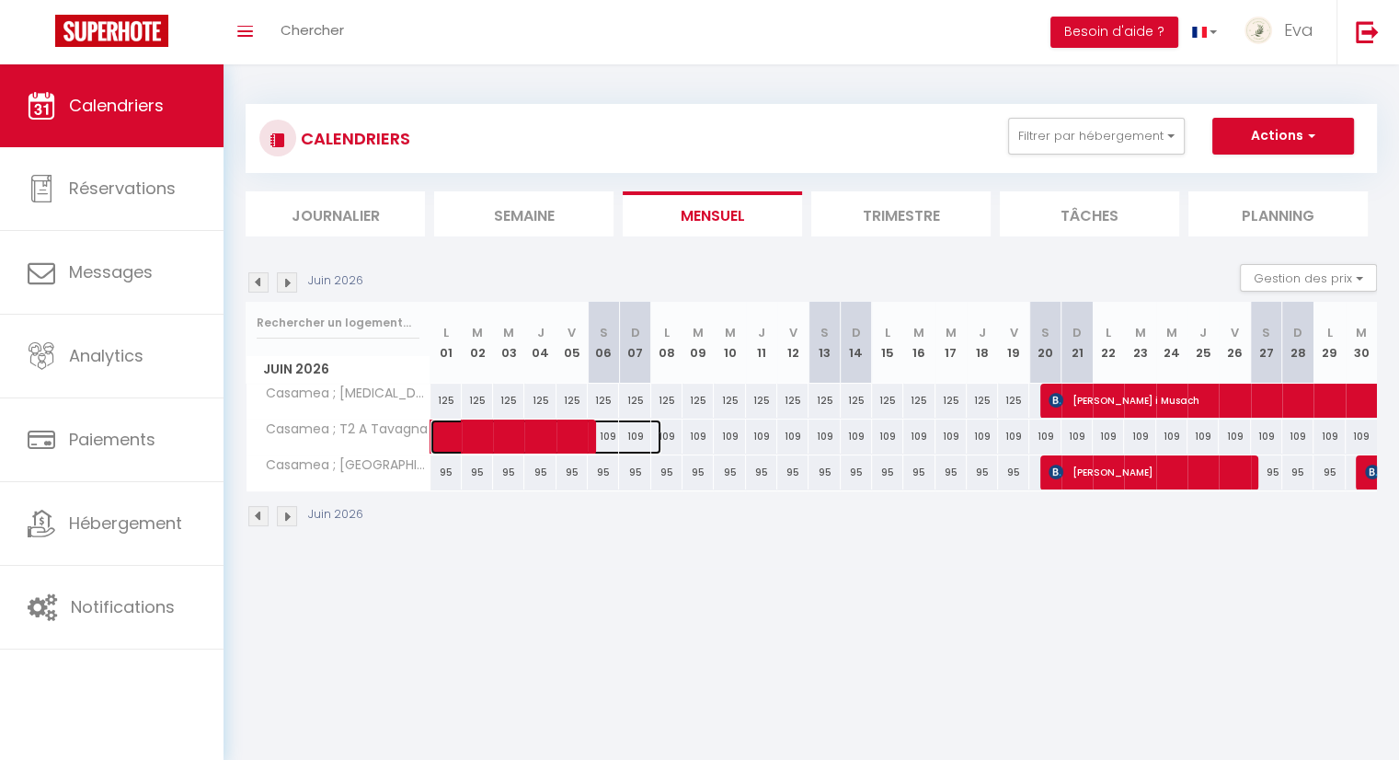
select select "1"
select select
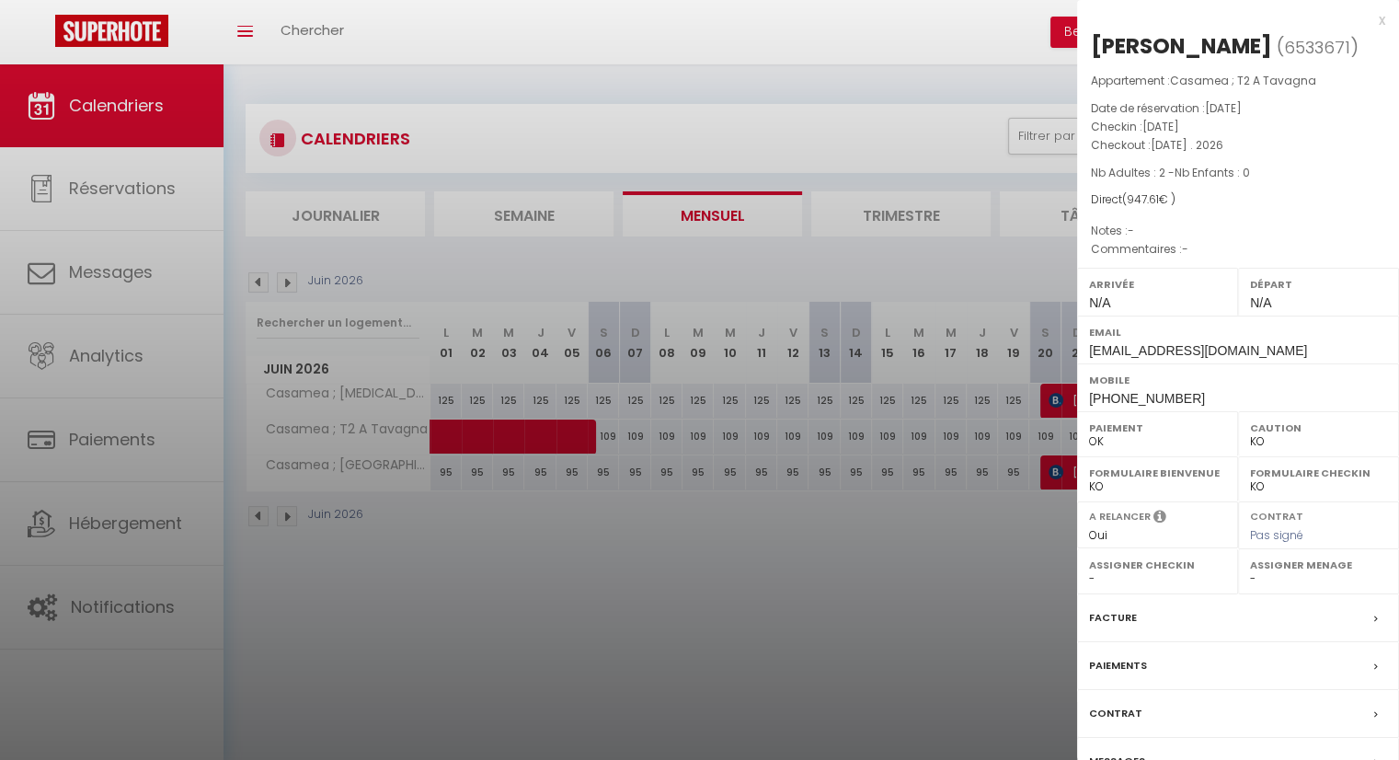
click at [644, 564] on div at bounding box center [699, 380] width 1399 height 760
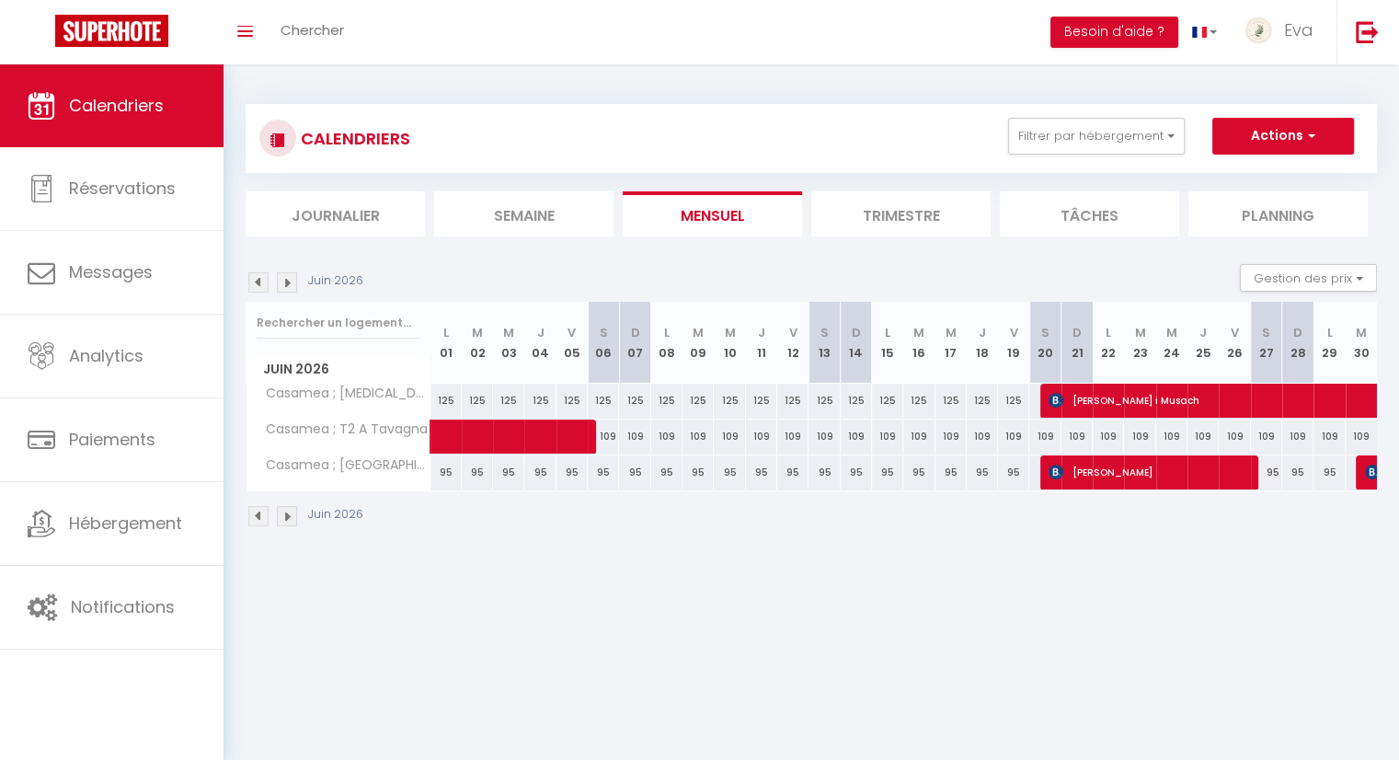
click at [660, 435] on div "109" at bounding box center [666, 436] width 31 height 34
type input "109"
type input "[DATE]"
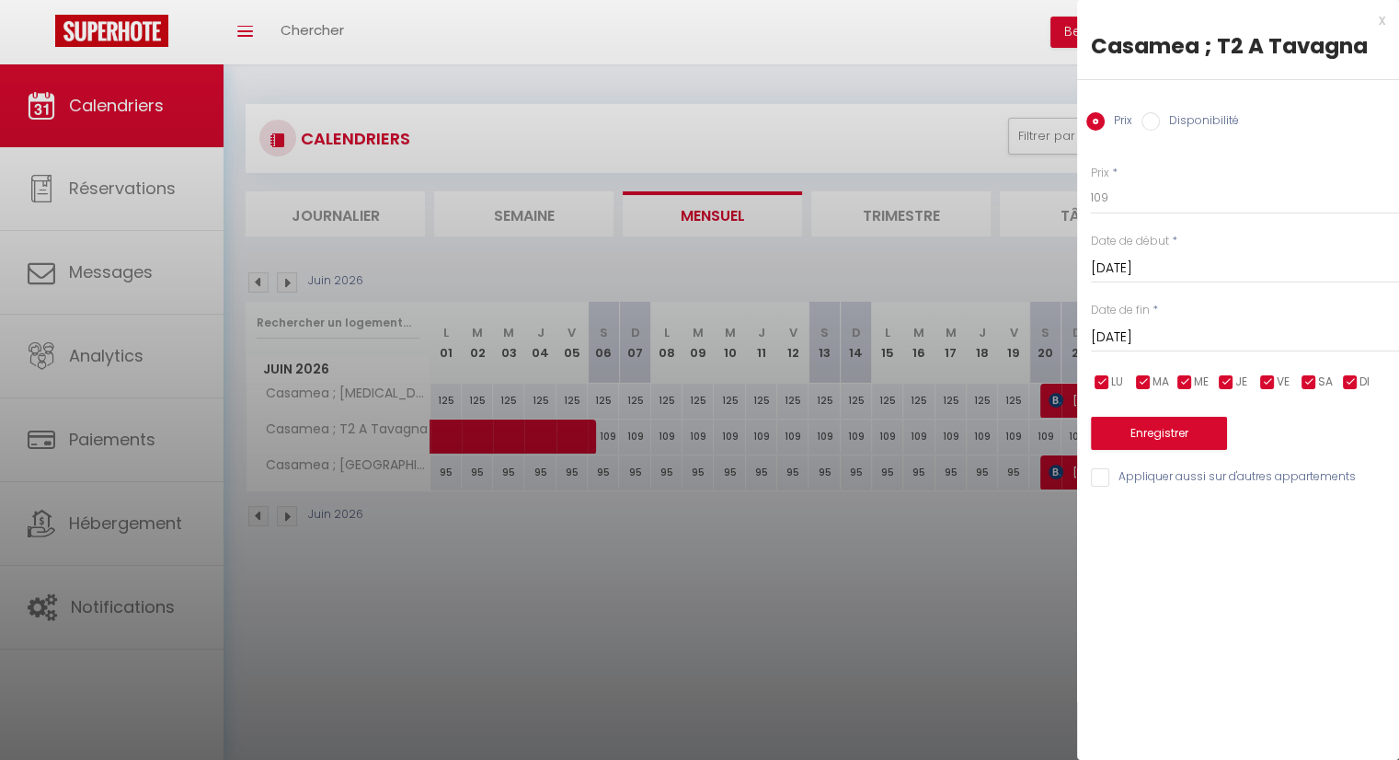
click at [1125, 266] on input "[DATE]" at bounding box center [1245, 269] width 308 height 24
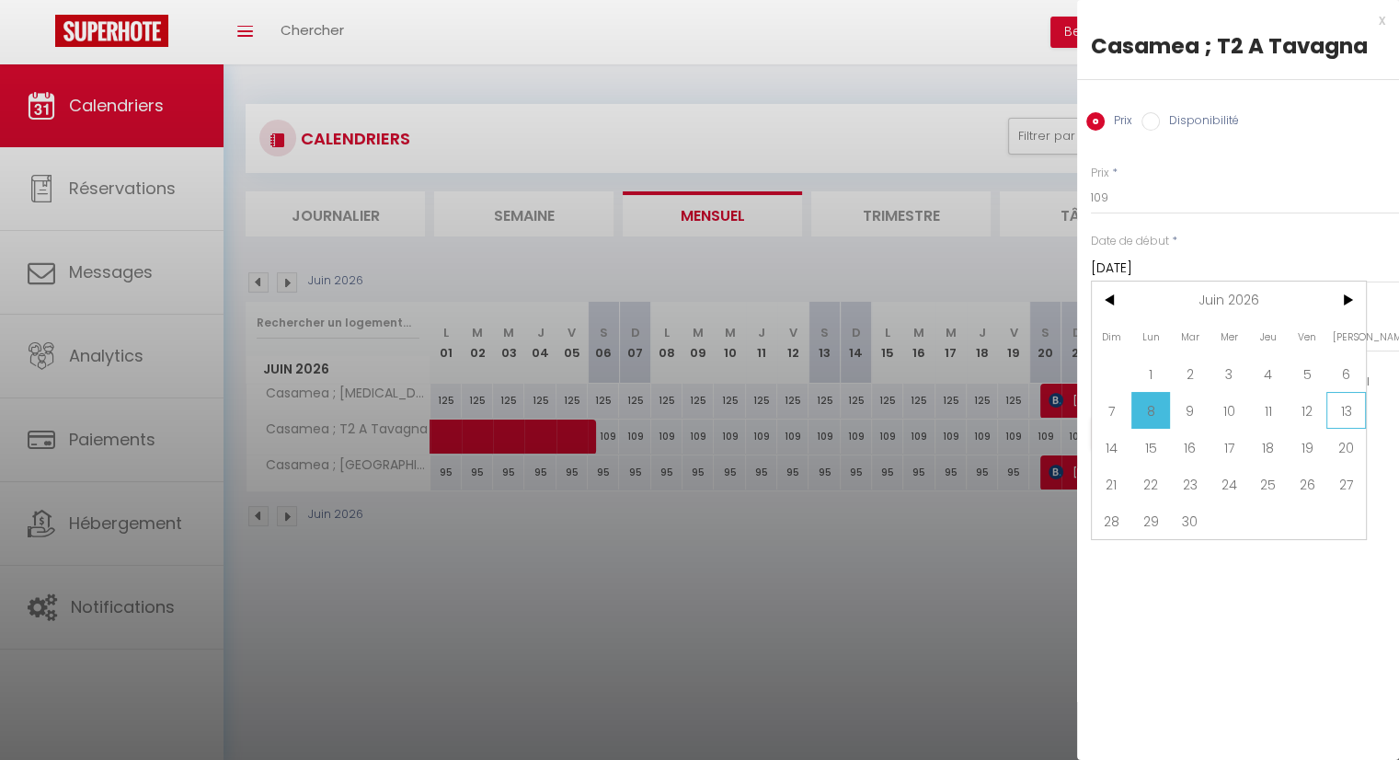
click at [1332, 406] on span "13" at bounding box center [1346, 410] width 40 height 37
type input "[DATE]"
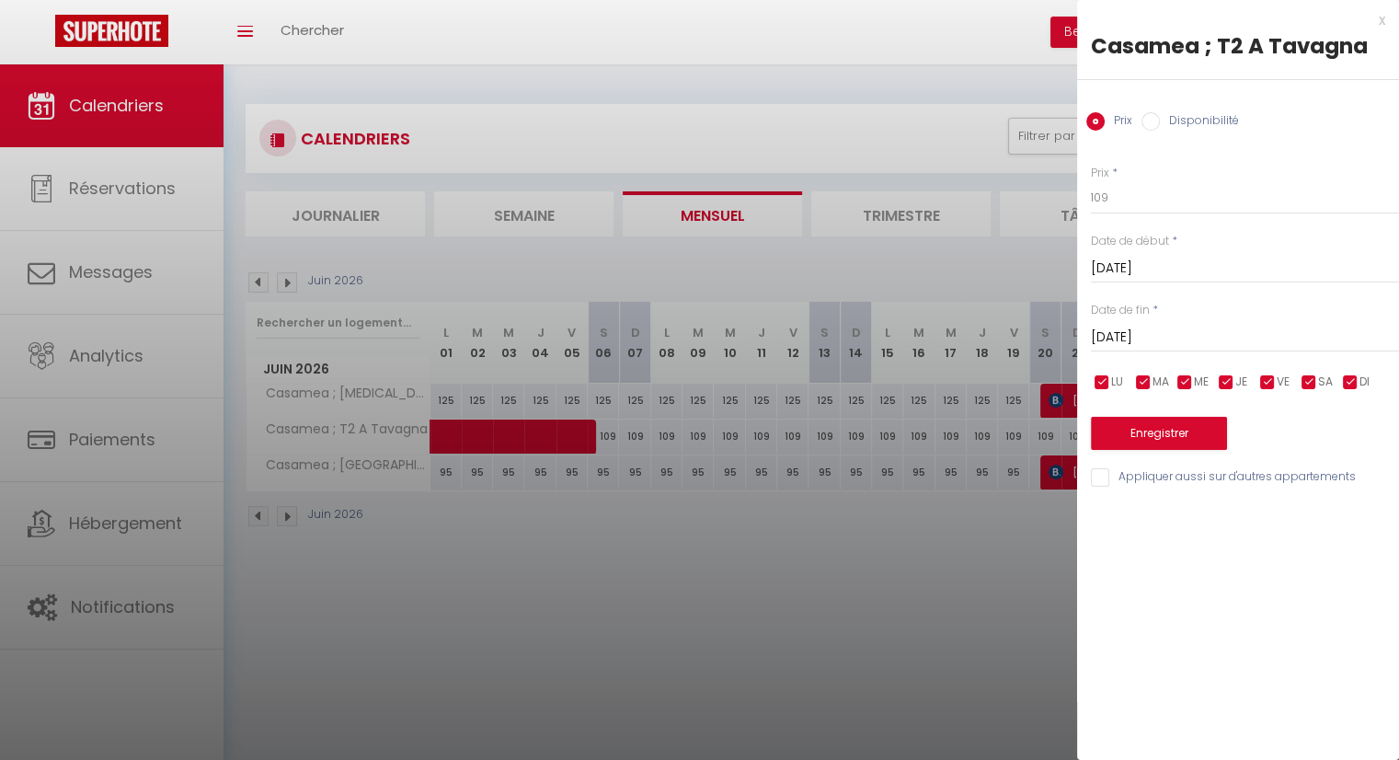
click at [1149, 336] on input "[DATE]" at bounding box center [1245, 338] width 308 height 24
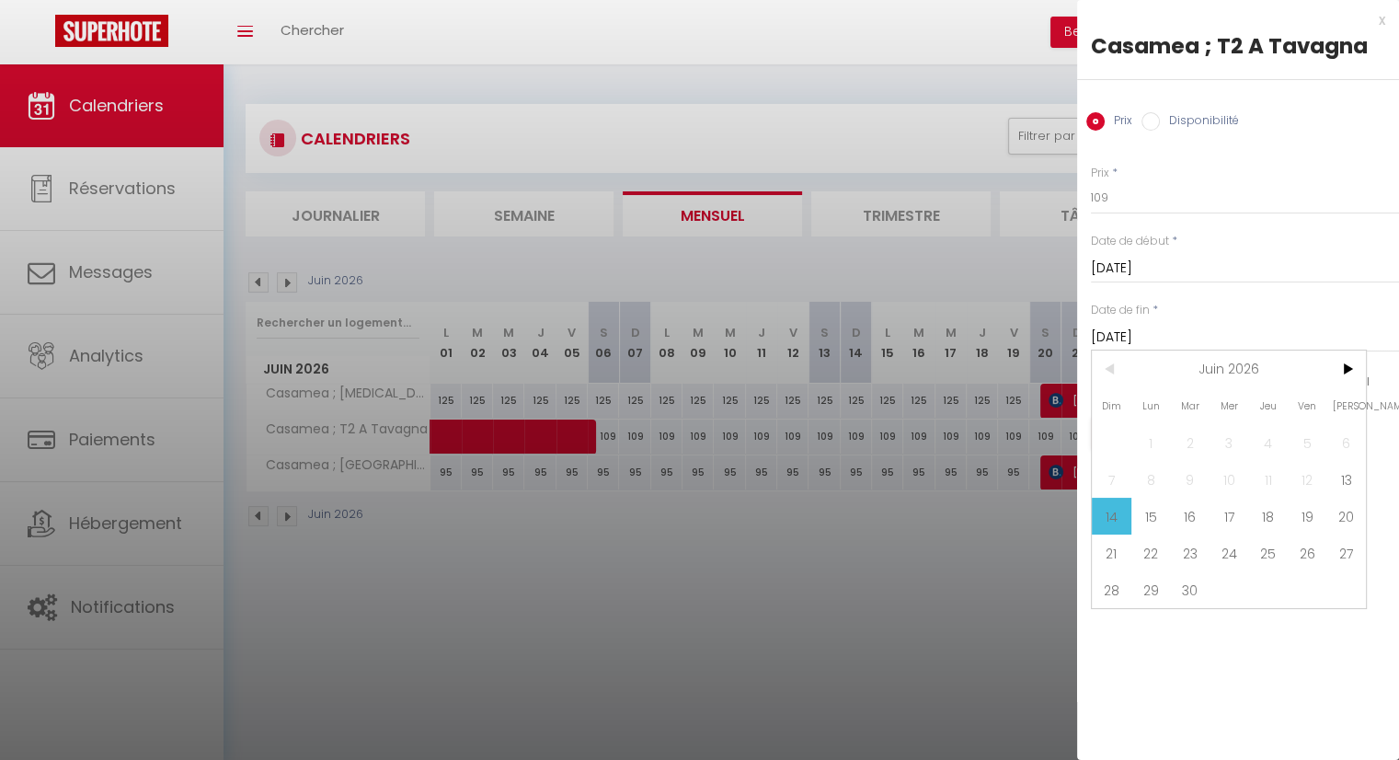
click at [1339, 435] on span "6" at bounding box center [1346, 442] width 40 height 37
click at [1128, 263] on input "[DATE]" at bounding box center [1245, 269] width 308 height 24
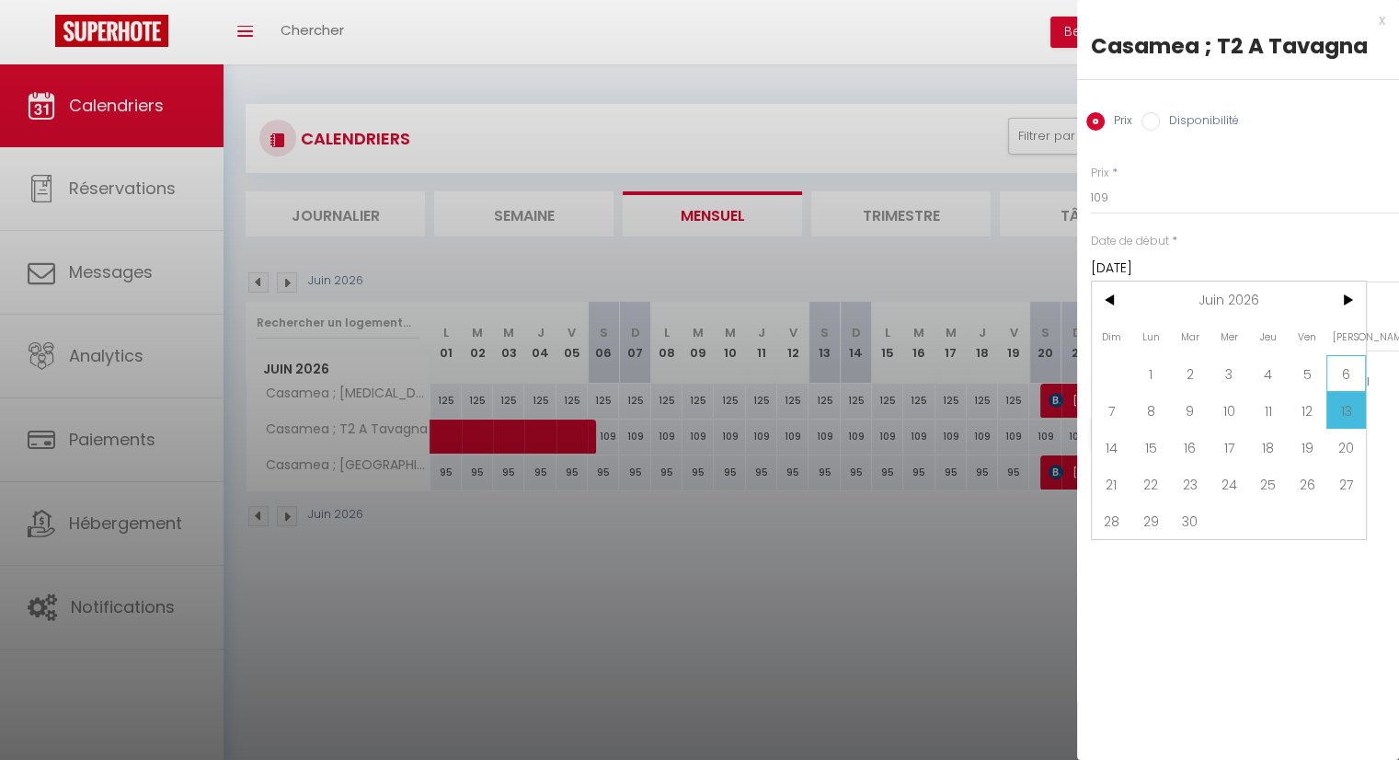
click at [1331, 370] on span "6" at bounding box center [1346, 373] width 40 height 37
type input "[DATE]"
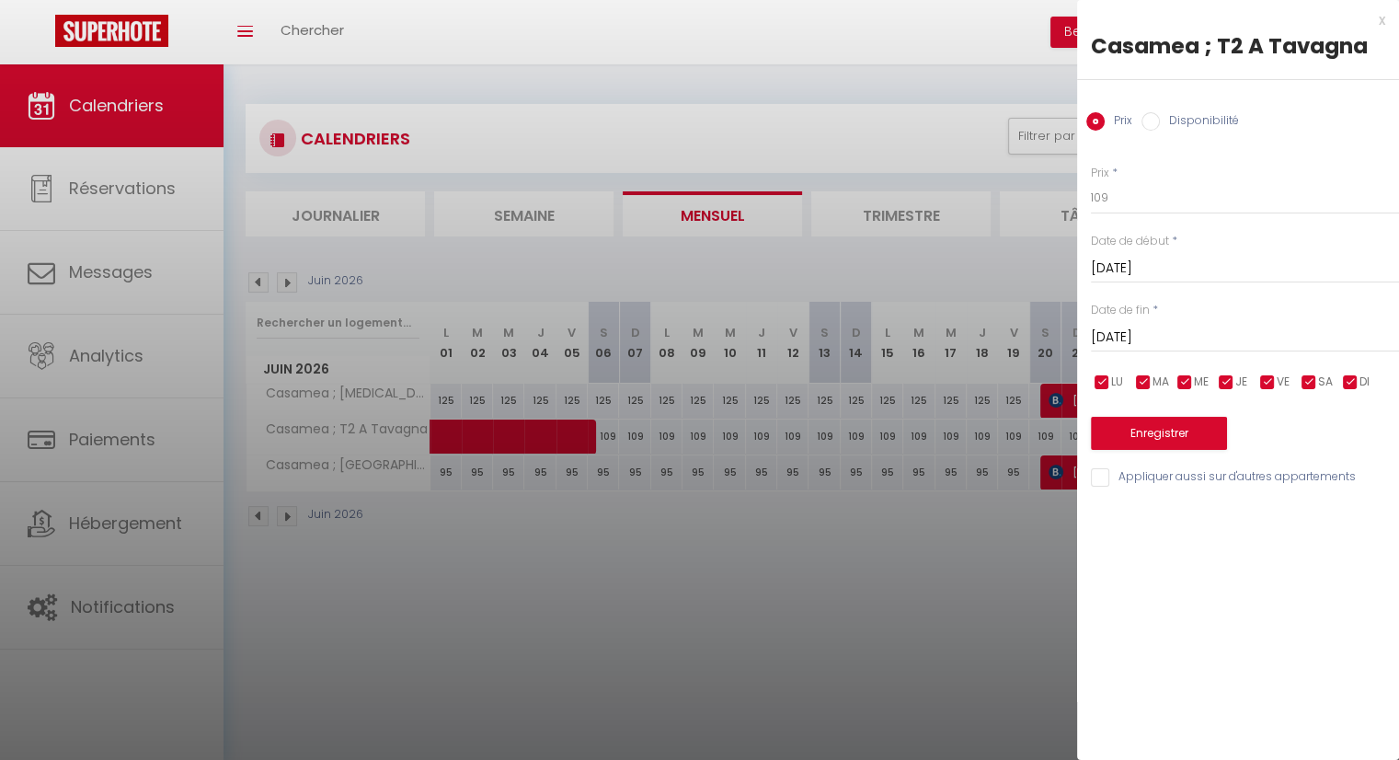
click at [1161, 336] on input "[DATE]" at bounding box center [1245, 338] width 308 height 24
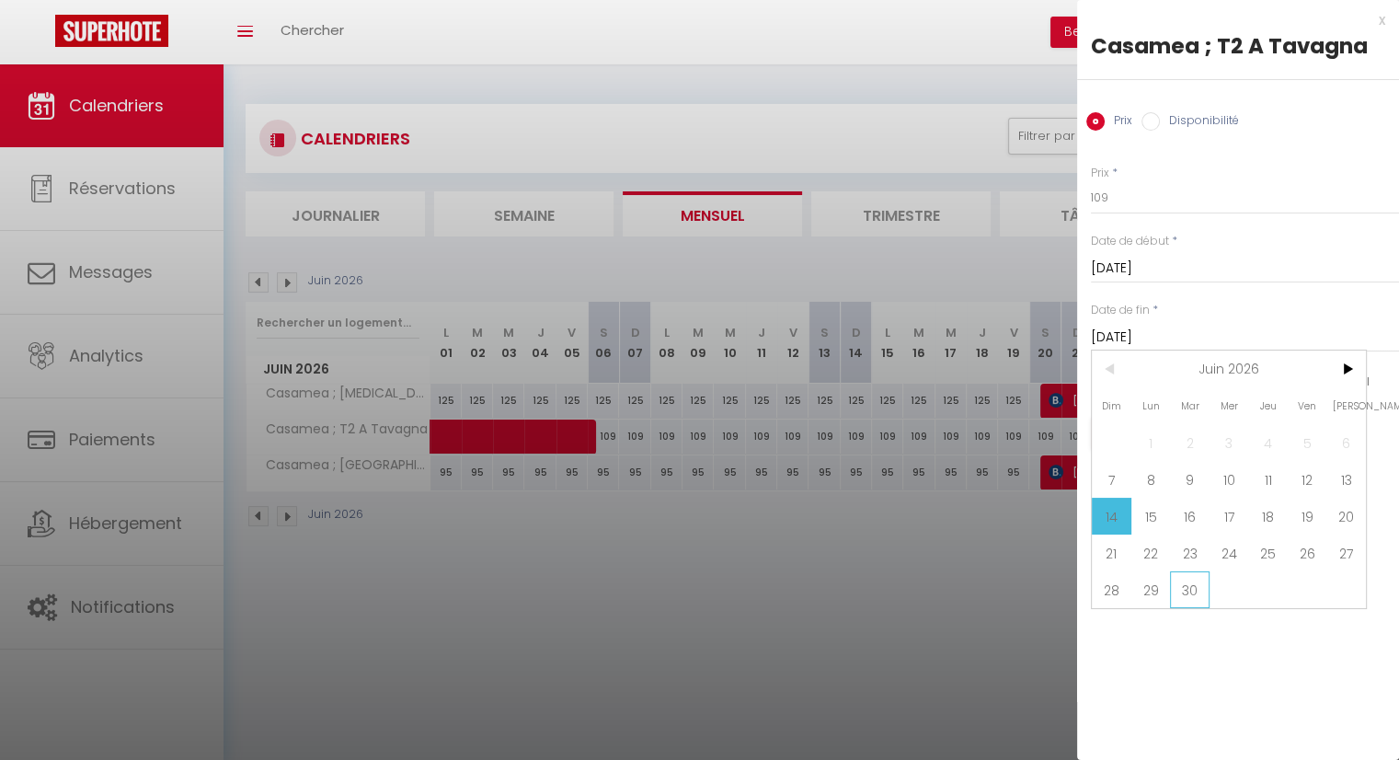
click at [1182, 589] on span "30" at bounding box center [1190, 589] width 40 height 37
type input "[DATE]"
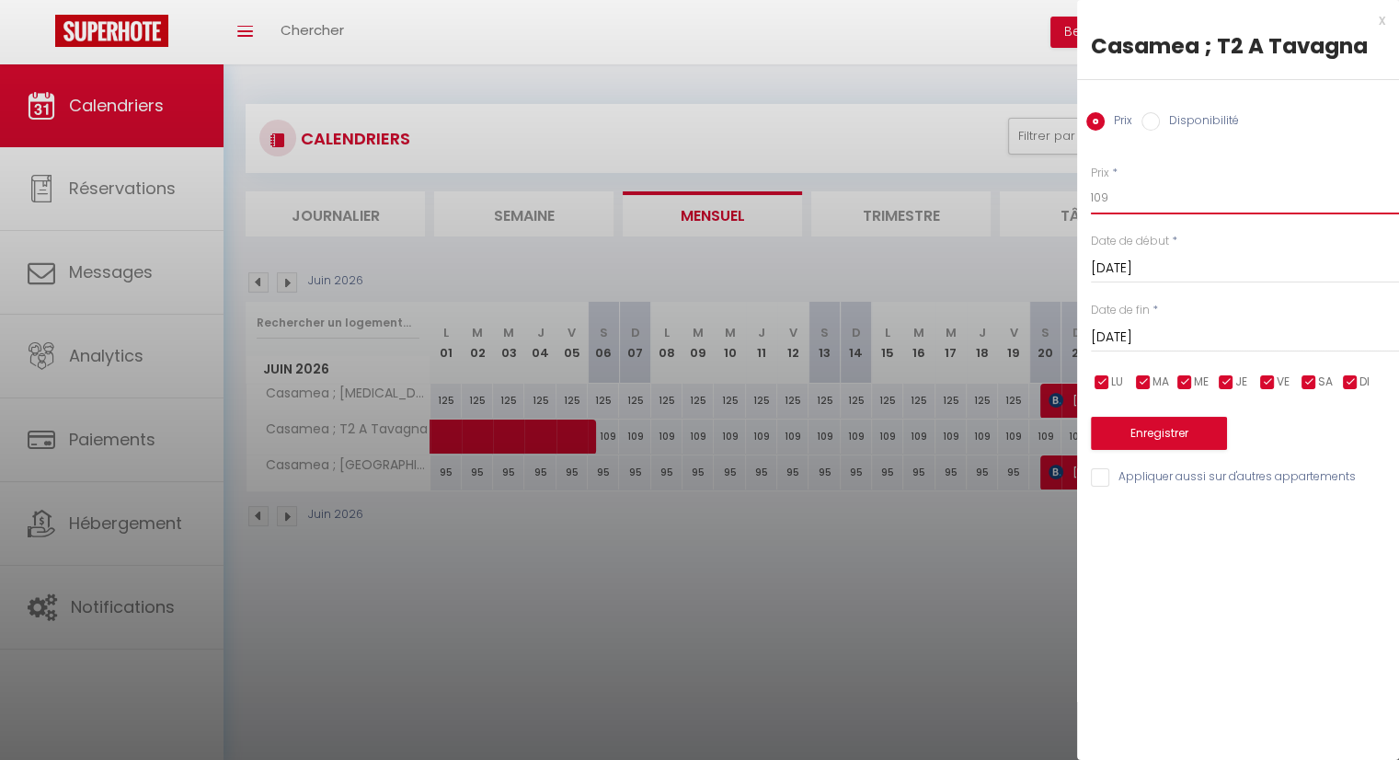
click at [1115, 196] on input "109" at bounding box center [1245, 197] width 308 height 33
type input "105"
click at [1157, 440] on button "Enregistrer" at bounding box center [1159, 433] width 136 height 33
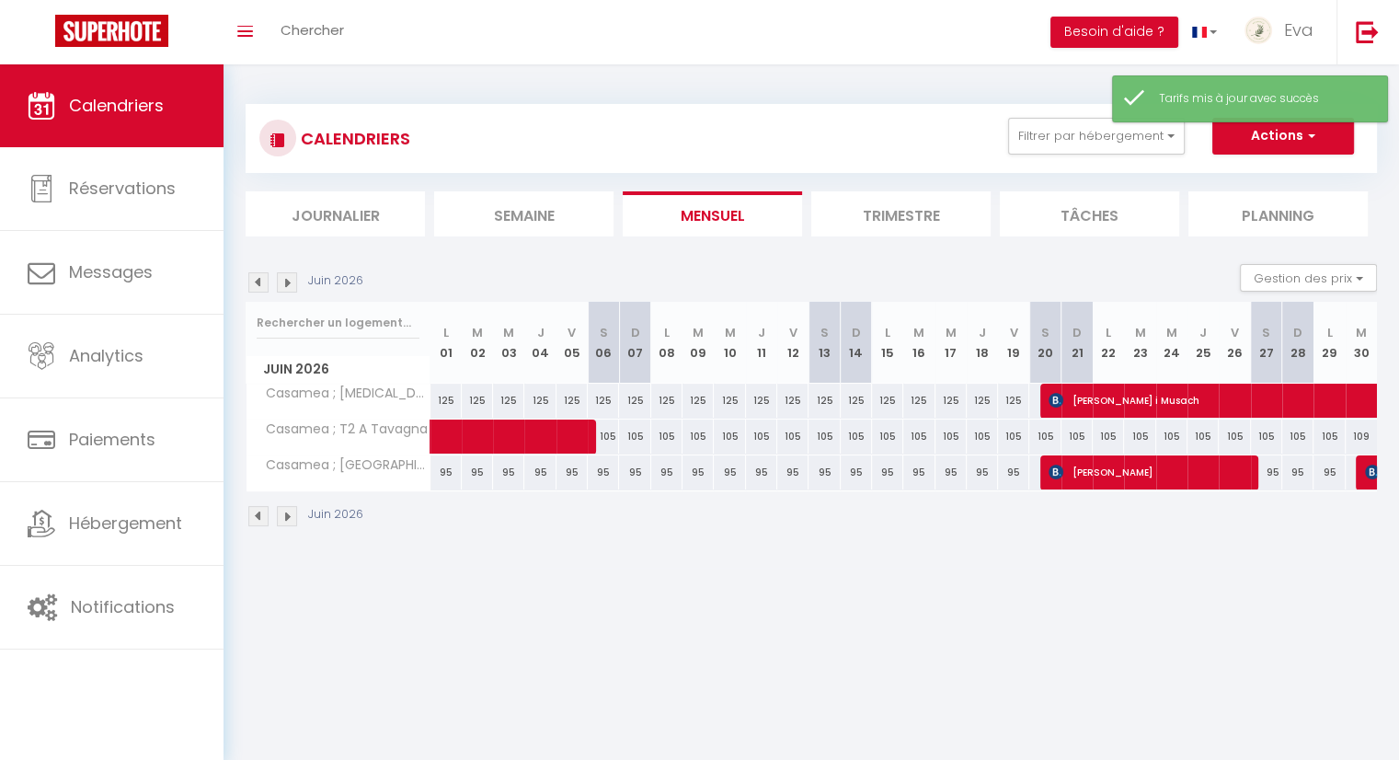
click at [1360, 434] on div "109" at bounding box center [1360, 436] width 31 height 34
type input "109"
type input "[DATE]"
type input "Mer 01 Juillet 2026"
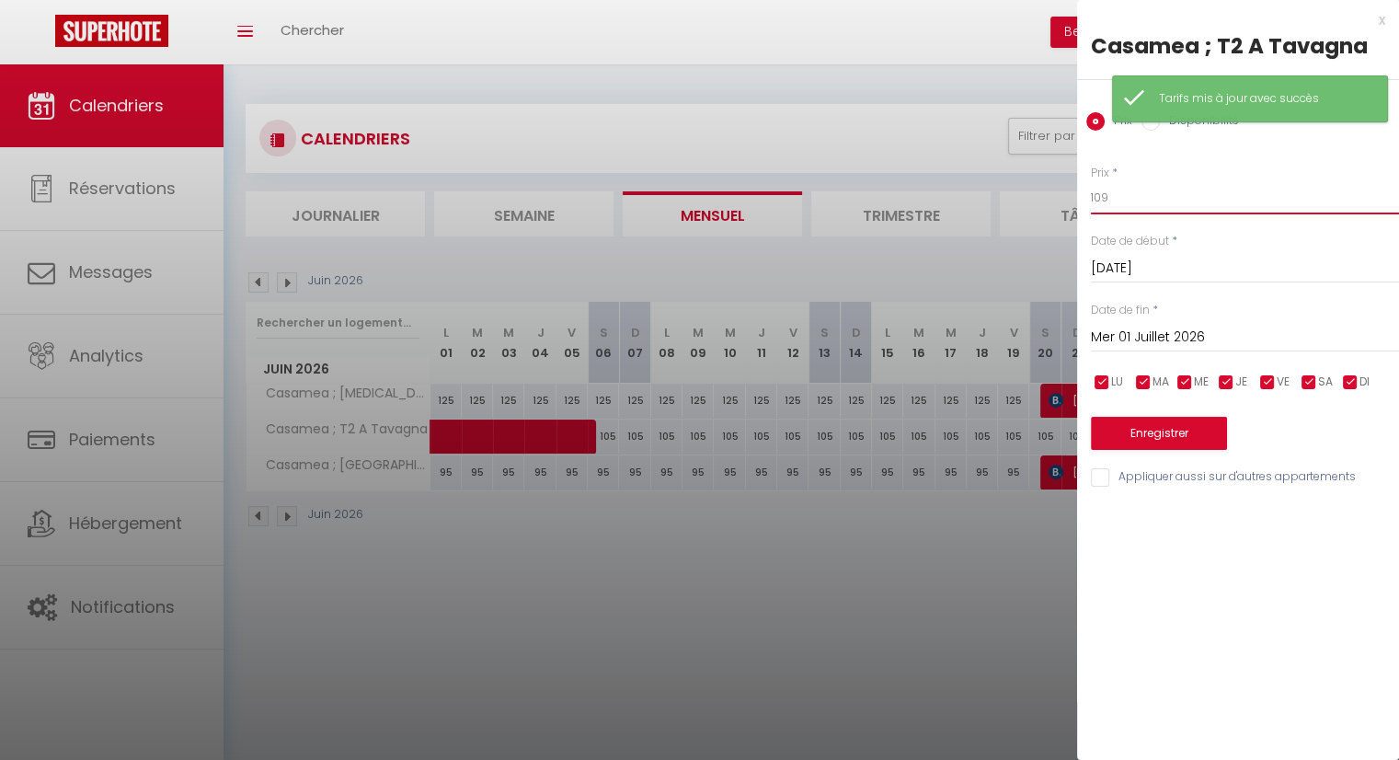
click at [1140, 193] on input "109" at bounding box center [1245, 197] width 308 height 33
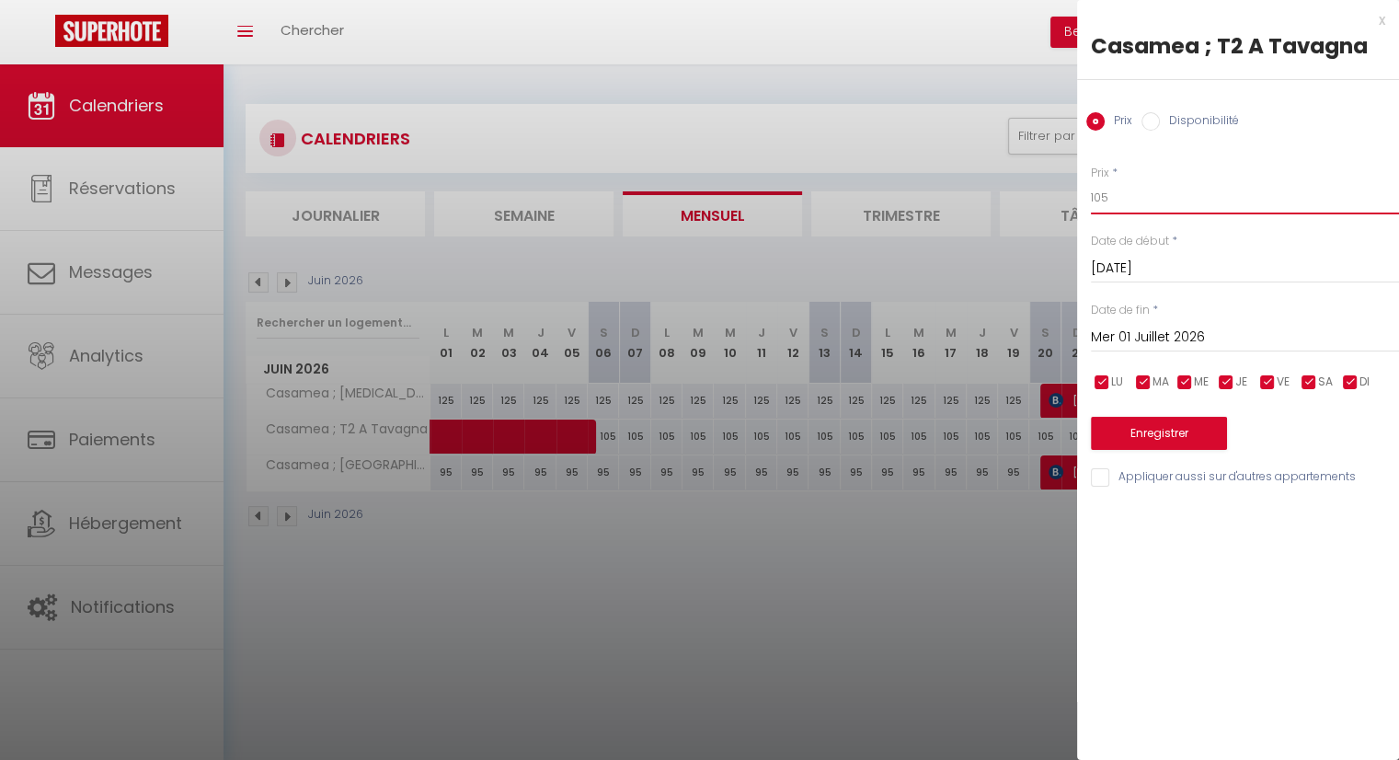
type input "105"
click at [1144, 437] on button "Enregistrer" at bounding box center [1159, 433] width 136 height 33
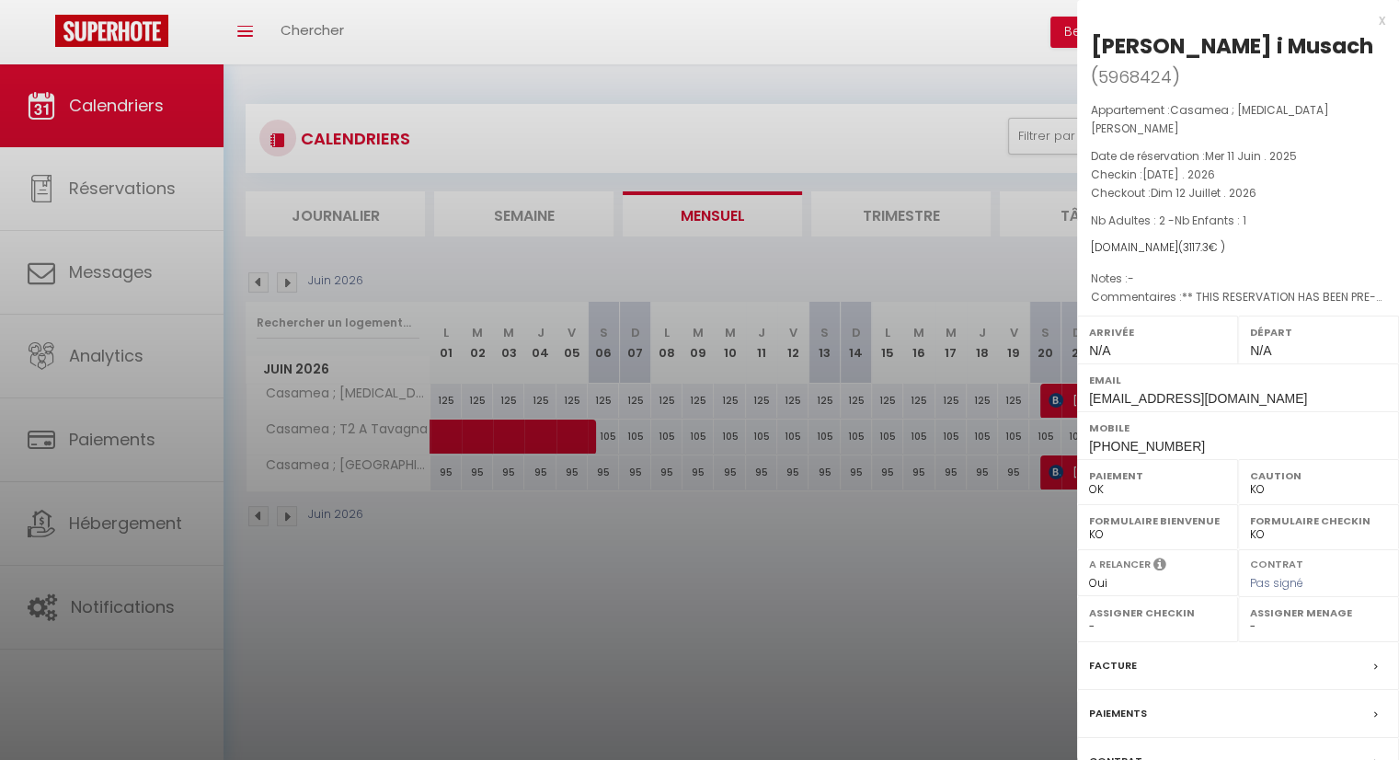
click at [954, 567] on div at bounding box center [699, 380] width 1399 height 760
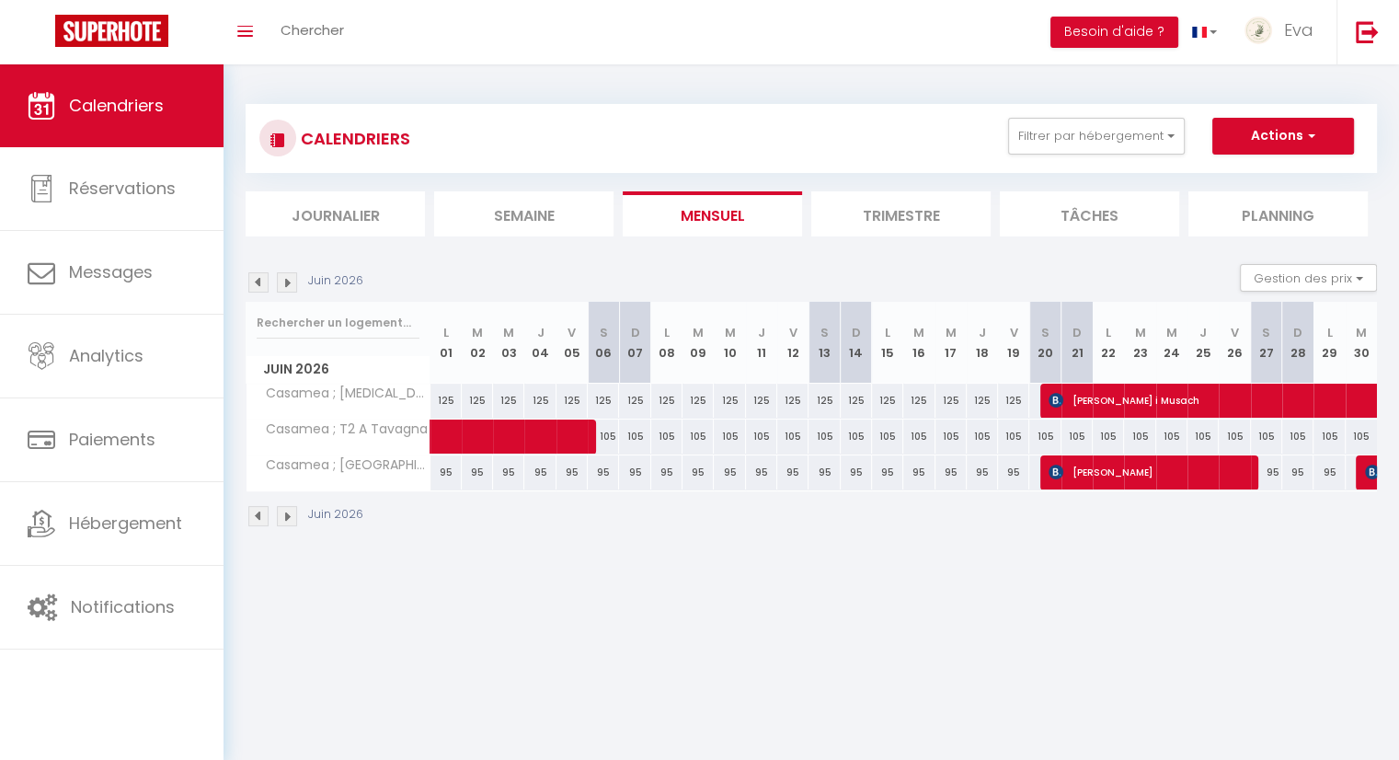
click at [288, 520] on img at bounding box center [287, 516] width 20 height 20
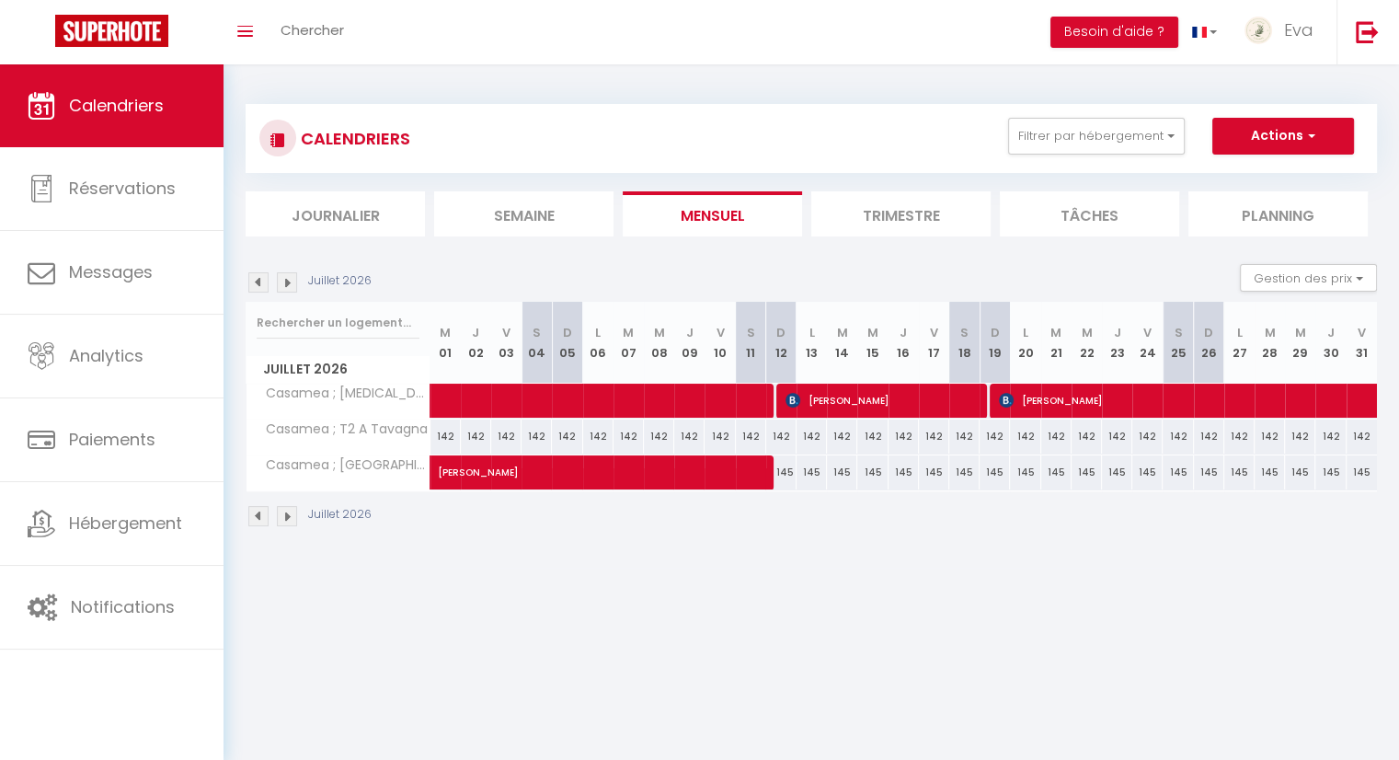
click at [254, 518] on img at bounding box center [258, 516] width 20 height 20
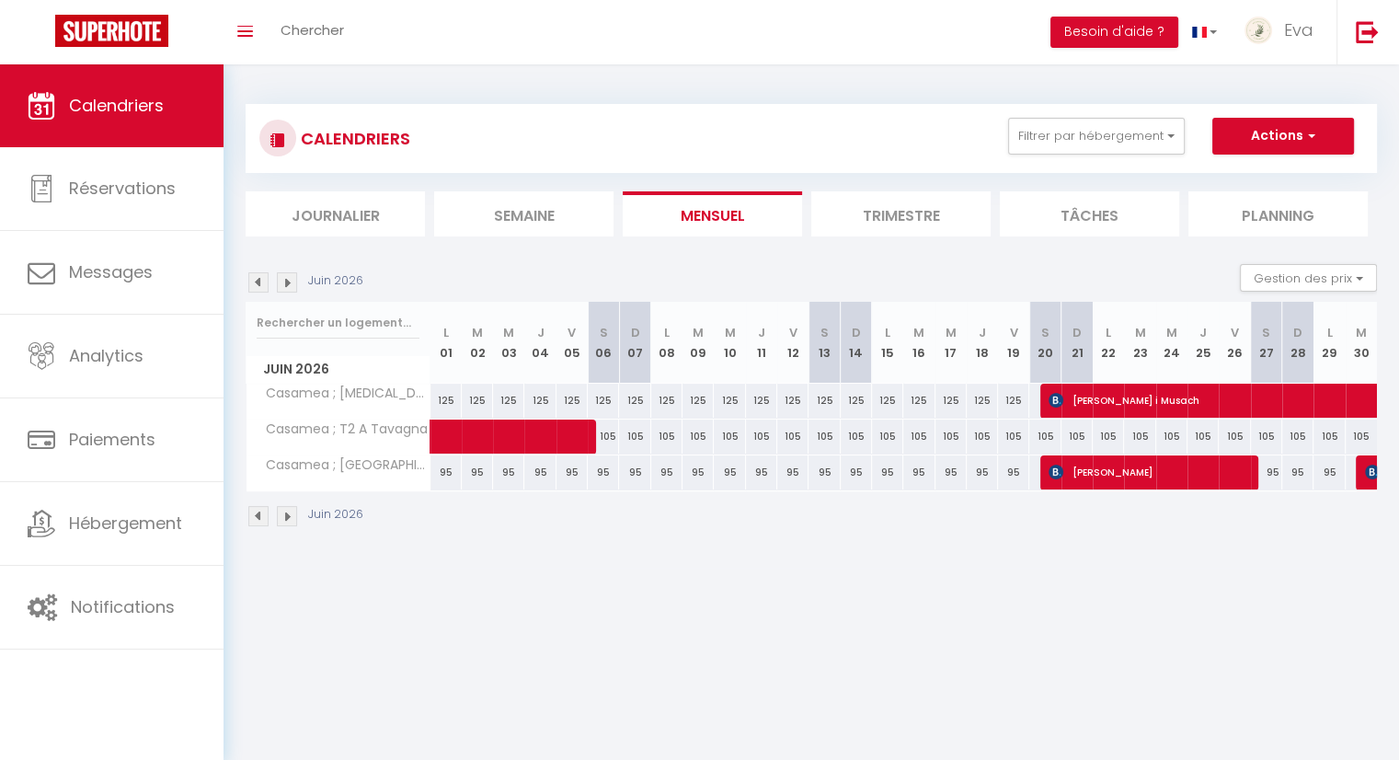
click at [254, 518] on img at bounding box center [258, 516] width 20 height 20
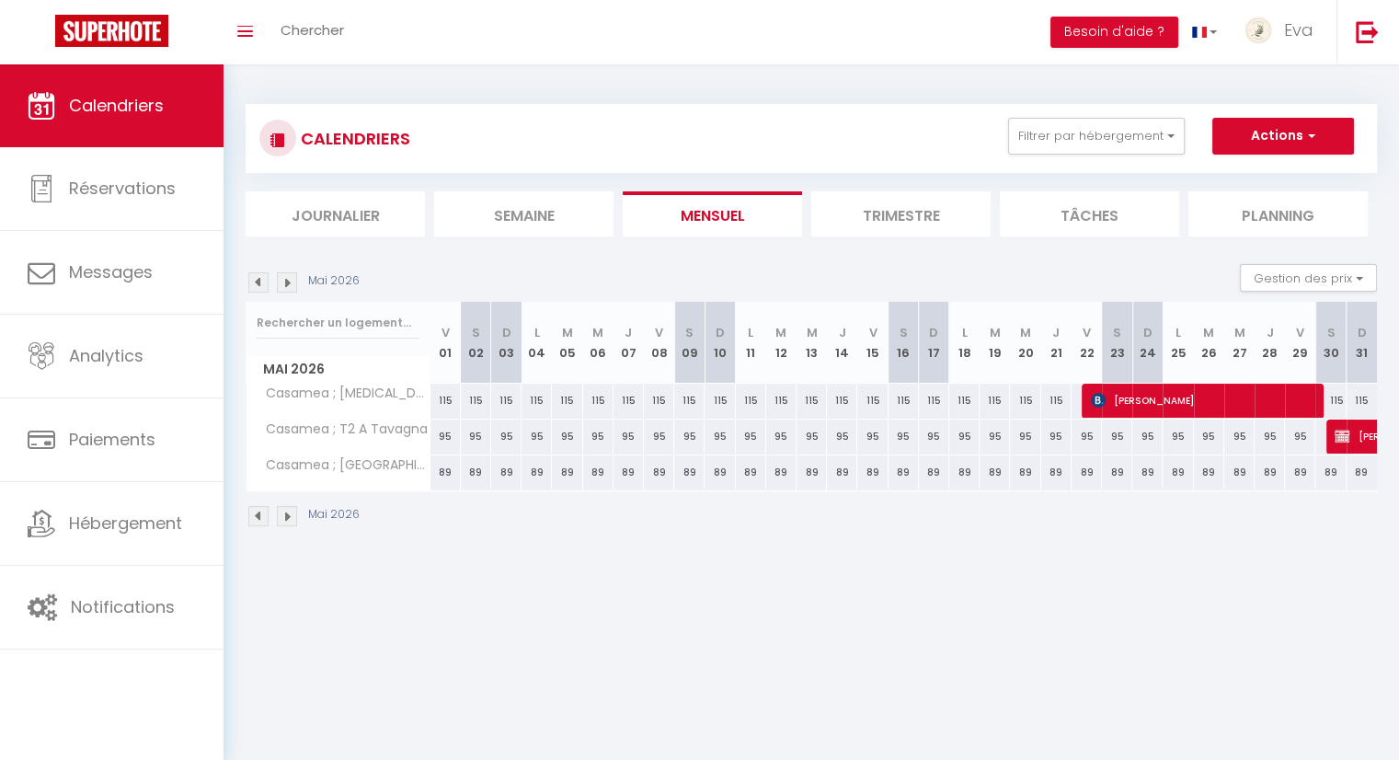
click at [254, 518] on img at bounding box center [258, 516] width 20 height 20
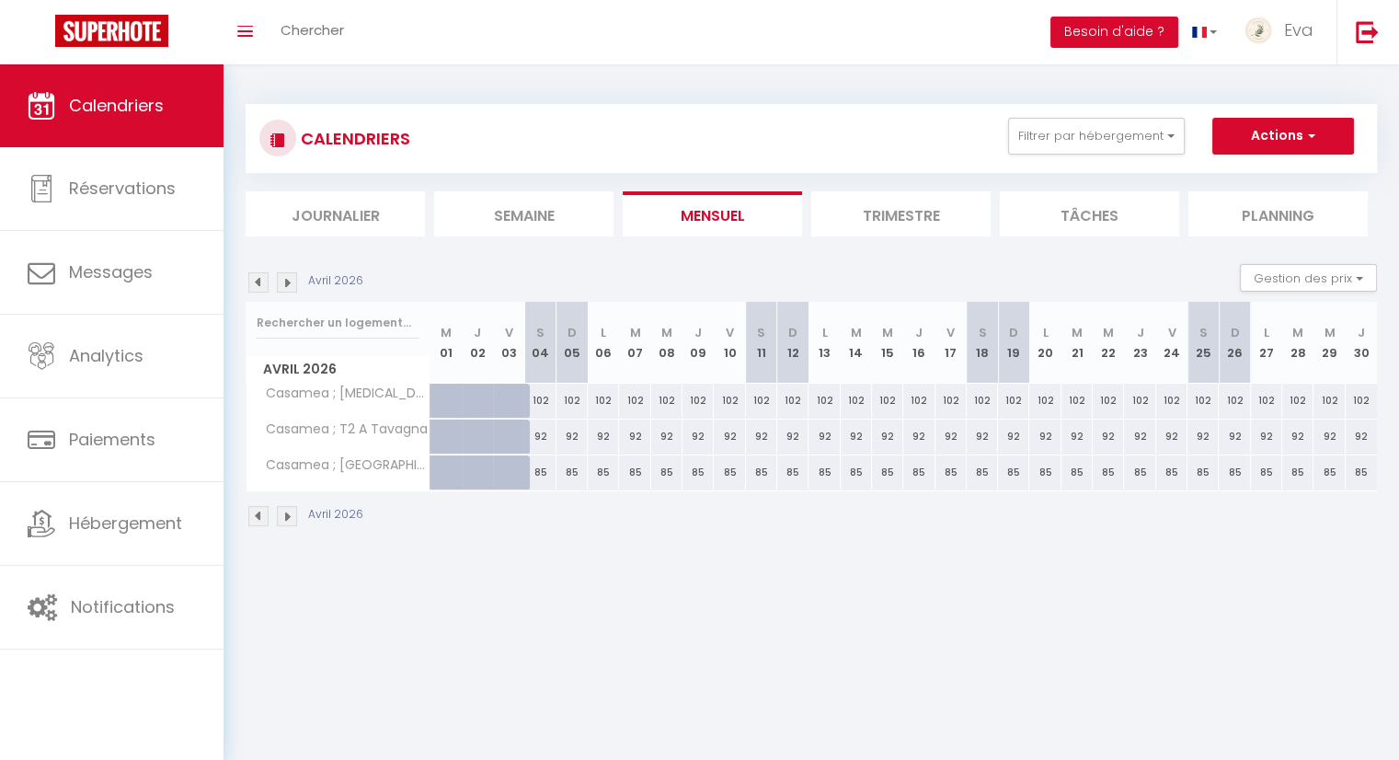
click at [289, 516] on img at bounding box center [287, 516] width 20 height 20
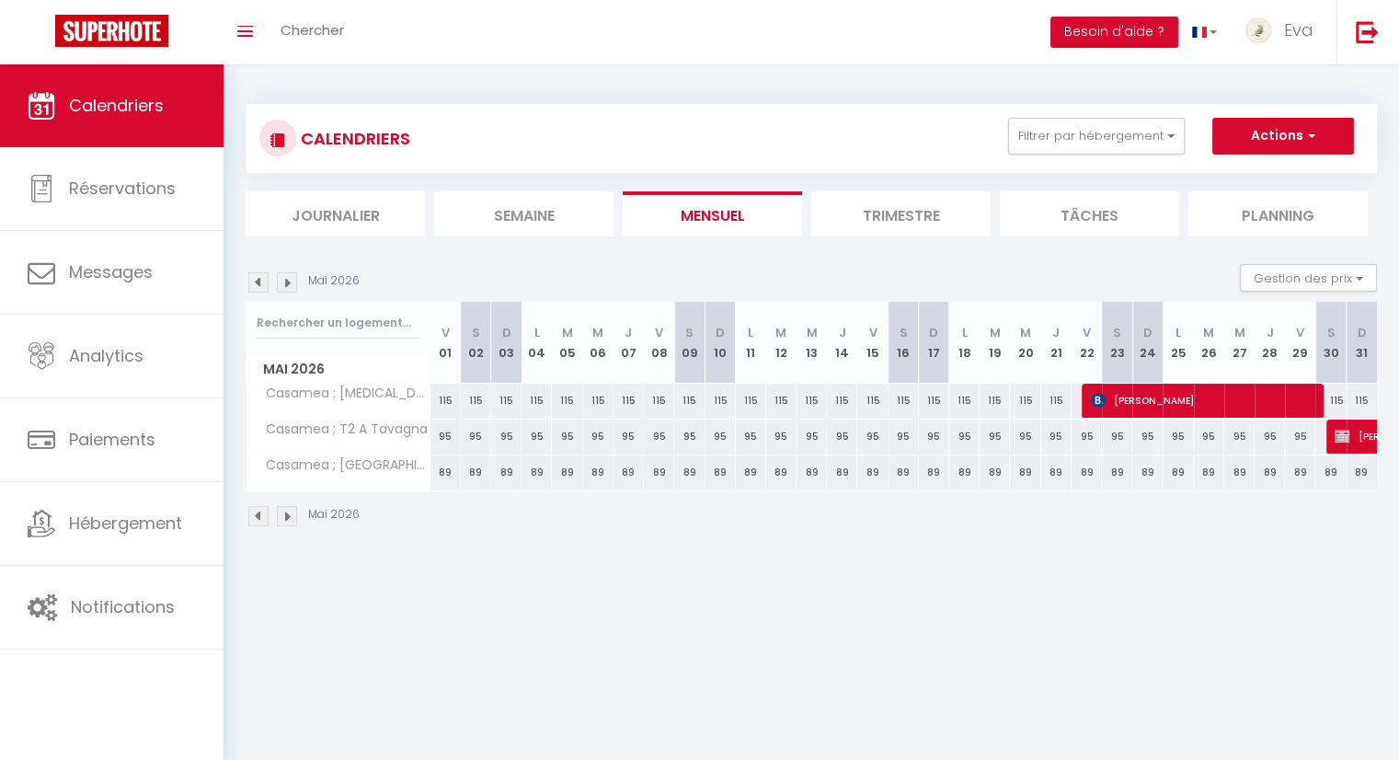
click at [289, 516] on img at bounding box center [287, 516] width 20 height 20
